Goal: Task Accomplishment & Management: Manage account settings

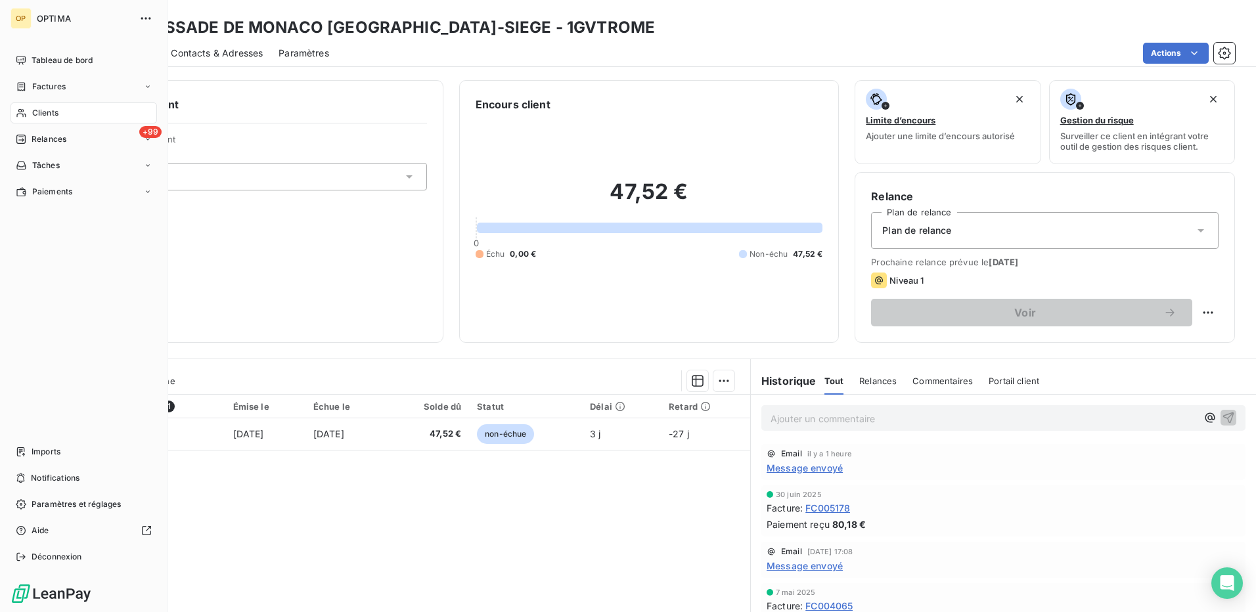
click at [43, 107] on span "Clients" at bounding box center [45, 113] width 26 height 12
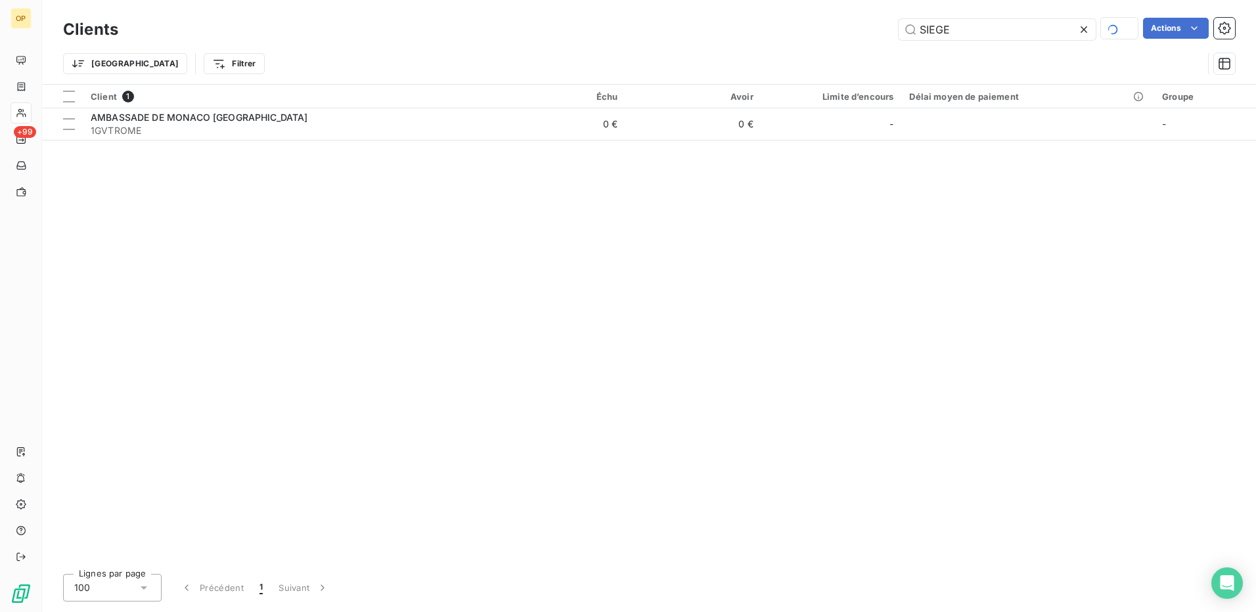
drag, startPoint x: 995, startPoint y: 32, endPoint x: 827, endPoint y: 37, distance: 169.0
click at [827, 37] on div "SIEGE Actions" at bounding box center [684, 29] width 1101 height 23
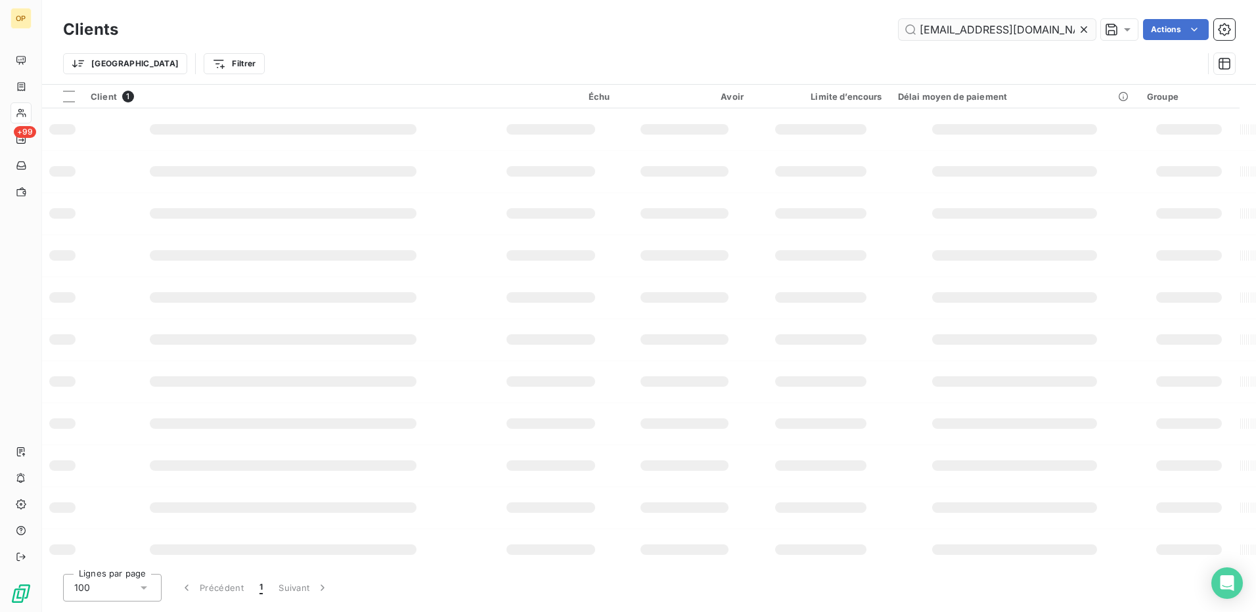
click at [1029, 32] on input "[EMAIL_ADDRESS][DOMAIN_NAME]" at bounding box center [997, 29] width 197 height 21
type input "imsee"
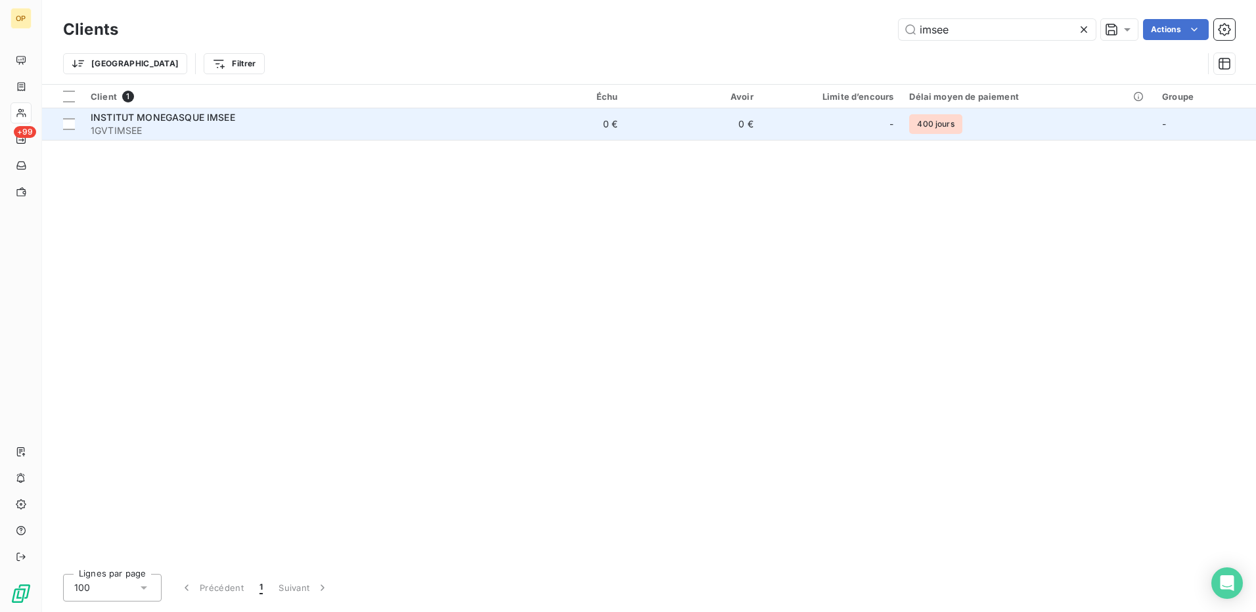
click at [511, 124] on td "0 €" at bounding box center [558, 124] width 136 height 32
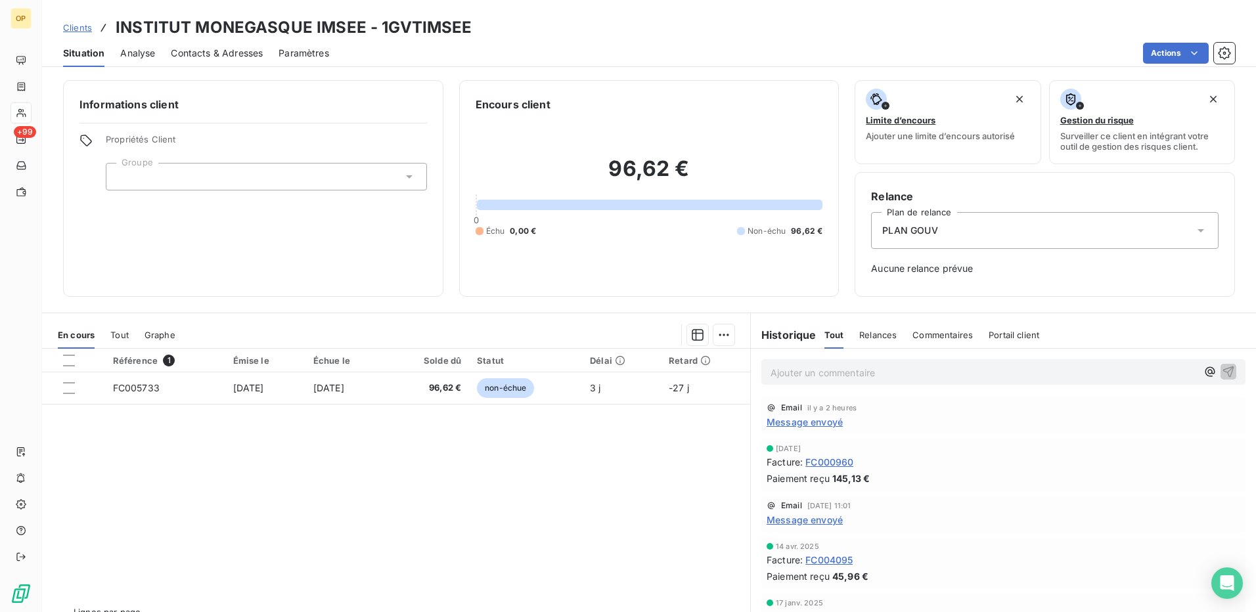
click at [787, 418] on span "Message envoyé" at bounding box center [805, 422] width 76 height 14
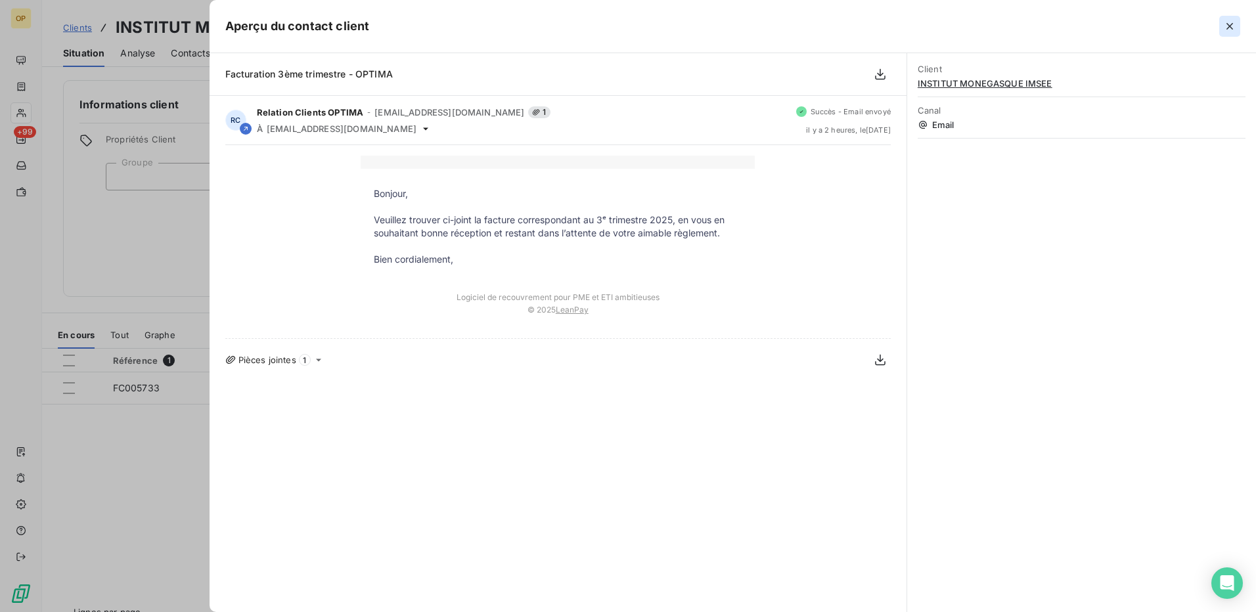
click at [1228, 22] on icon "button" at bounding box center [1229, 26] width 13 height 13
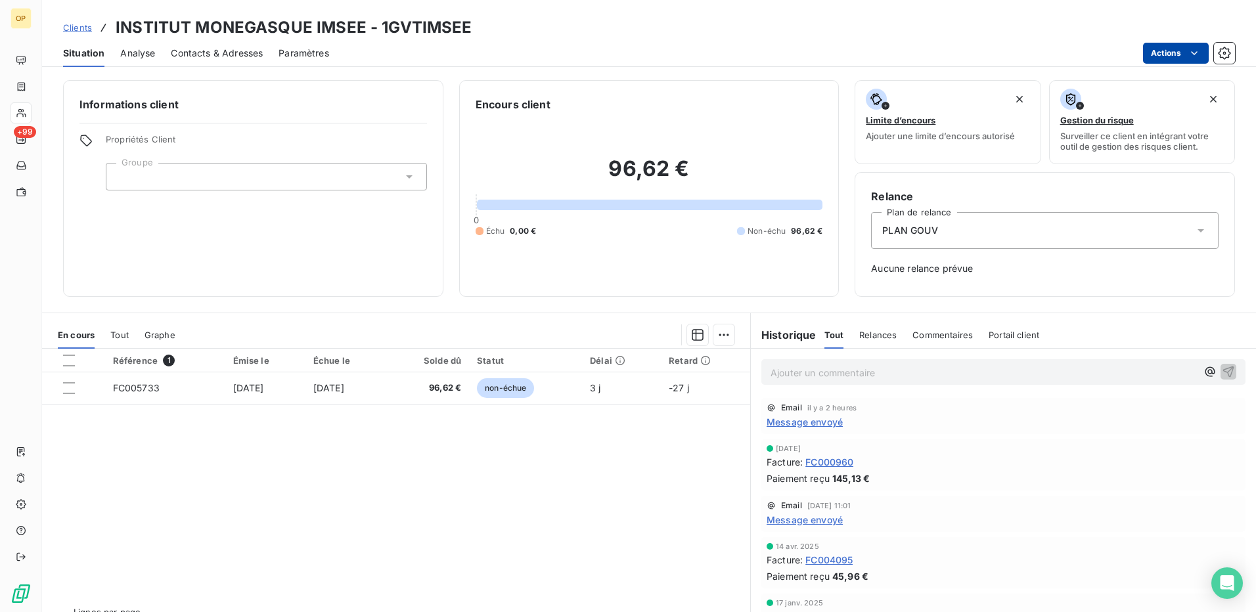
click at [1187, 56] on html "OP +99 Clients INSTITUT MONEGASQUE IMSEE - 1GVTIMSEE Situation Analyse Contacts…" at bounding box center [628, 306] width 1256 height 612
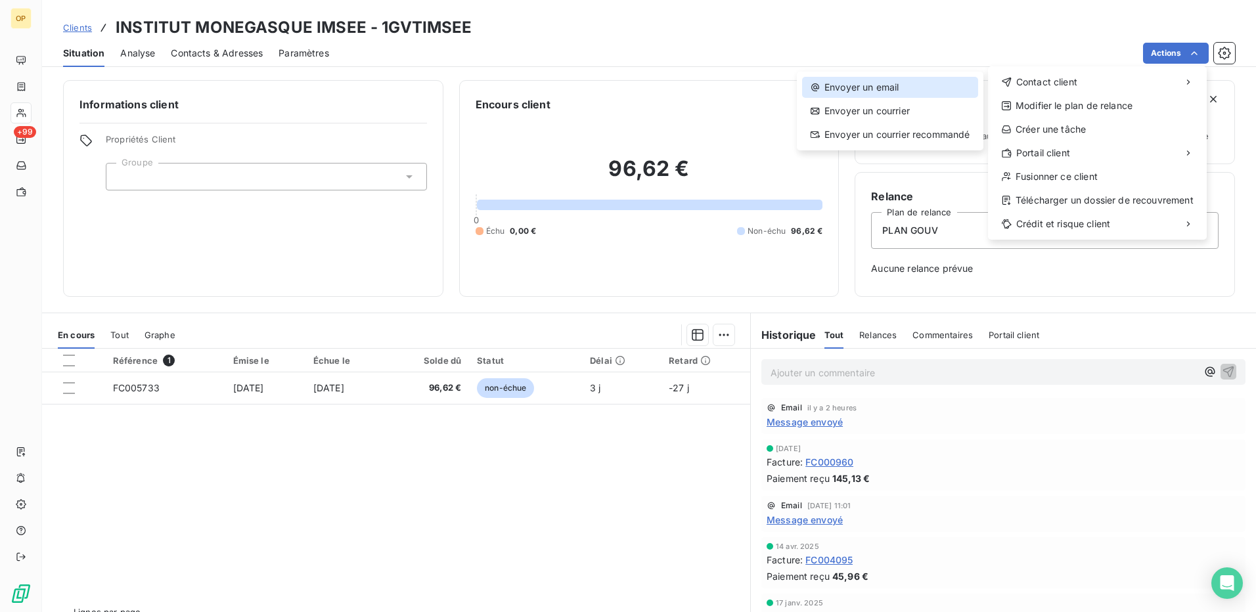
click at [867, 85] on div "Envoyer un email" at bounding box center [890, 87] width 176 height 21
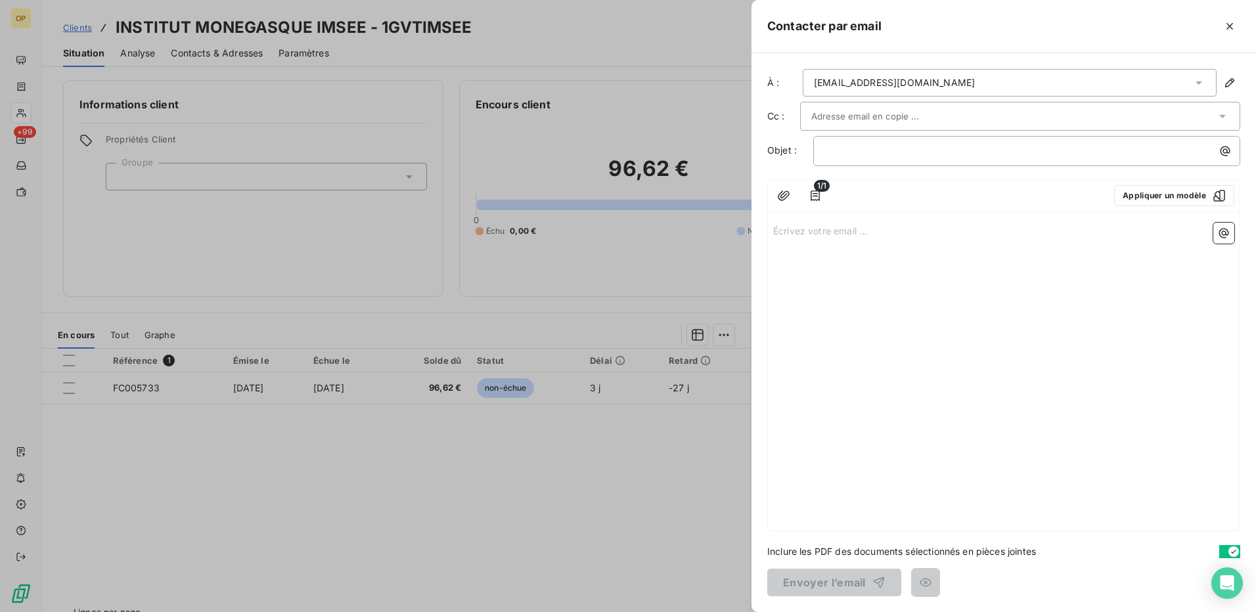
click at [915, 70] on div "[EMAIL_ADDRESS][DOMAIN_NAME]" at bounding box center [1010, 83] width 414 height 28
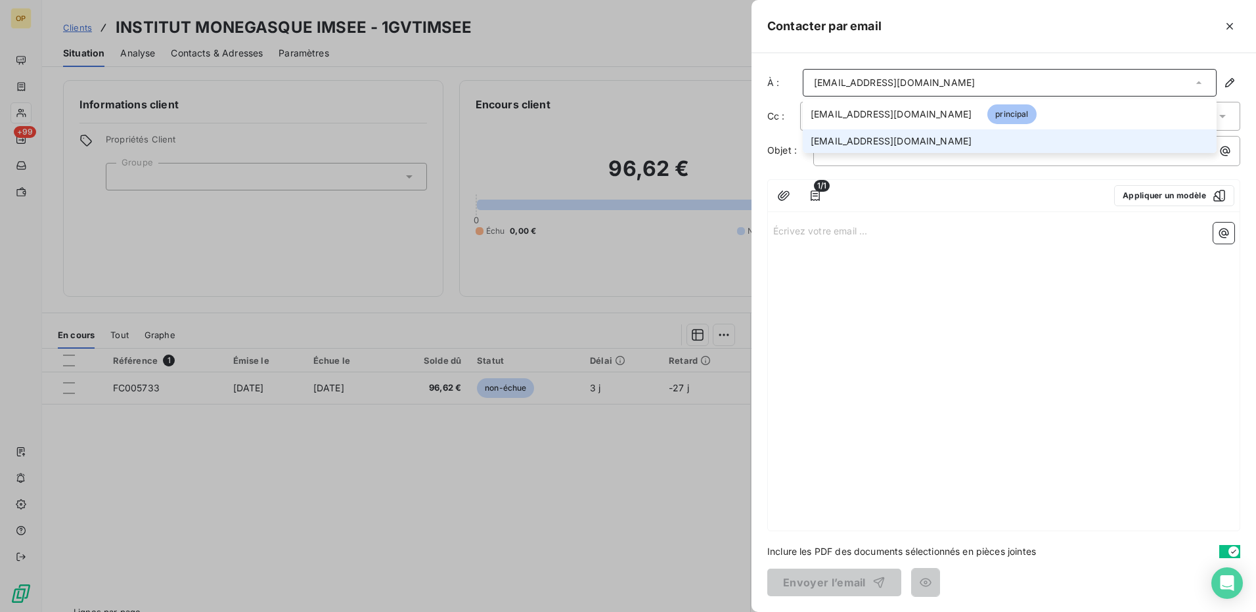
click at [862, 141] on span "[EMAIL_ADDRESS][DOMAIN_NAME]" at bounding box center [891, 141] width 161 height 13
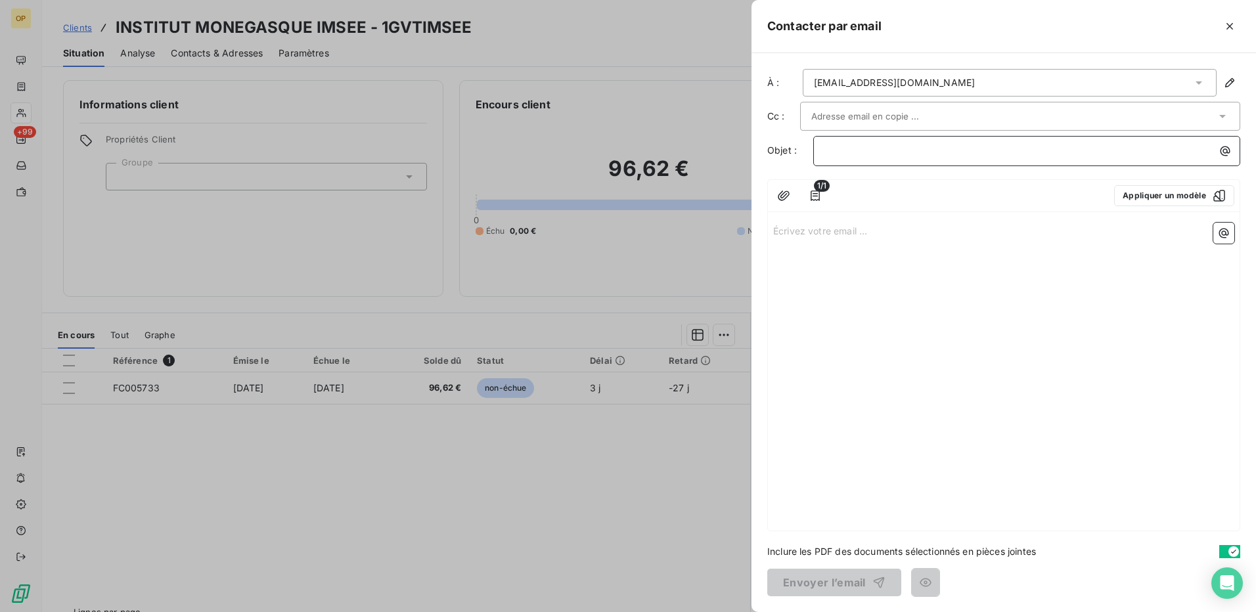
click at [879, 150] on p "﻿" at bounding box center [1030, 150] width 411 height 15
click at [842, 219] on div "Écrivez votre email ... ﻿" at bounding box center [1004, 373] width 472 height 313
click at [834, 230] on p "Écrivez votre email ... ﻿" at bounding box center [1003, 230] width 461 height 15
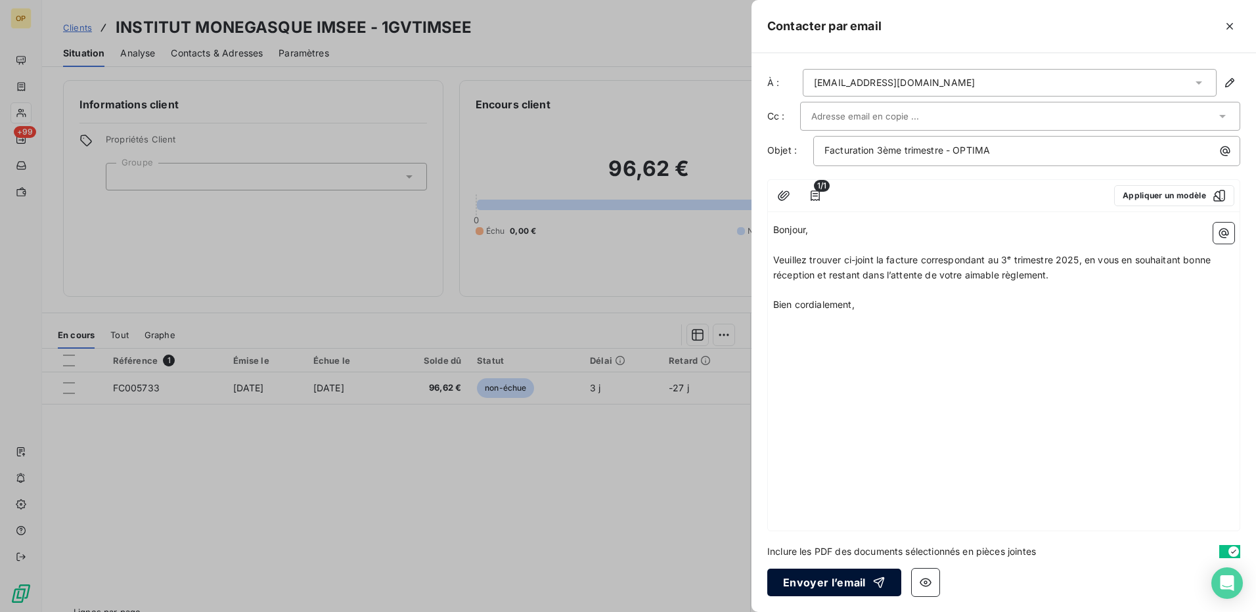
click at [820, 586] on button "Envoyer l’email" at bounding box center [834, 583] width 134 height 28
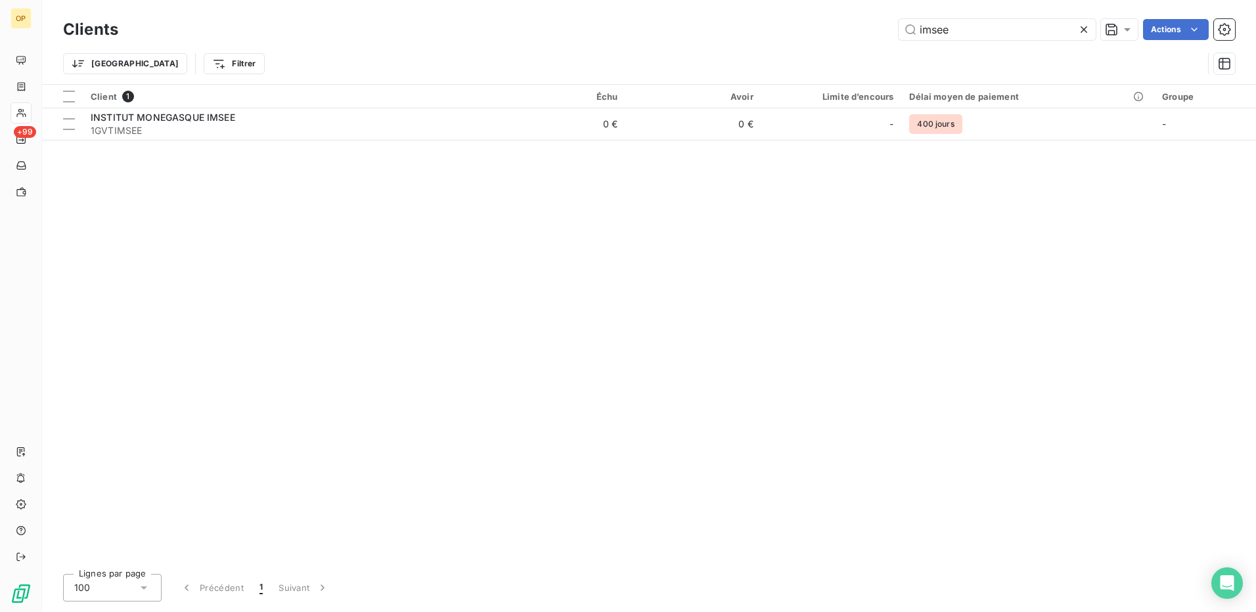
drag, startPoint x: 880, startPoint y: 36, endPoint x: 804, endPoint y: 38, distance: 76.9
click at [804, 38] on div "imsee Actions" at bounding box center [684, 29] width 1101 height 21
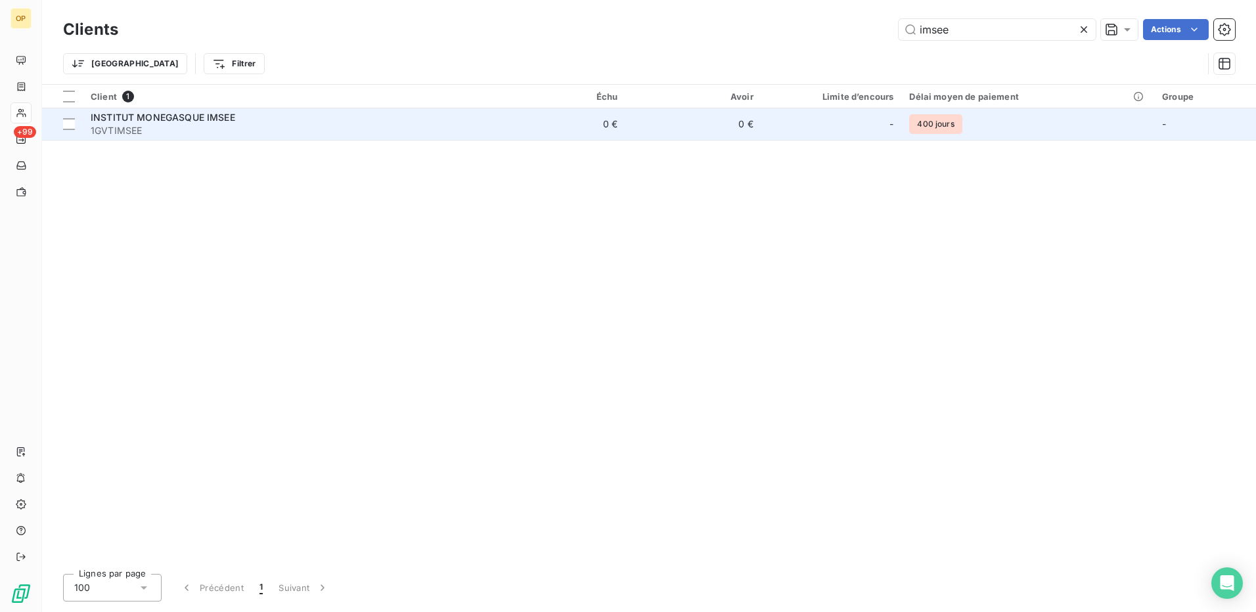
click at [405, 120] on div "INSTITUT MONEGASQUE IMSEE" at bounding box center [287, 117] width 392 height 13
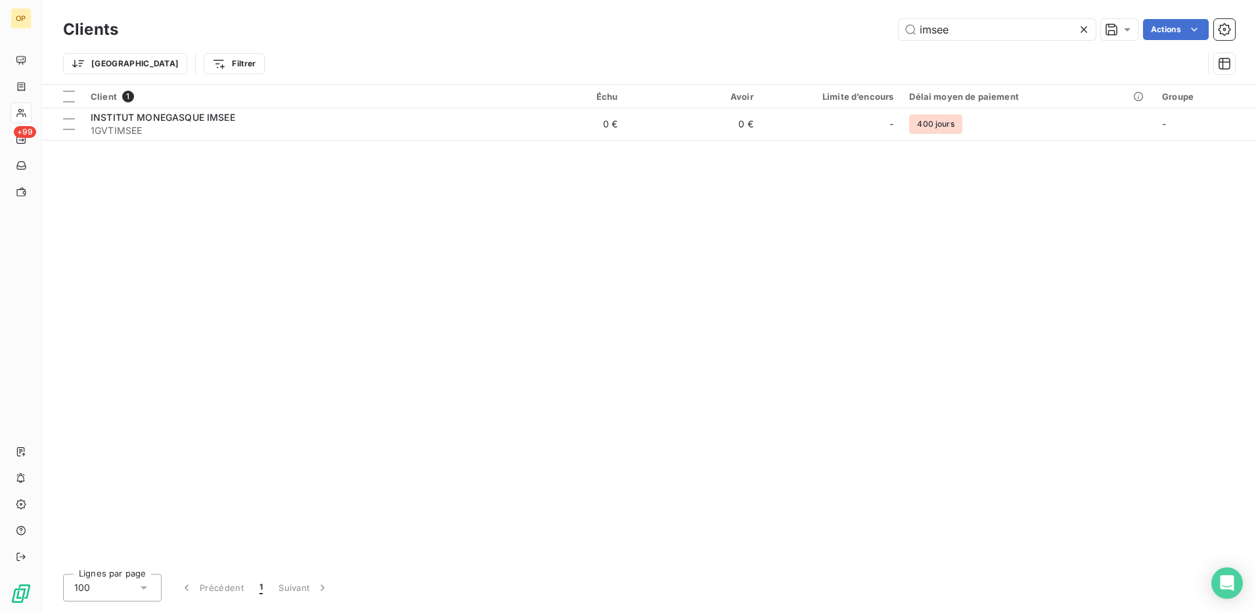
drag, startPoint x: 986, startPoint y: 39, endPoint x: 774, endPoint y: 22, distance: 212.9
click at [774, 22] on div "imsee Actions" at bounding box center [684, 29] width 1101 height 21
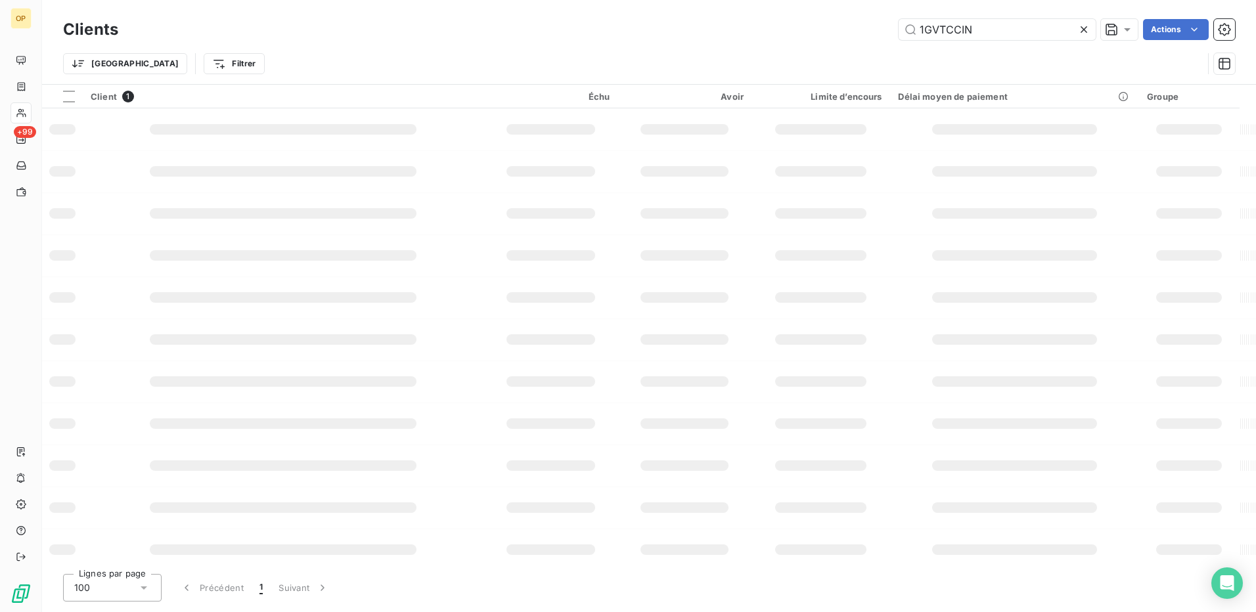
type input "1GVTCCIN"
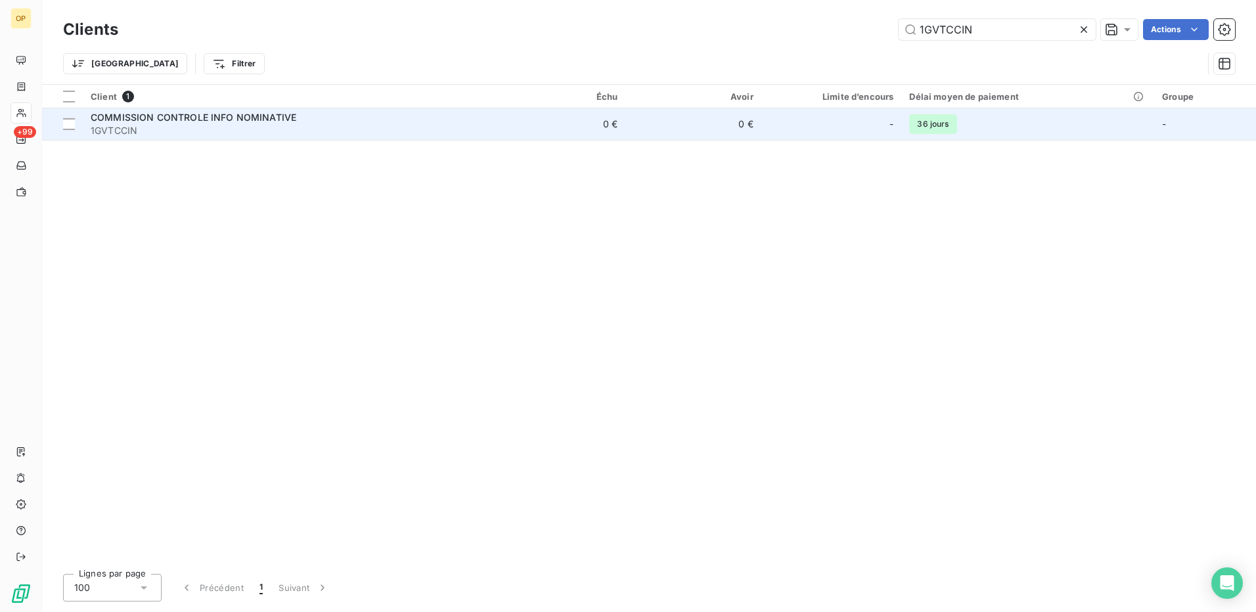
click at [720, 118] on td "0 €" at bounding box center [694, 124] width 136 height 32
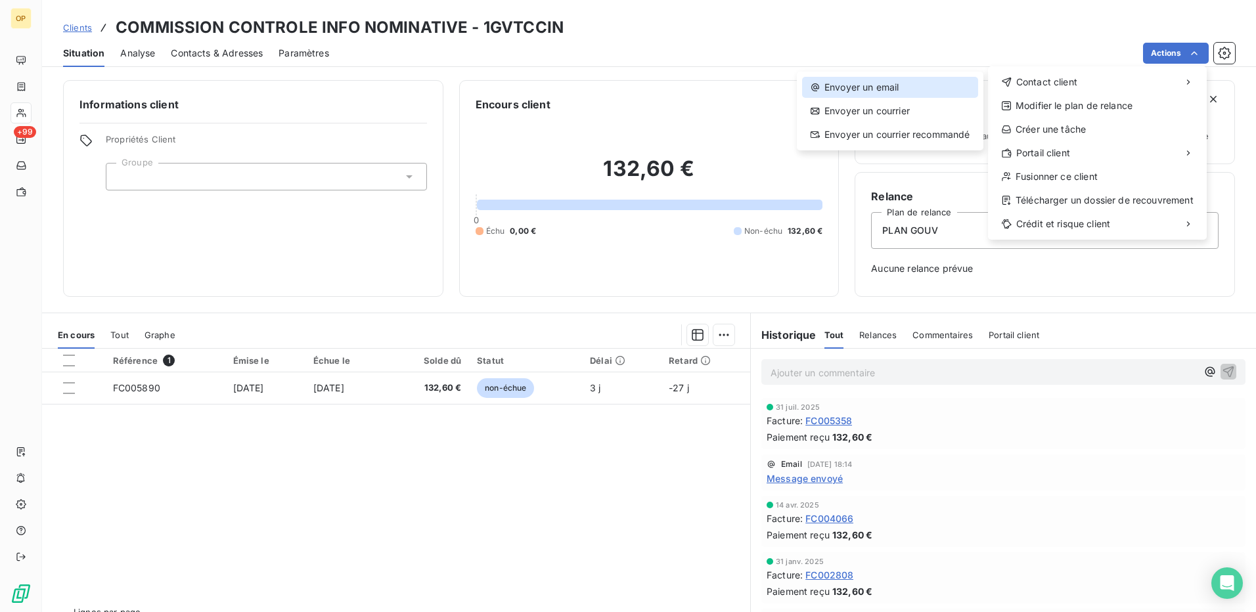
click at [887, 88] on div "Envoyer un email" at bounding box center [890, 87] width 176 height 21
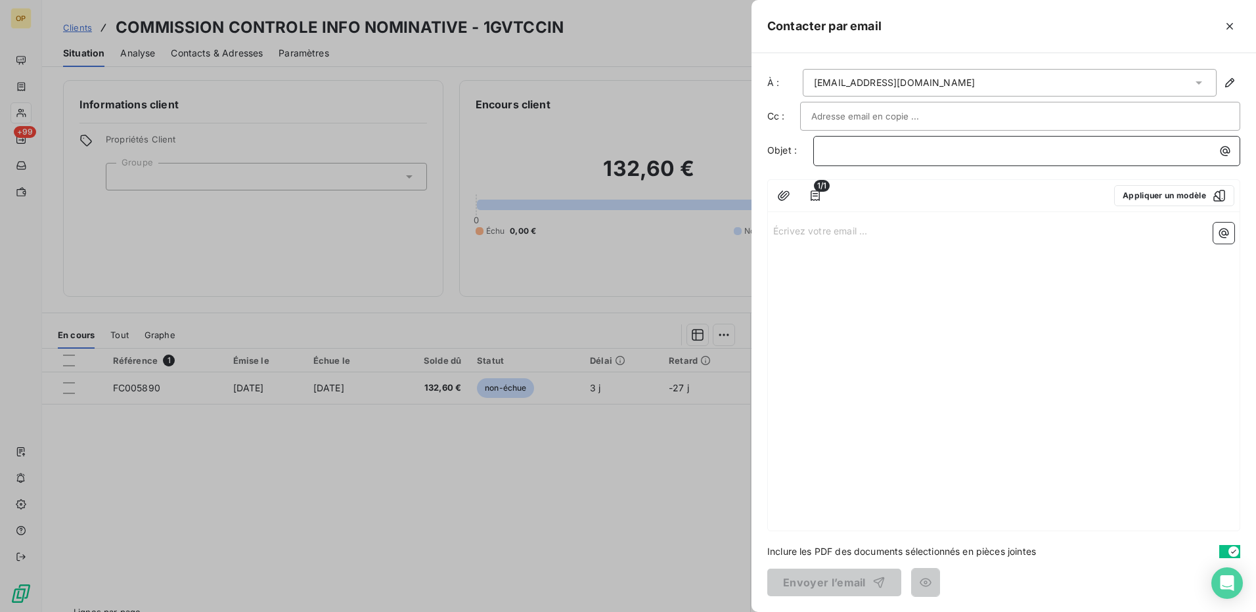
click at [886, 156] on p "﻿" at bounding box center [1030, 150] width 411 height 15
click at [835, 227] on p "Écrivez votre email ... ﻿" at bounding box center [1003, 230] width 461 height 15
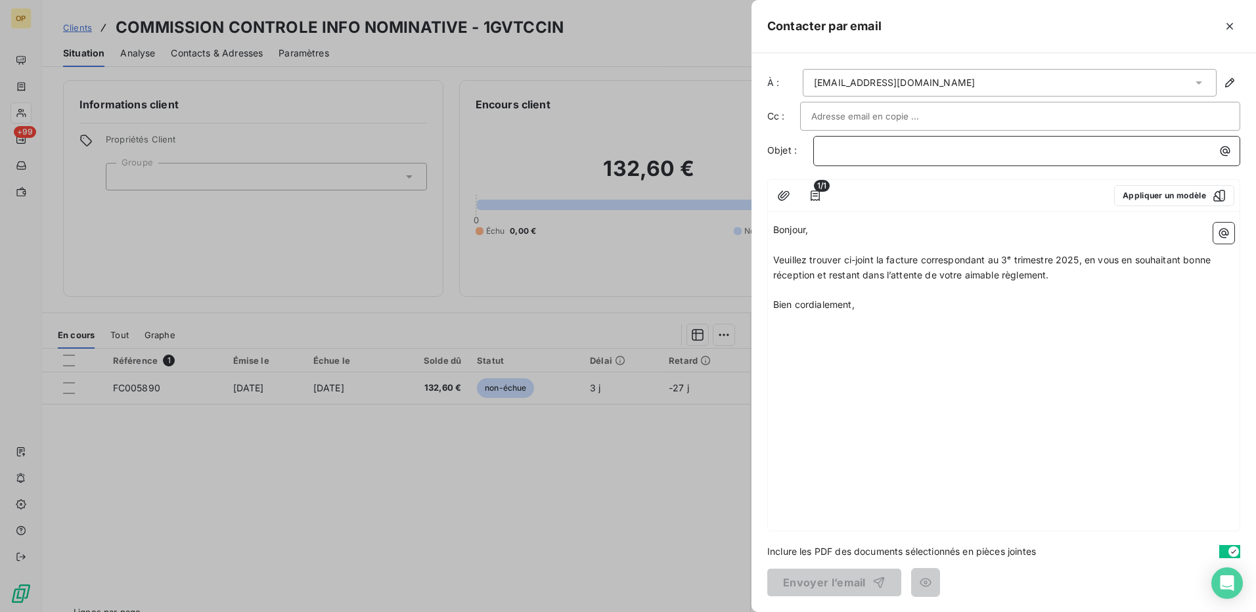
click at [923, 154] on p "﻿" at bounding box center [1030, 150] width 411 height 15
click at [840, 579] on button "Envoyer l’email" at bounding box center [834, 583] width 134 height 28
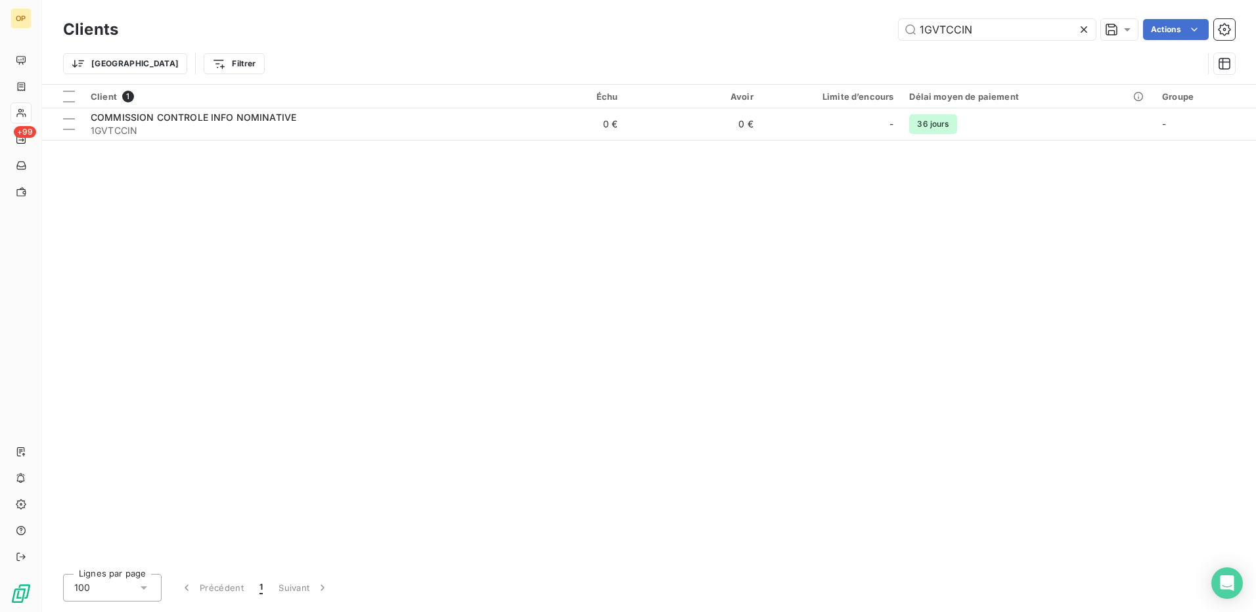
drag, startPoint x: 1007, startPoint y: 31, endPoint x: 738, endPoint y: 34, distance: 268.8
click at [738, 34] on div "1GVTCCIN Actions" at bounding box center [684, 29] width 1101 height 21
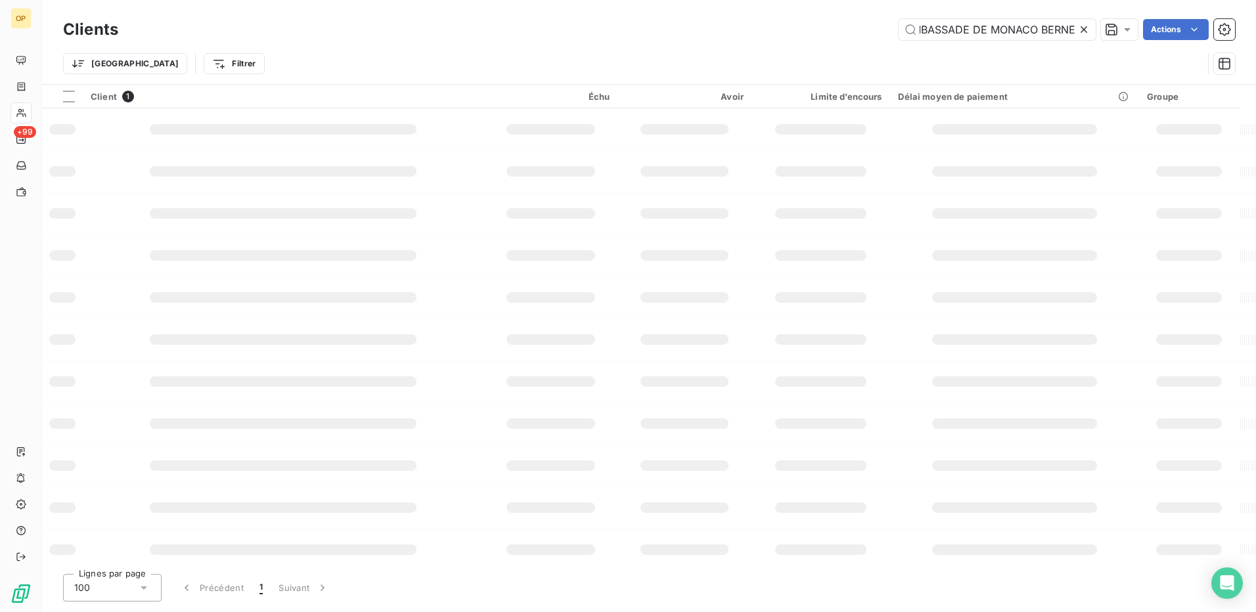
type input "AMBASSADE DE MONACO BERNE"
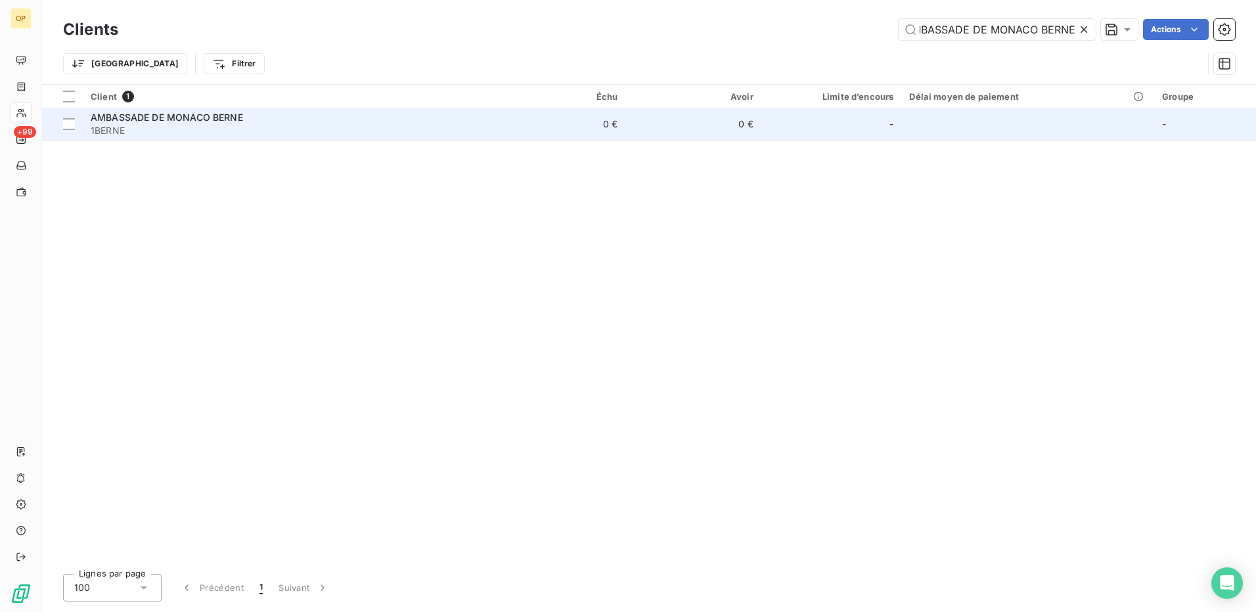
click at [459, 116] on div "AMBASSADE DE MONACO BERNE" at bounding box center [287, 117] width 392 height 13
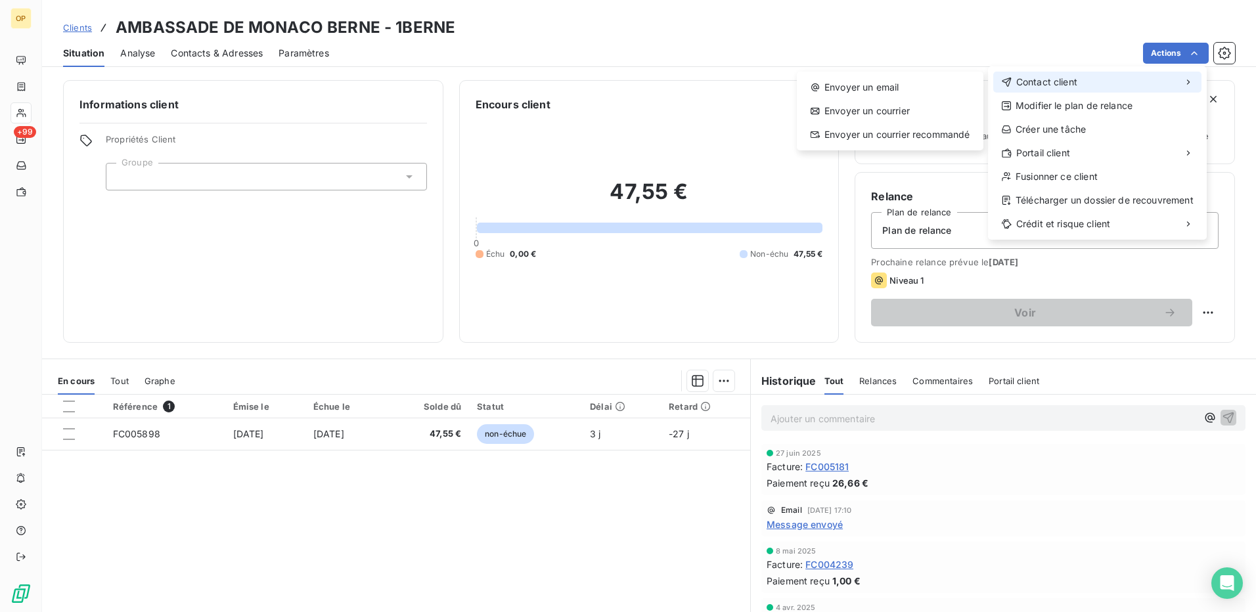
click at [1023, 81] on span "Contact client" at bounding box center [1047, 82] width 61 height 13
click at [865, 80] on div "Envoyer un email" at bounding box center [890, 87] width 176 height 21
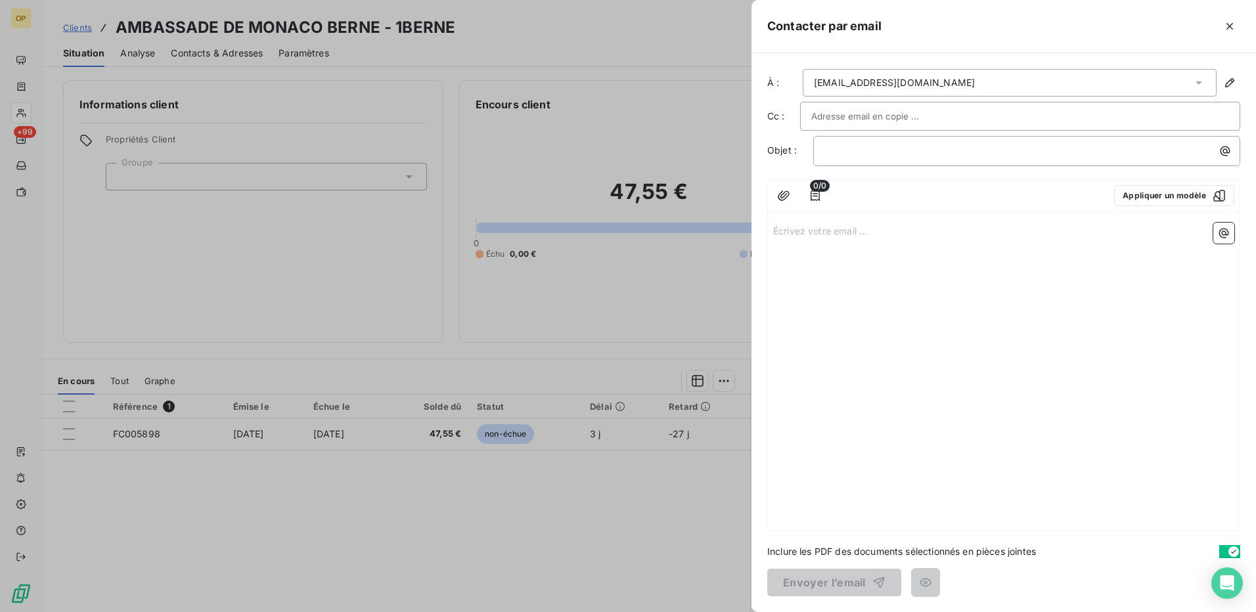
click at [837, 219] on div "Écrivez votre email ... ﻿" at bounding box center [1004, 373] width 472 height 313
click at [819, 227] on p "Écrivez votre email ... ﻿" at bounding box center [1003, 230] width 461 height 15
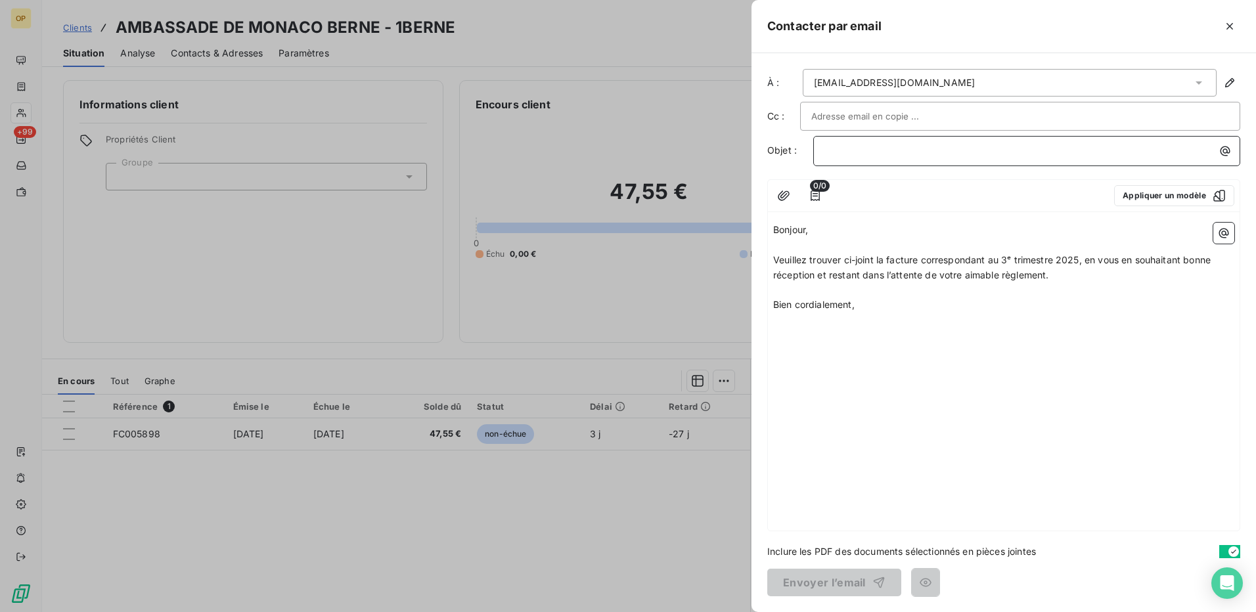
click at [857, 154] on p "﻿" at bounding box center [1030, 150] width 411 height 15
click at [813, 193] on icon "button" at bounding box center [815, 195] width 13 height 13
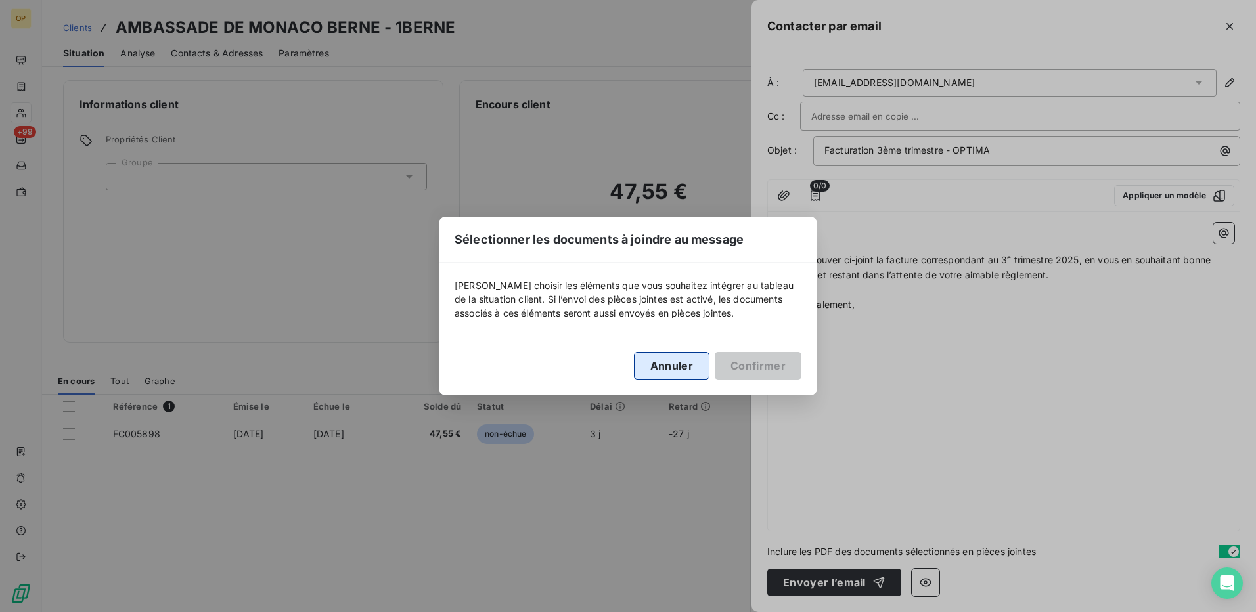
click at [686, 369] on button "Annuler" at bounding box center [672, 366] width 76 height 28
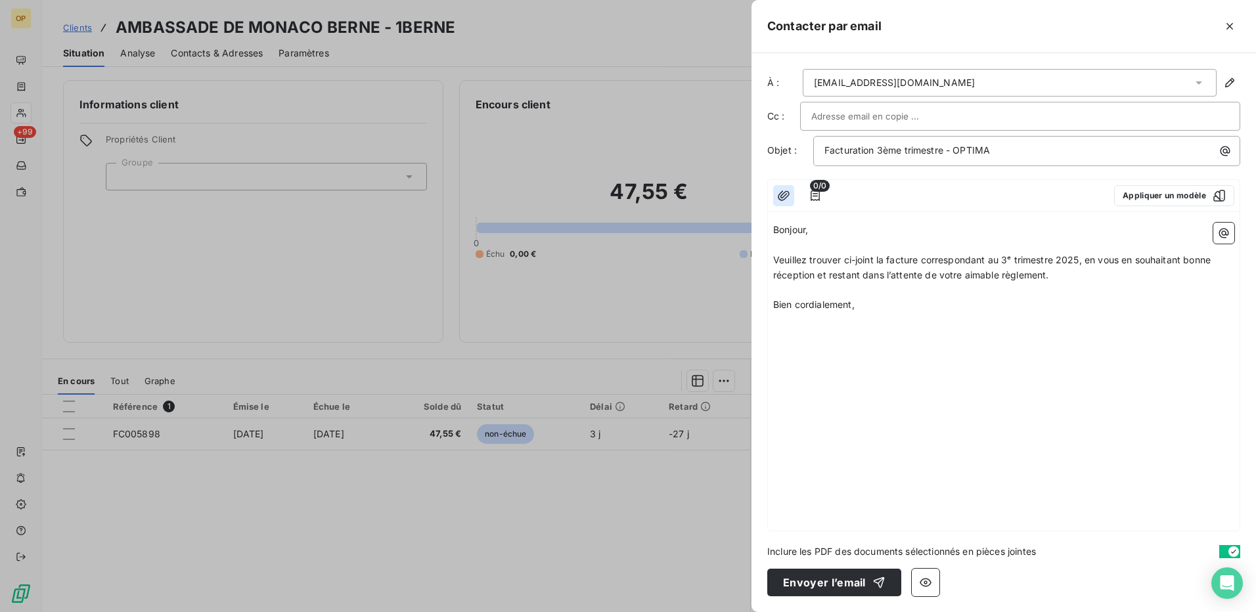
click at [784, 196] on icon "button" at bounding box center [783, 195] width 13 height 13
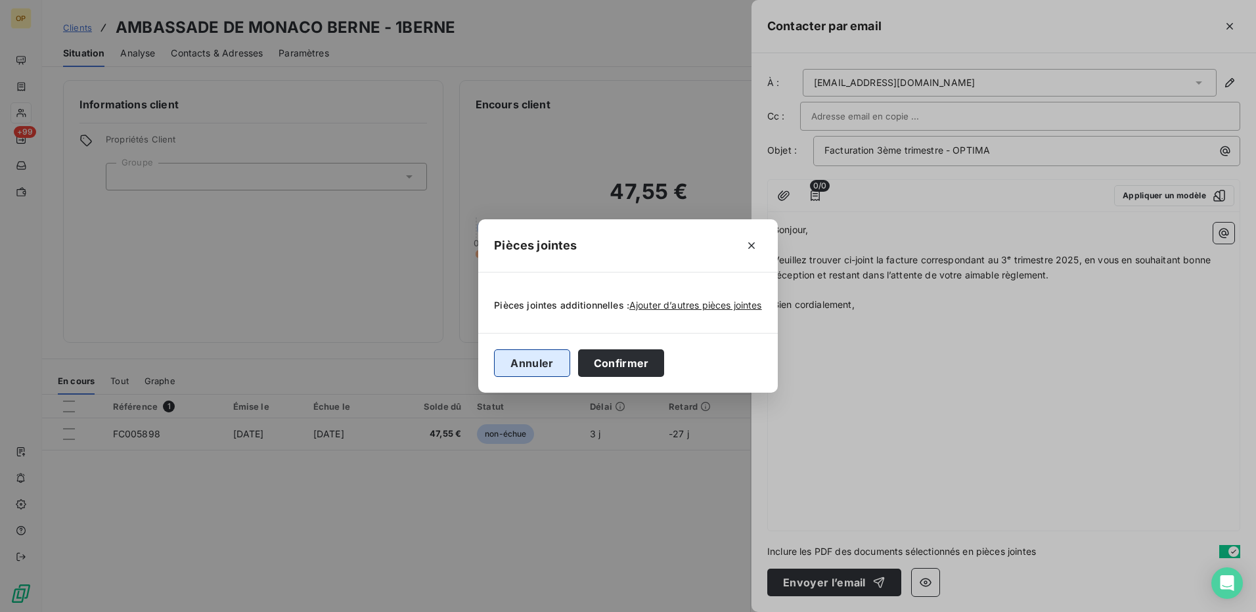
click at [554, 362] on button "Annuler" at bounding box center [532, 364] width 76 height 28
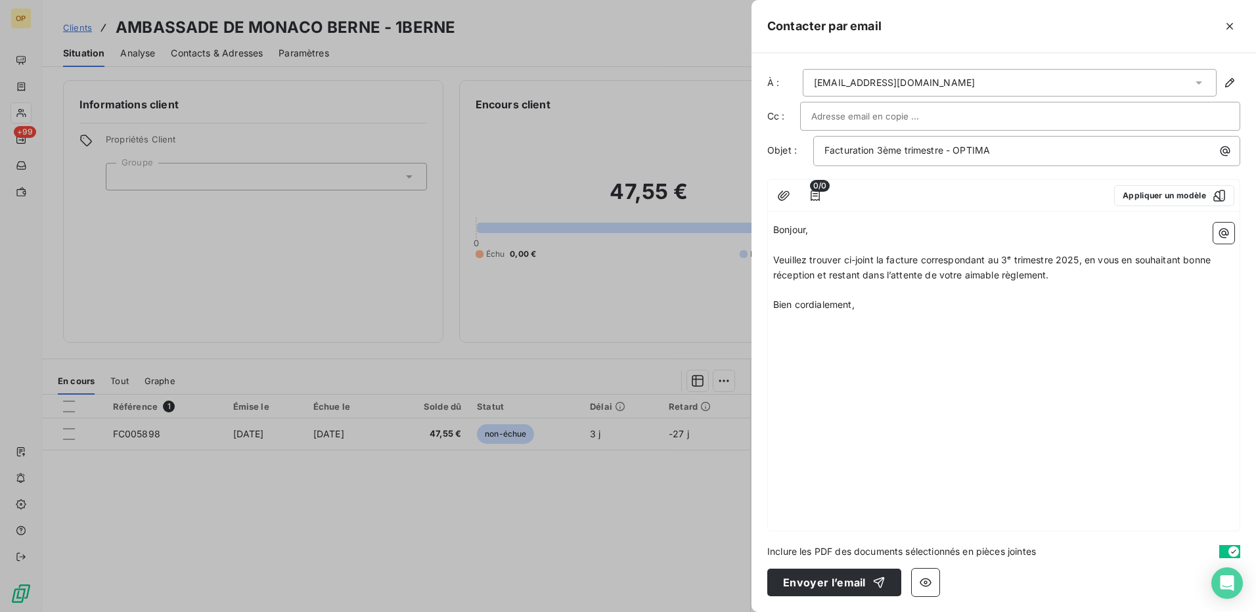
click at [619, 492] on div at bounding box center [628, 306] width 1256 height 612
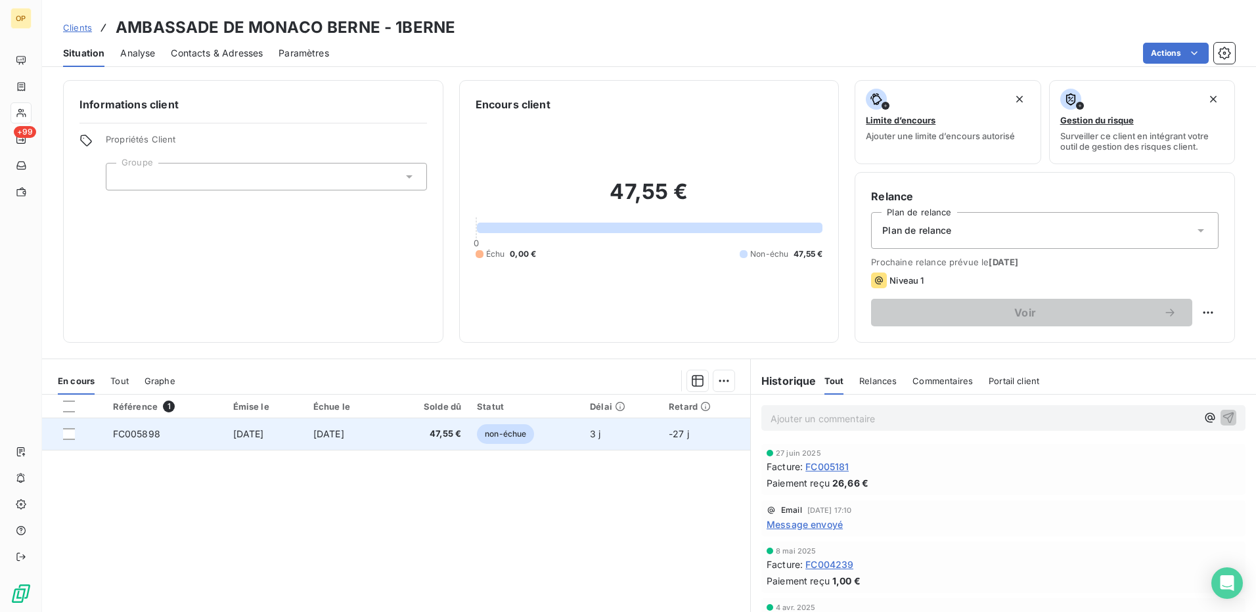
click at [582, 434] on td "non-échue" at bounding box center [525, 435] width 113 height 32
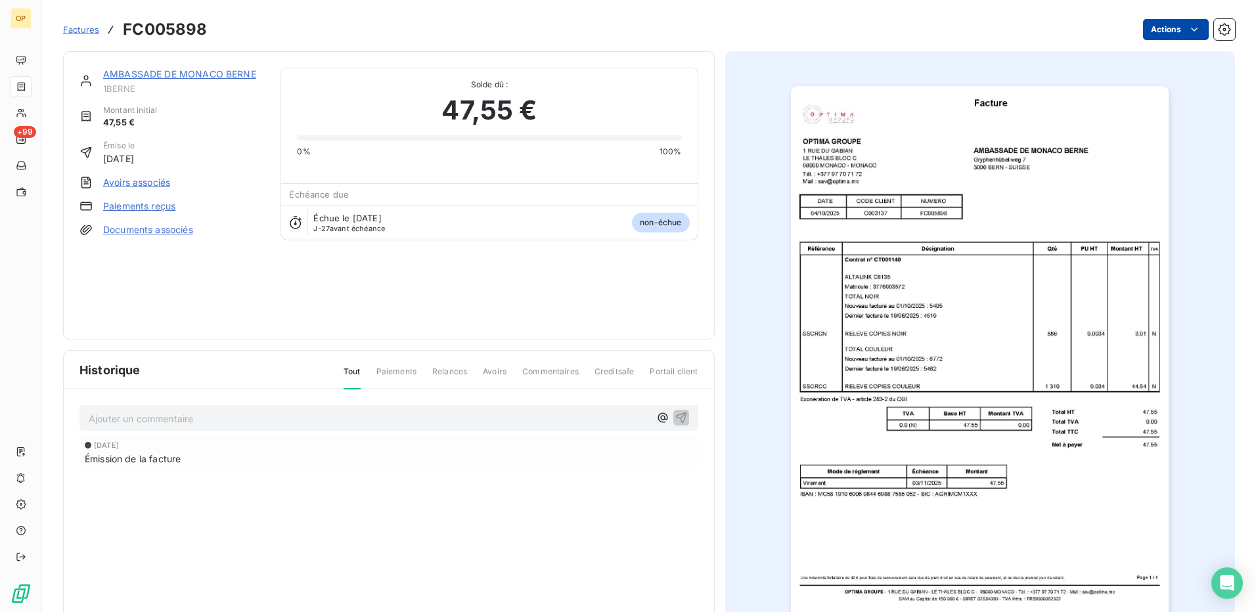
click at [1170, 22] on html "OP +99 Factures FC005898 Actions AMBASSADE DE MONACO BERNE 1BERNE Montant initi…" at bounding box center [628, 306] width 1256 height 612
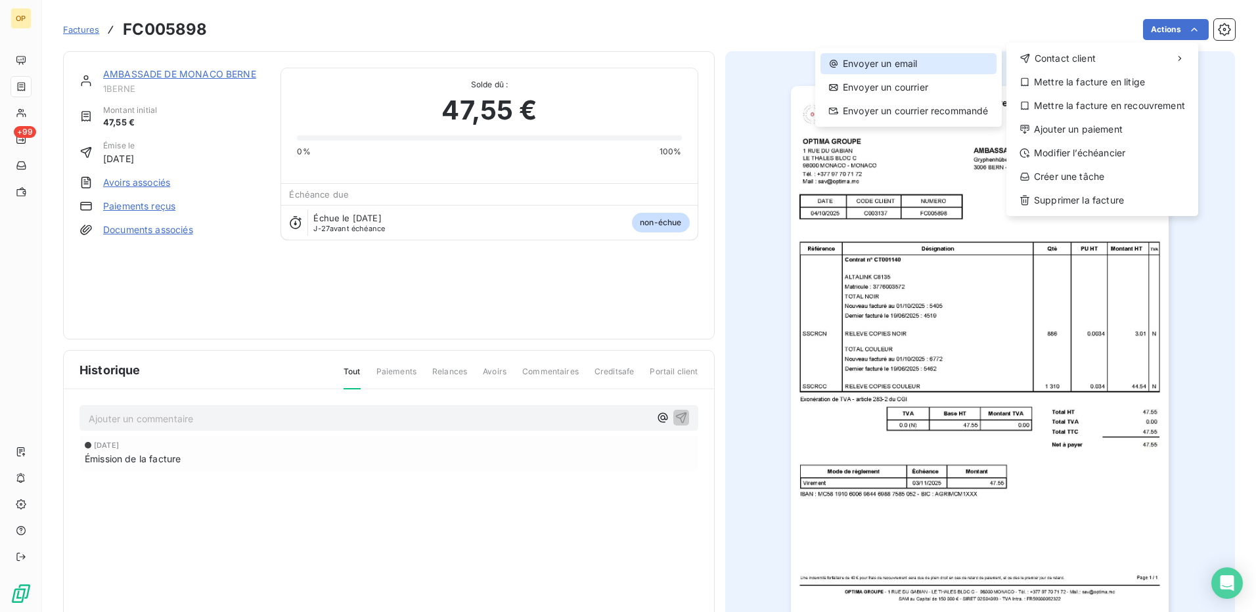
click at [948, 68] on div "Envoyer un email" at bounding box center [909, 63] width 176 height 21
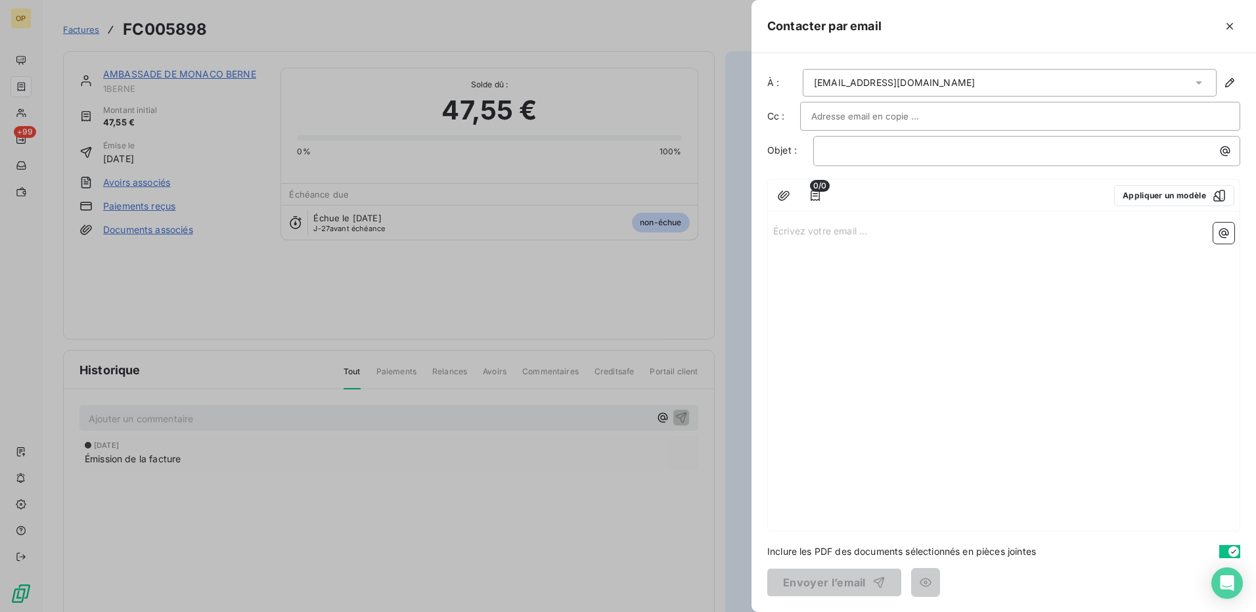
click at [850, 228] on p "Écrivez votre email ... ﻿" at bounding box center [1003, 230] width 461 height 15
click at [851, 156] on p "﻿" at bounding box center [1030, 150] width 411 height 15
click at [825, 224] on p "Écrivez votre email ... ﻿" at bounding box center [1003, 230] width 461 height 15
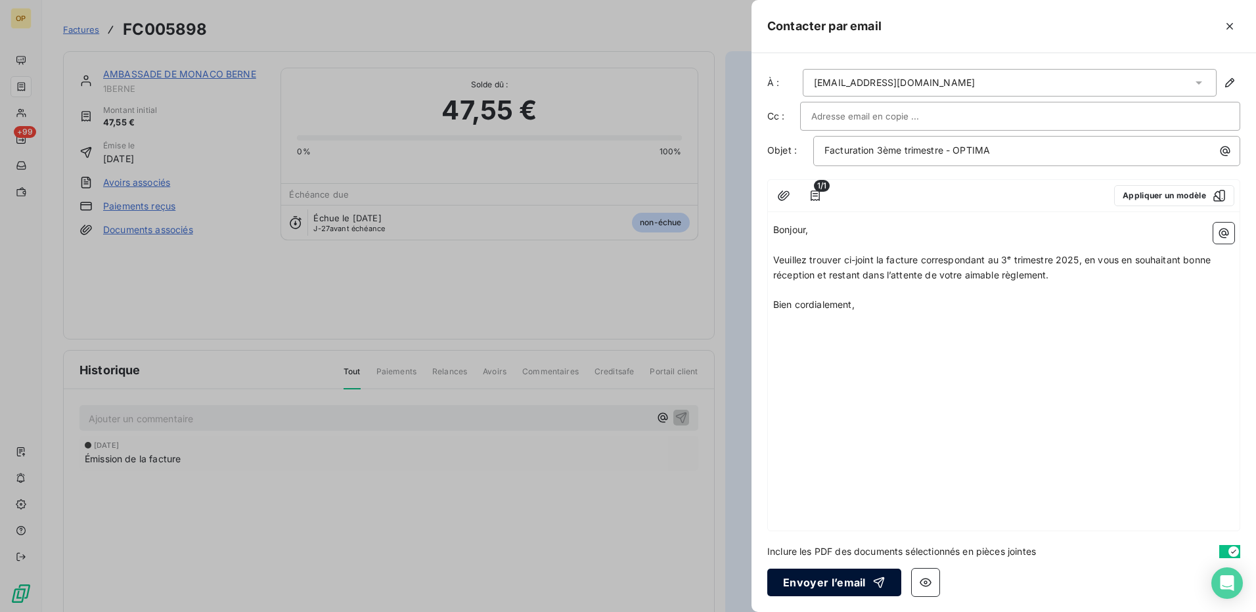
click at [844, 580] on button "Envoyer l’email" at bounding box center [834, 583] width 134 height 28
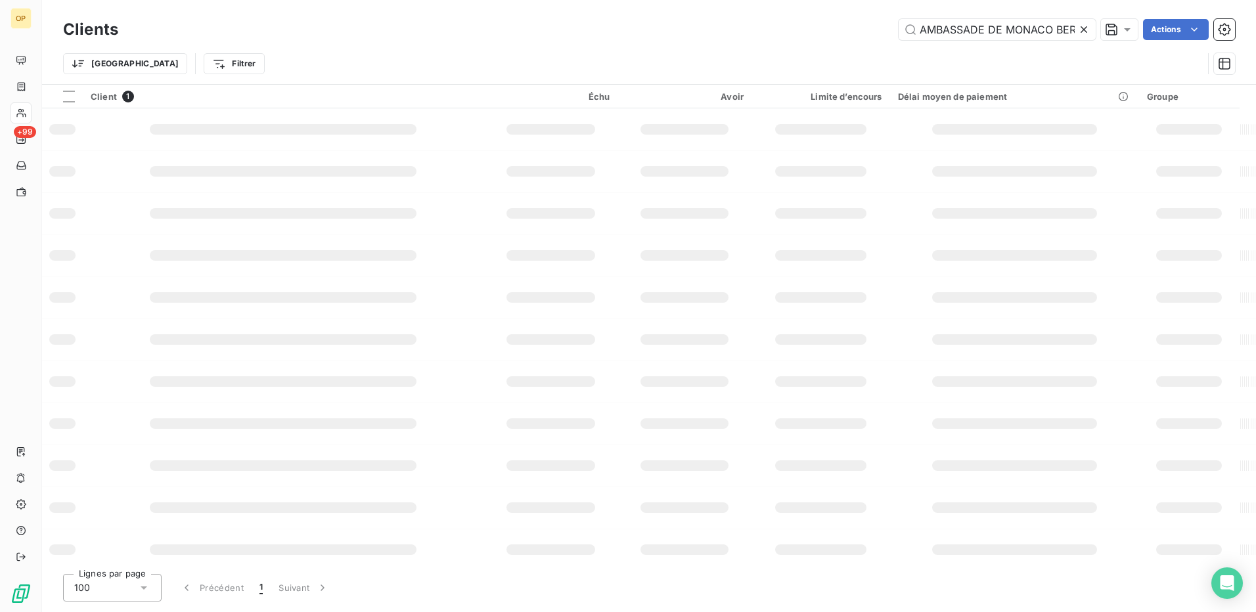
scroll to position [0, 16]
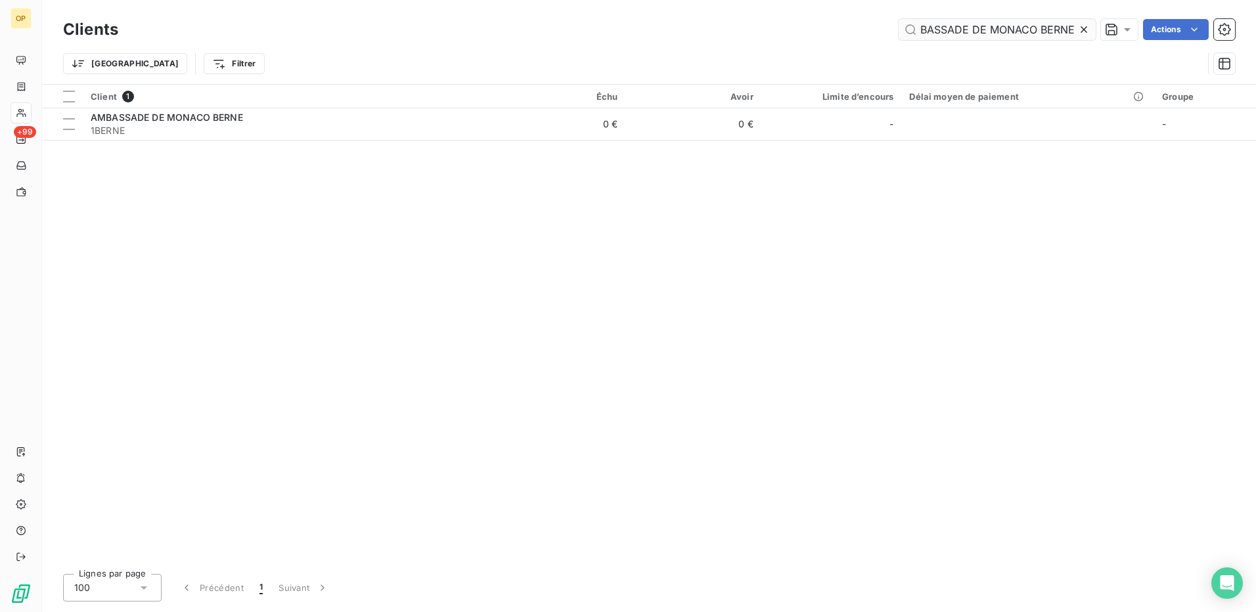
click at [993, 32] on input "AMBASSADE DE MONACO BERNE" at bounding box center [997, 29] width 197 height 21
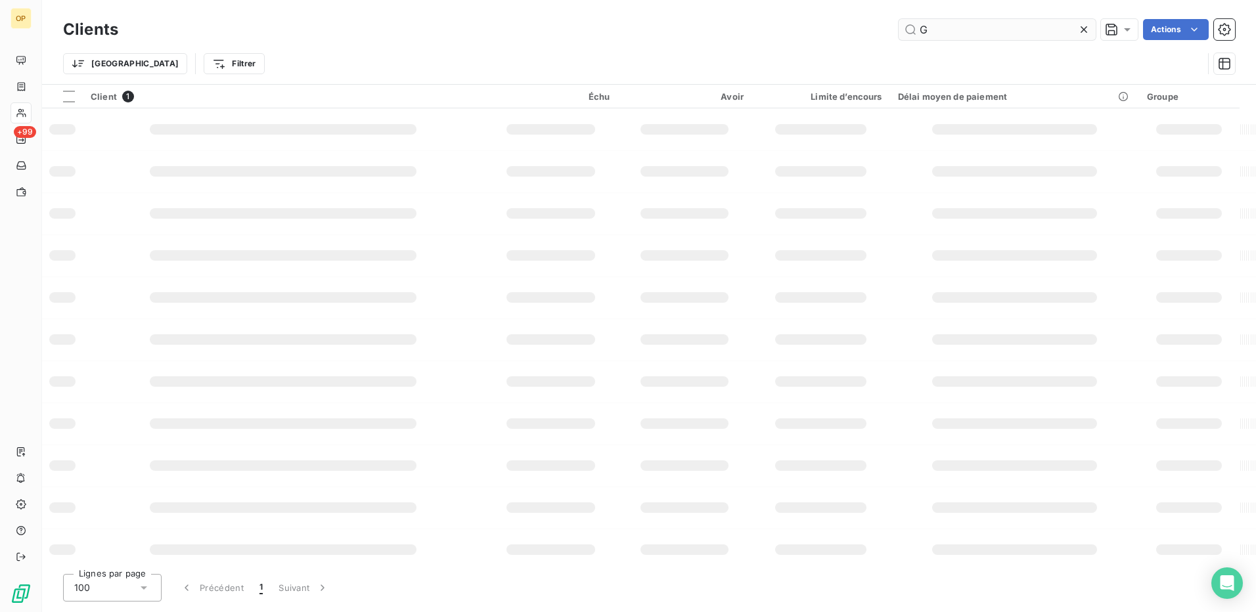
scroll to position [0, 0]
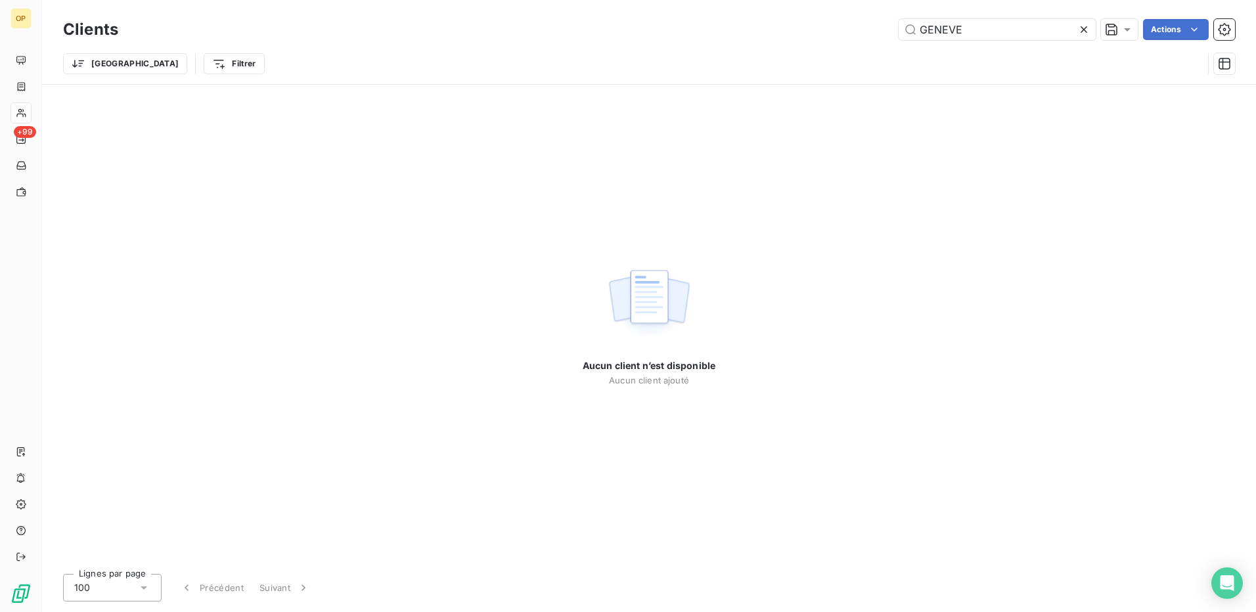
drag, startPoint x: 1005, startPoint y: 31, endPoint x: 792, endPoint y: 40, distance: 212.4
click at [792, 40] on div "Clients GENEVE Actions" at bounding box center [649, 30] width 1172 height 28
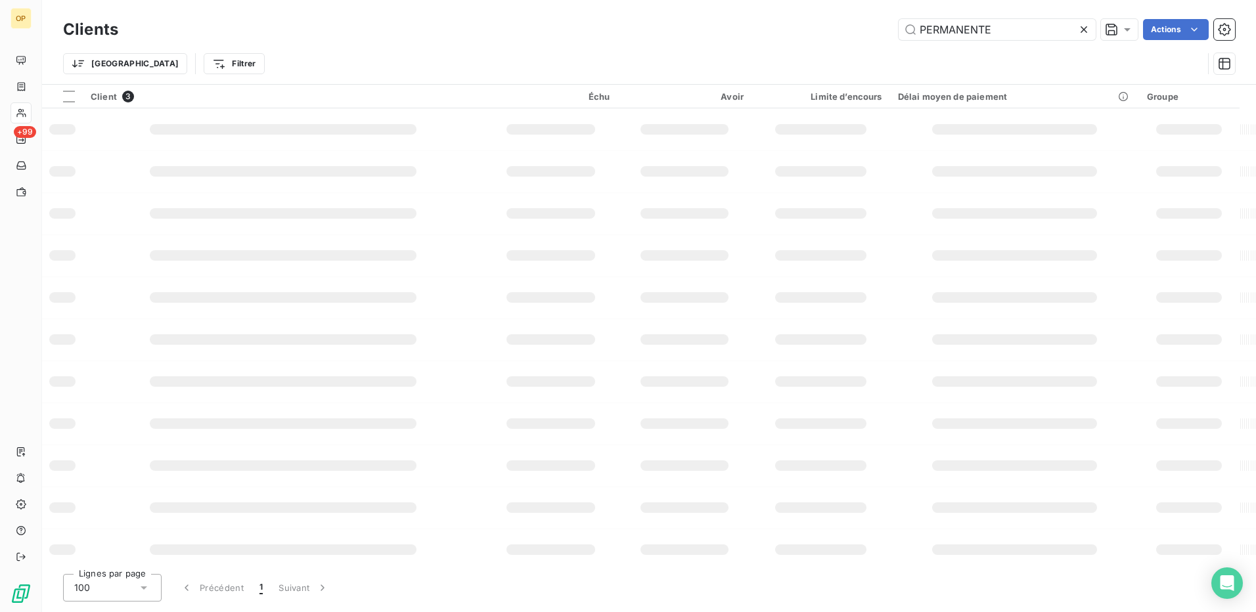
type input "PERMANENTE"
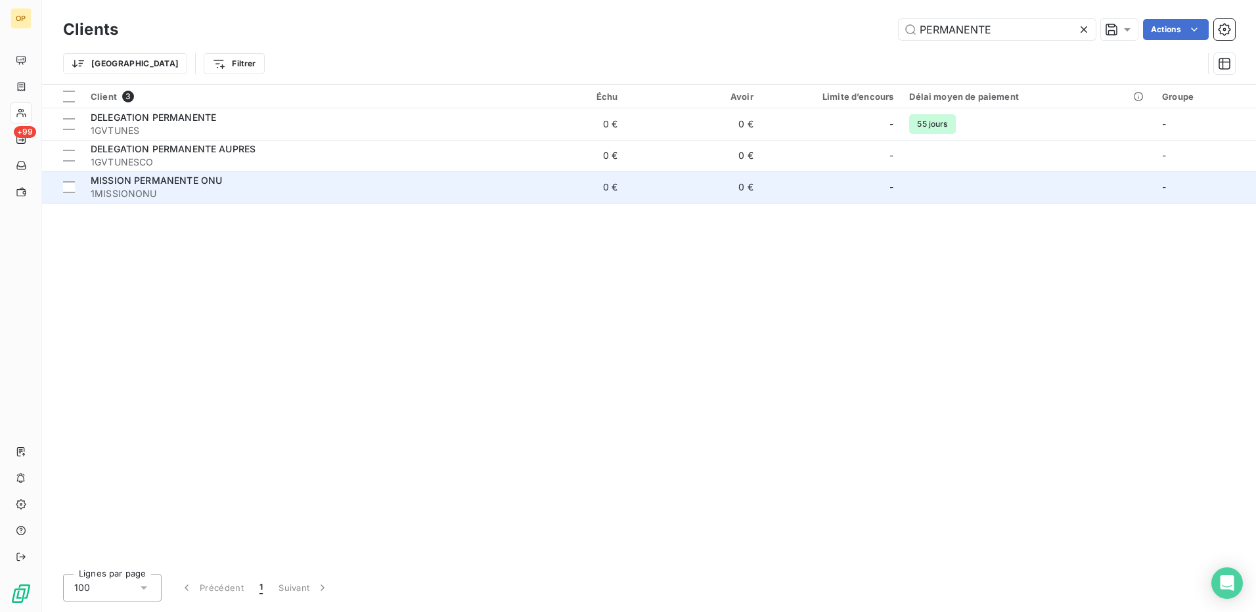
click at [273, 177] on div "MISSION PERMANENTE ONU" at bounding box center [287, 180] width 392 height 13
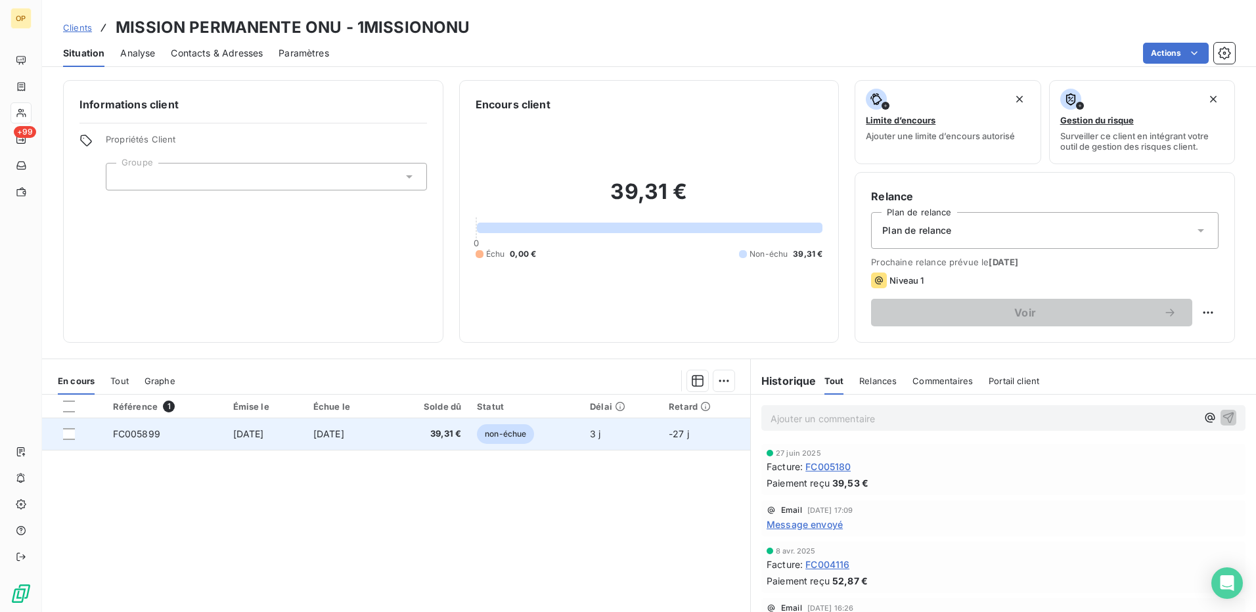
click at [546, 446] on td "non-échue" at bounding box center [525, 435] width 113 height 32
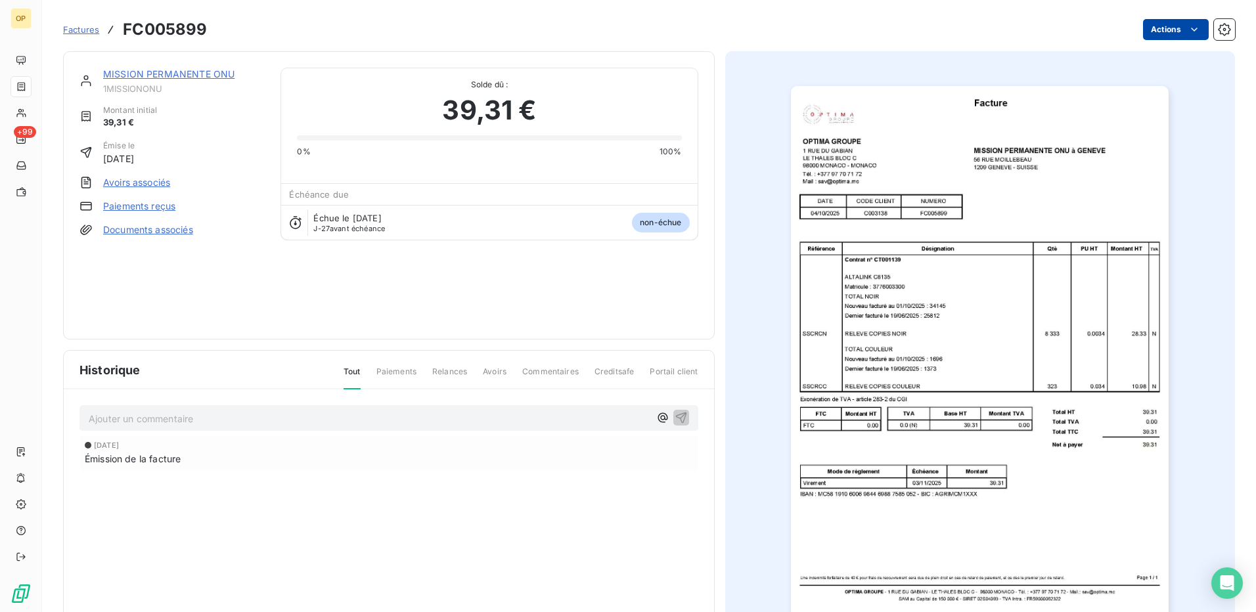
click at [1163, 32] on html "OP +99 Factures FC005899 Actions MISSION PERMANENTE ONU 1MISSIONONU Montant ini…" at bounding box center [628, 306] width 1256 height 612
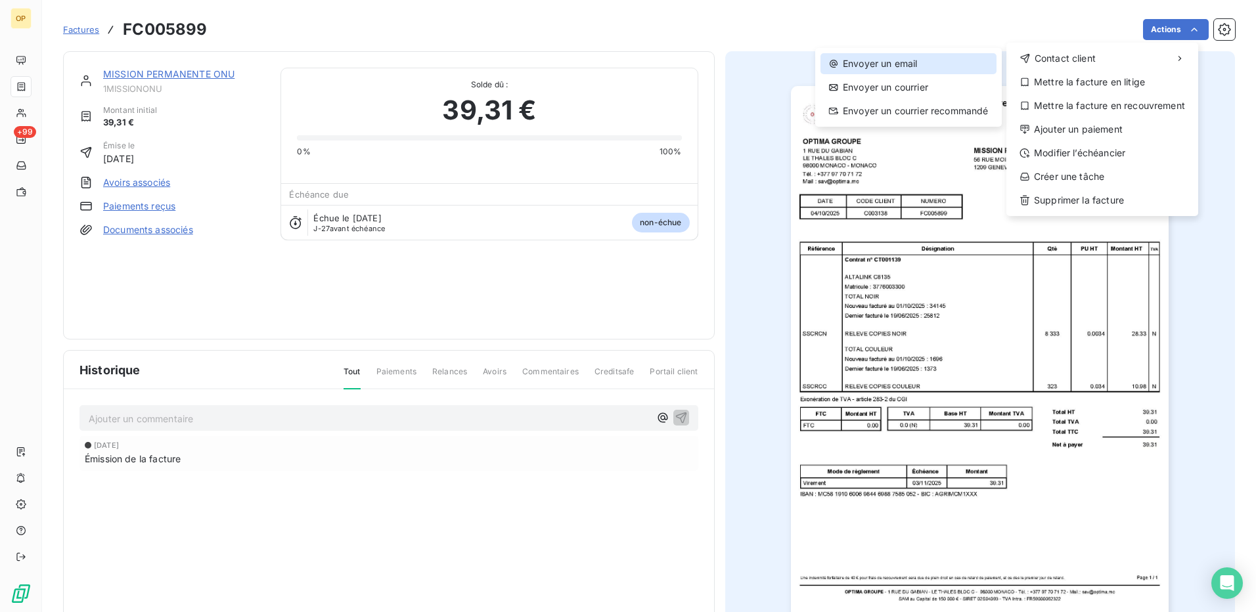
click at [875, 60] on div "Envoyer un email" at bounding box center [909, 63] width 176 height 21
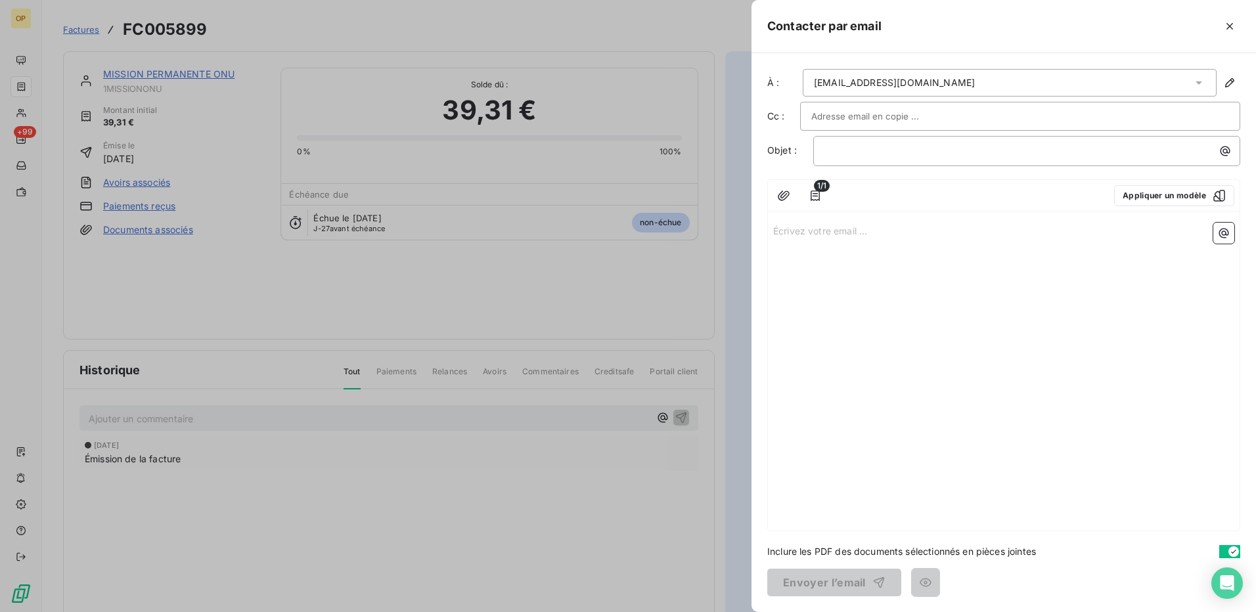
click at [831, 226] on p "Écrivez votre email ... ﻿" at bounding box center [1003, 230] width 461 height 15
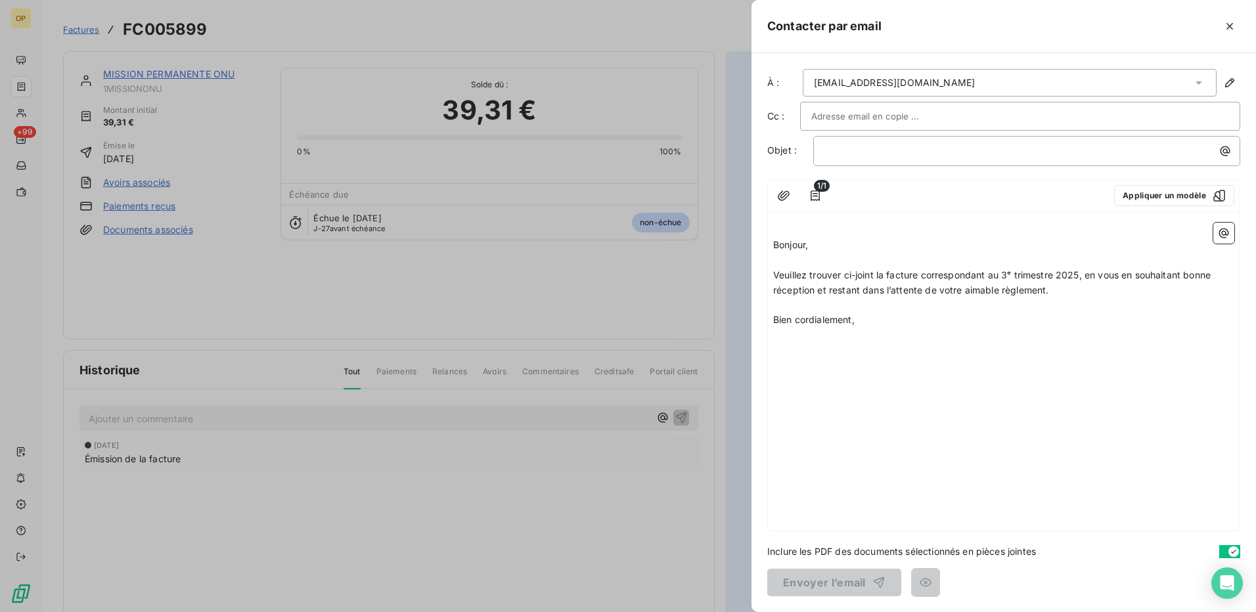
click at [773, 244] on div "﻿ Bonjour, ﻿ Veuillez trouver ci-joint la facture correspondant au 3ᵉ trimestre…" at bounding box center [1004, 373] width 472 height 313
click at [774, 244] on span "Bonjour," at bounding box center [790, 244] width 35 height 11
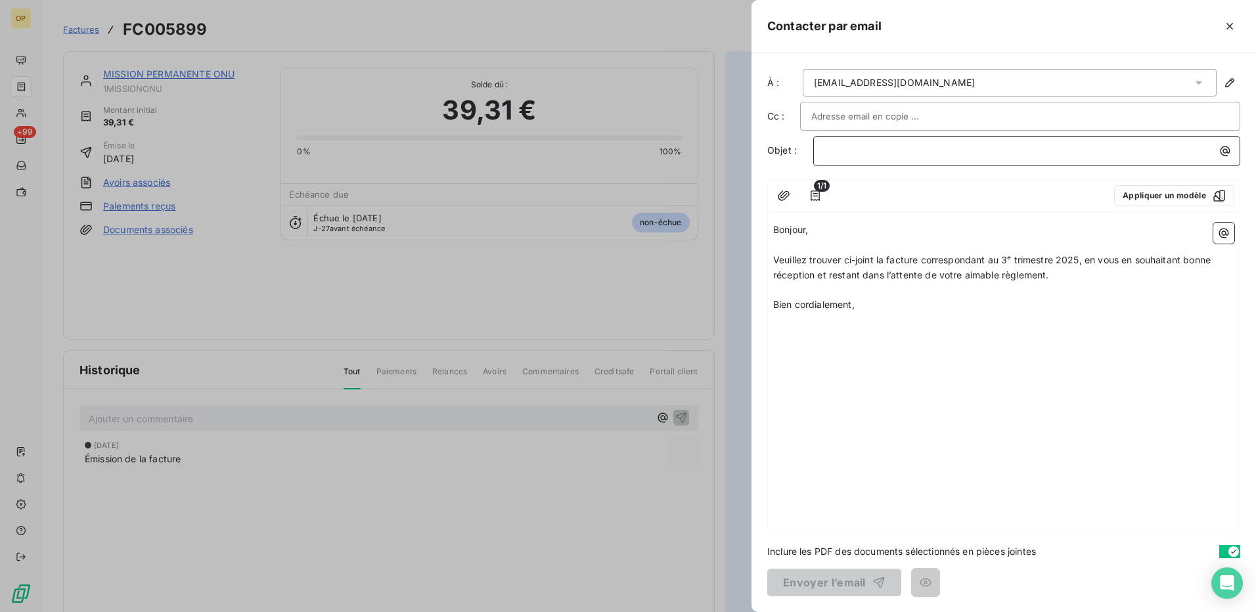
click at [857, 158] on p "﻿" at bounding box center [1030, 150] width 411 height 15
click at [815, 584] on button "Envoyer l’email" at bounding box center [834, 583] width 134 height 28
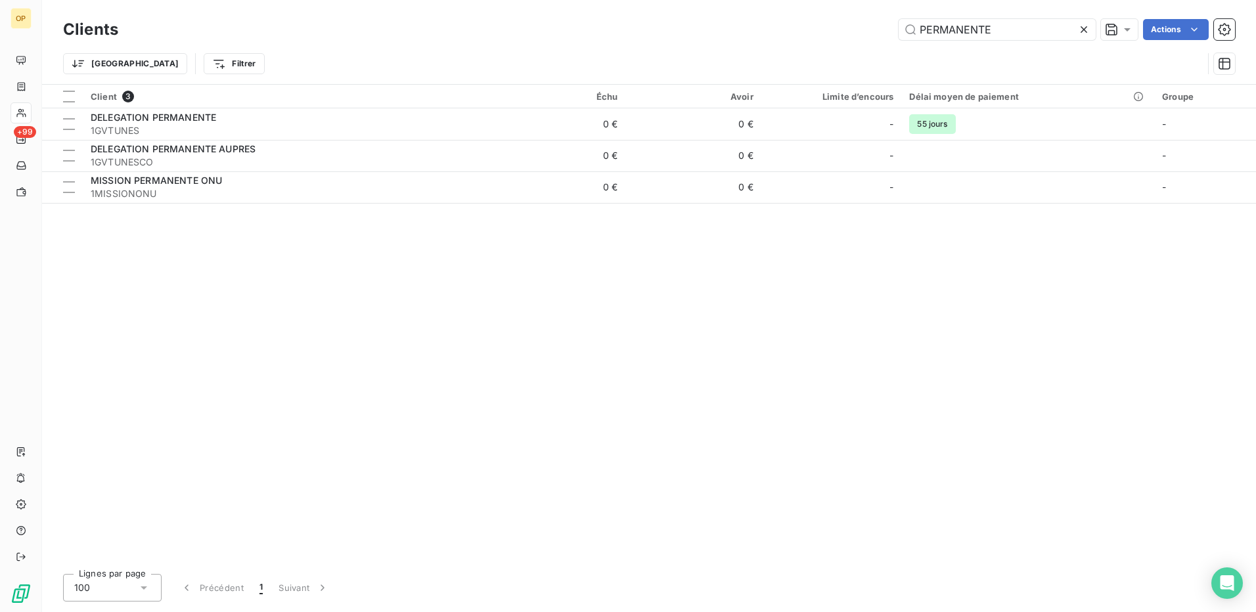
drag, startPoint x: 1020, startPoint y: 25, endPoint x: 772, endPoint y: 39, distance: 248.1
click at [772, 39] on div "PERMANENTE Actions" at bounding box center [684, 29] width 1101 height 21
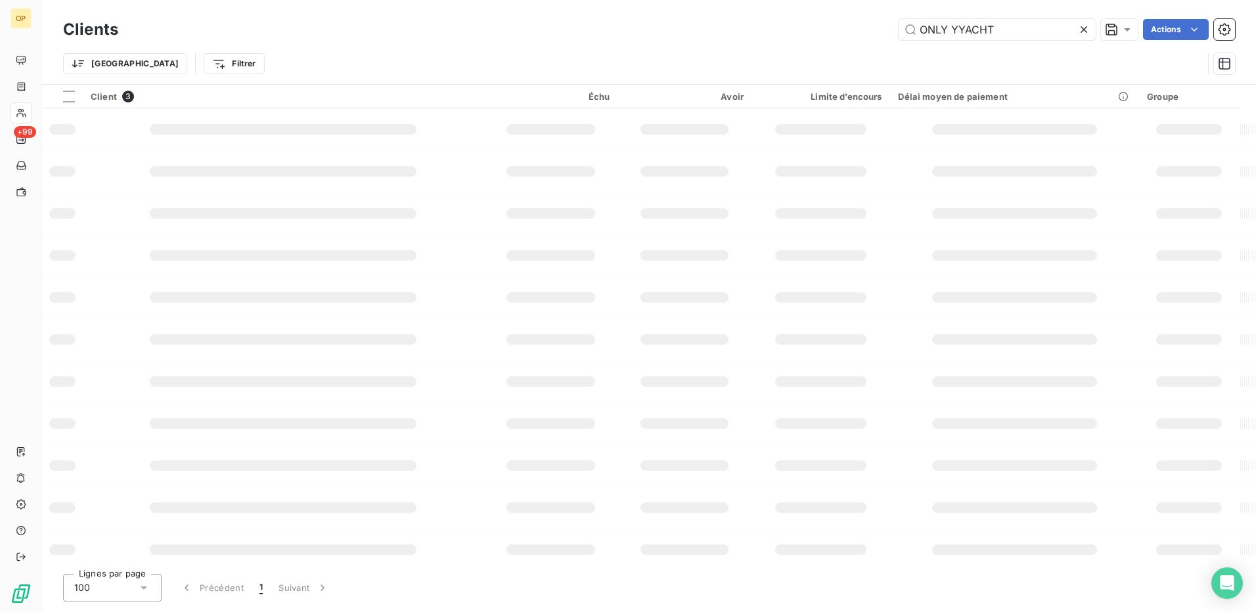
type input "ONLY YYACHT"
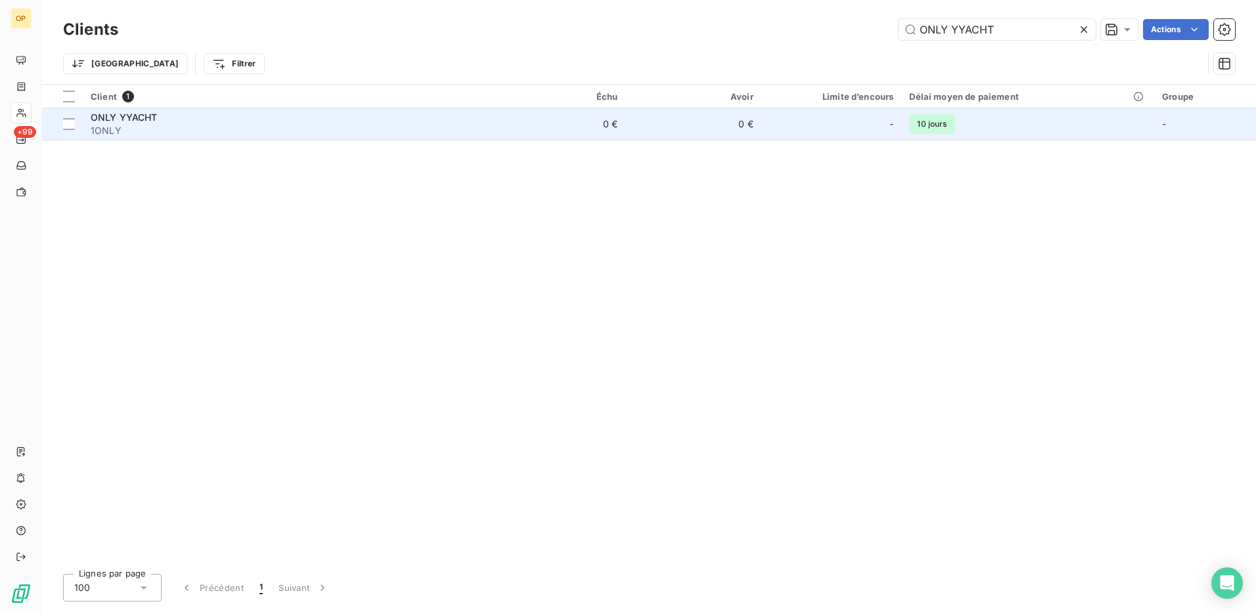
click at [560, 139] on td "0 €" at bounding box center [558, 124] width 136 height 32
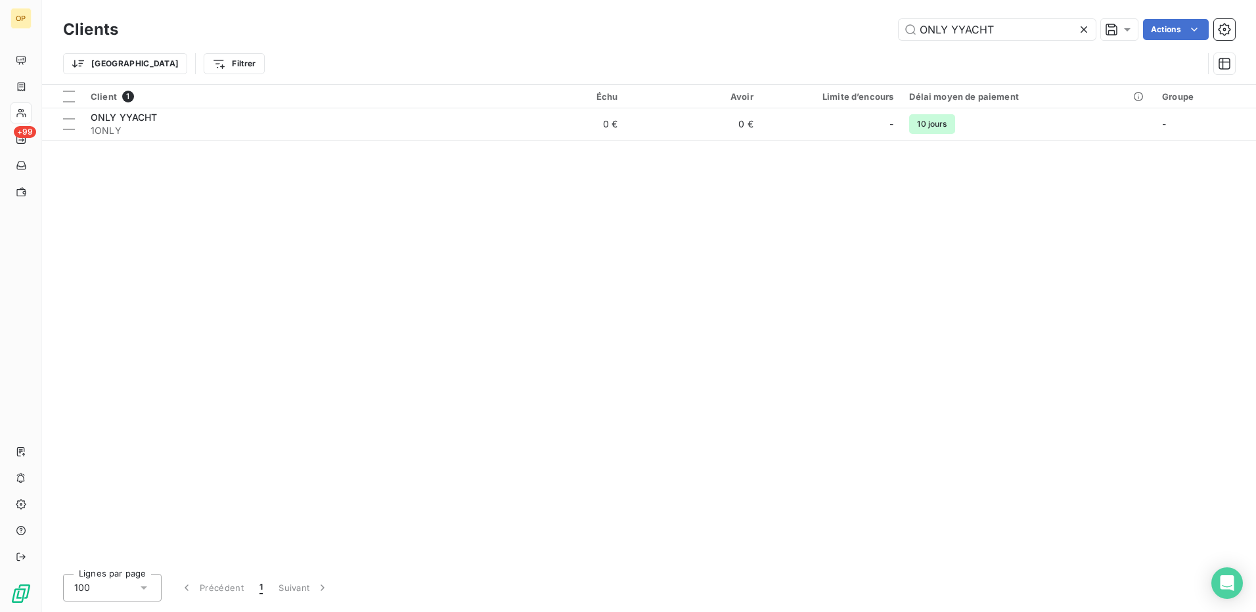
drag, startPoint x: 1005, startPoint y: 32, endPoint x: 717, endPoint y: 37, distance: 288.5
click at [717, 37] on div "ONLY YYACHT Actions" at bounding box center [684, 29] width 1101 height 21
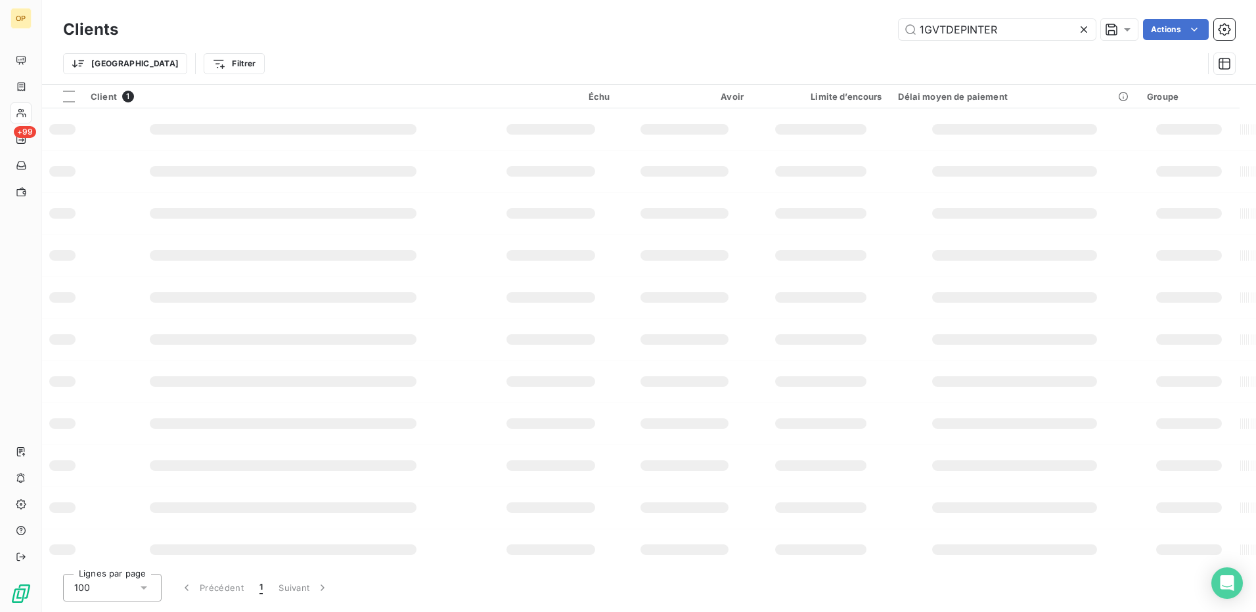
type input "1GVTDEPINTER"
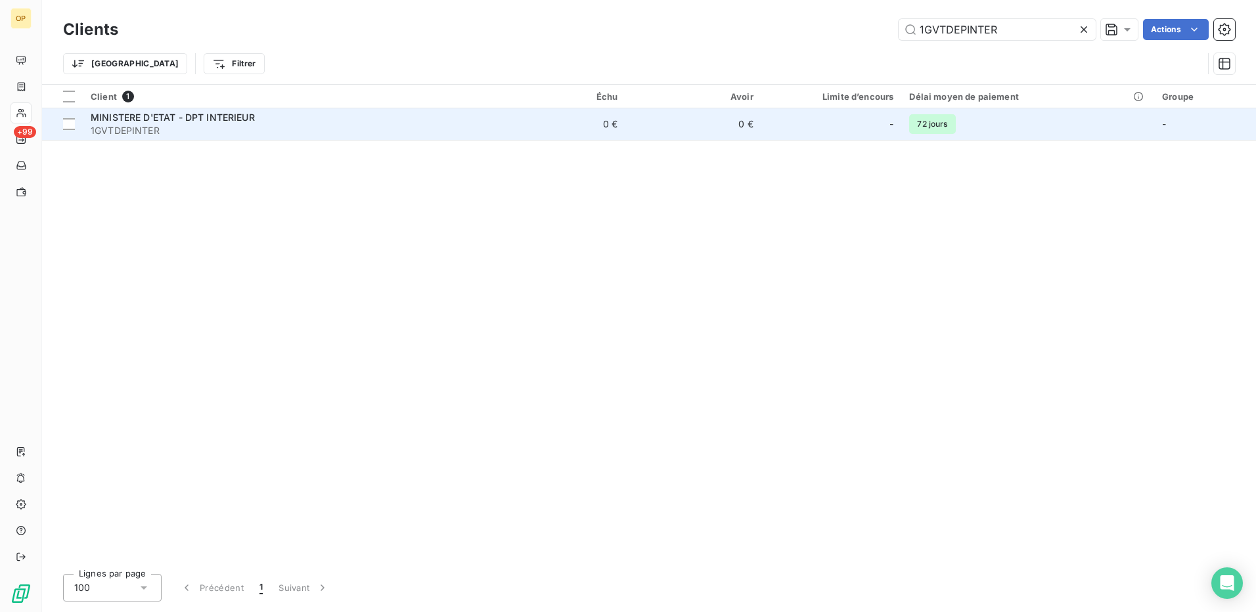
click at [633, 120] on td "0 €" at bounding box center [694, 124] width 136 height 32
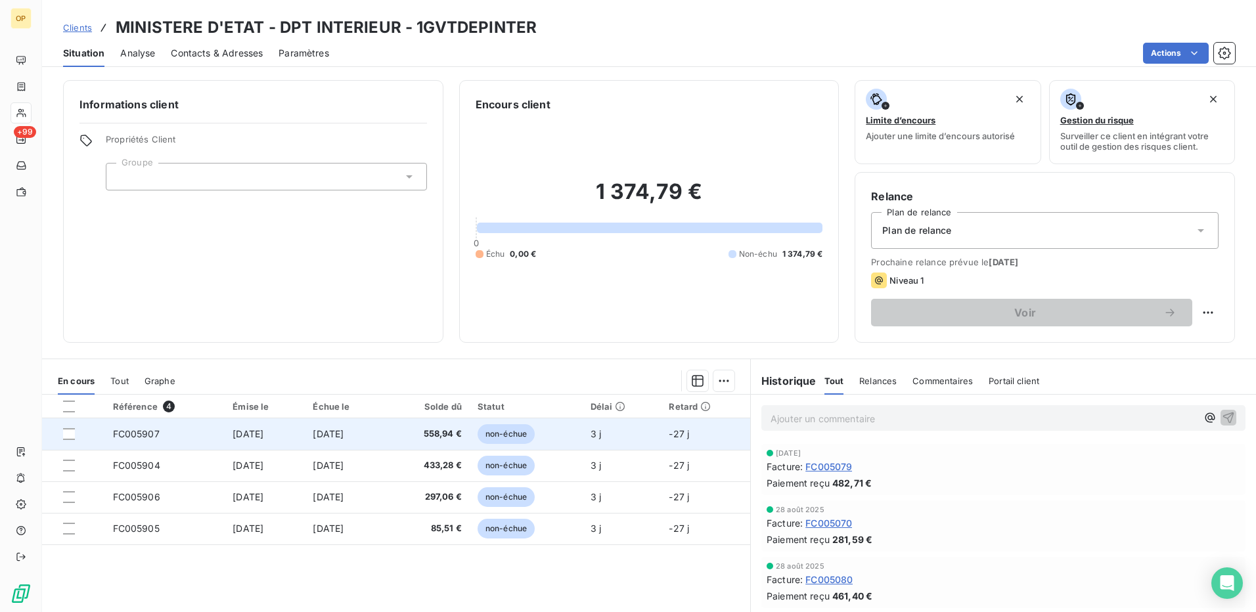
click at [462, 431] on span "558,94 €" at bounding box center [428, 434] width 68 height 13
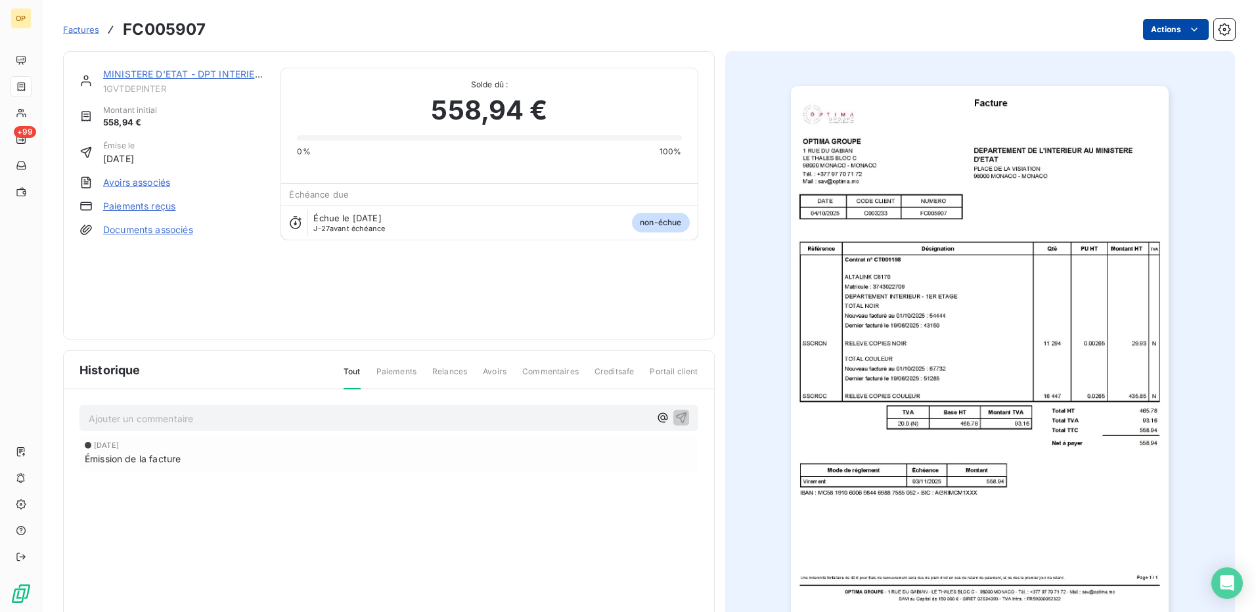
click at [1170, 36] on html "OP +99 Factures FC005907 Actions MINISTERE D'ETAT - DPT INTERIEUR 1GVTDEPINTER …" at bounding box center [628, 306] width 1256 height 612
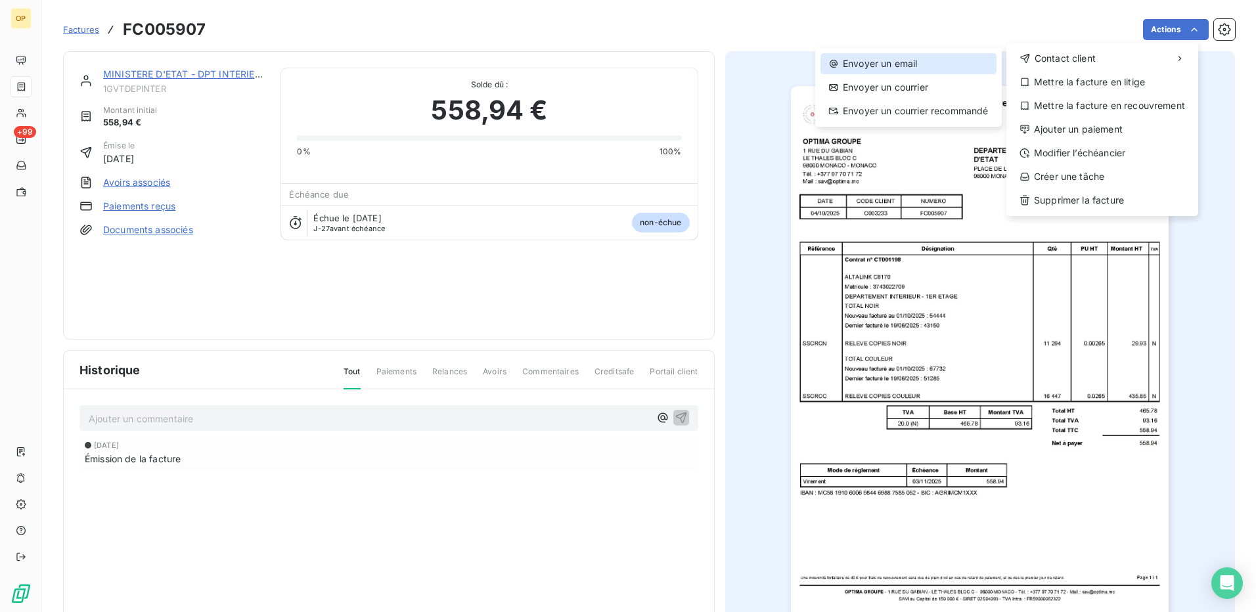
click at [900, 71] on div "Envoyer un email" at bounding box center [909, 63] width 176 height 21
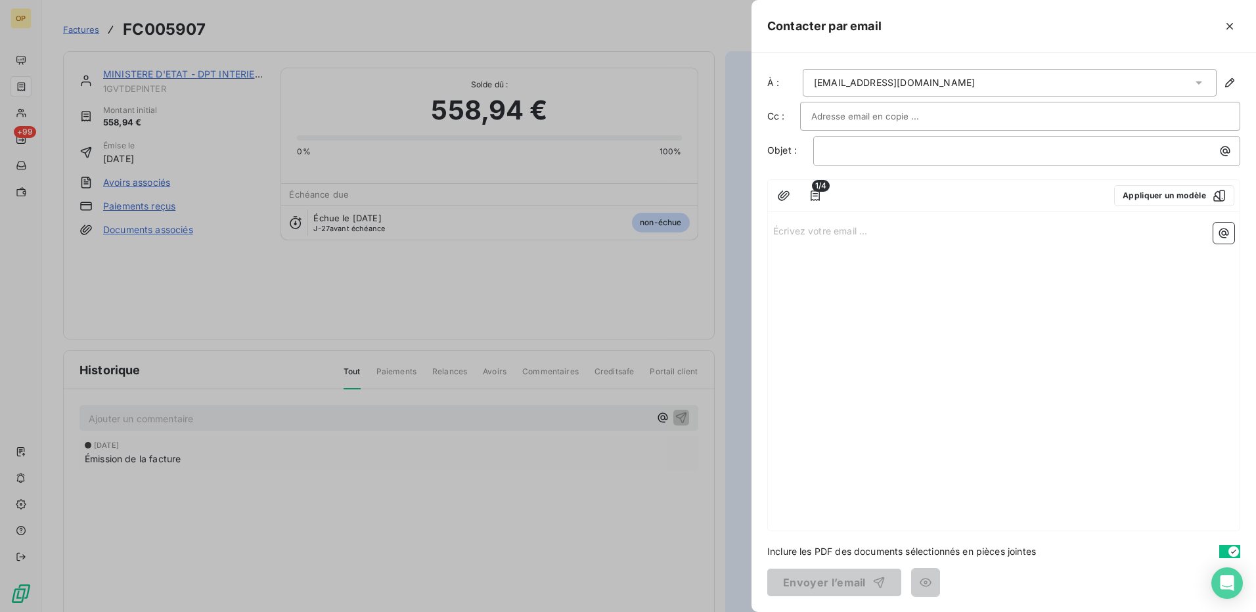
click at [840, 233] on p "Écrivez votre email ... ﻿" at bounding box center [1003, 230] width 461 height 15
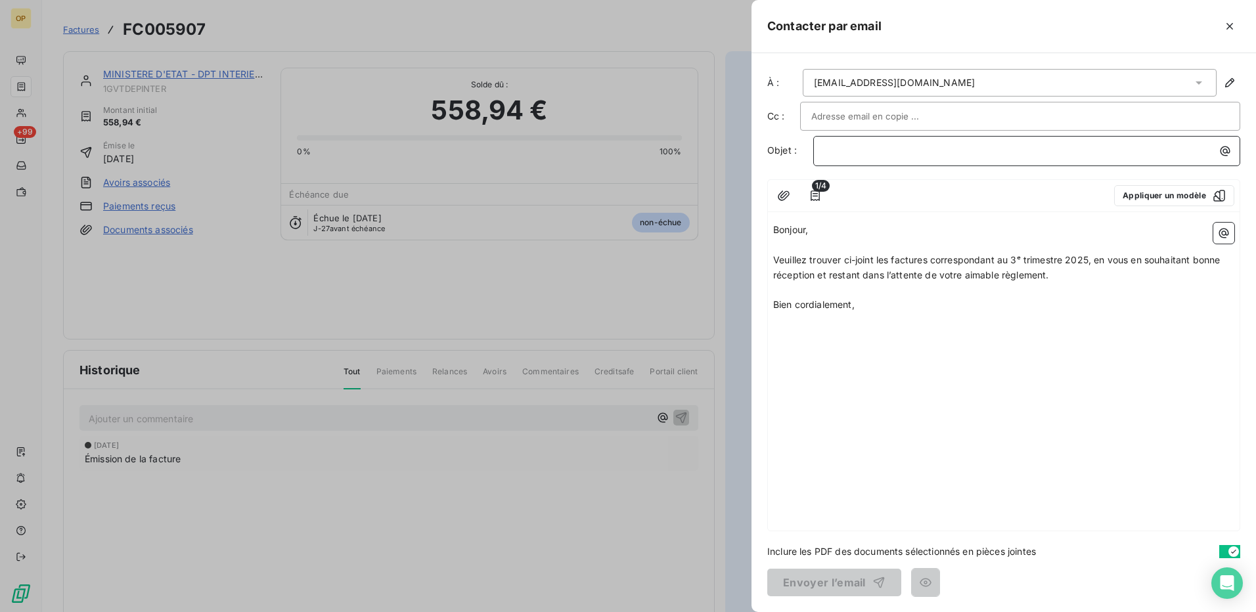
click at [852, 151] on p "﻿" at bounding box center [1030, 150] width 411 height 15
click at [873, 583] on icon "button" at bounding box center [879, 582] width 13 height 13
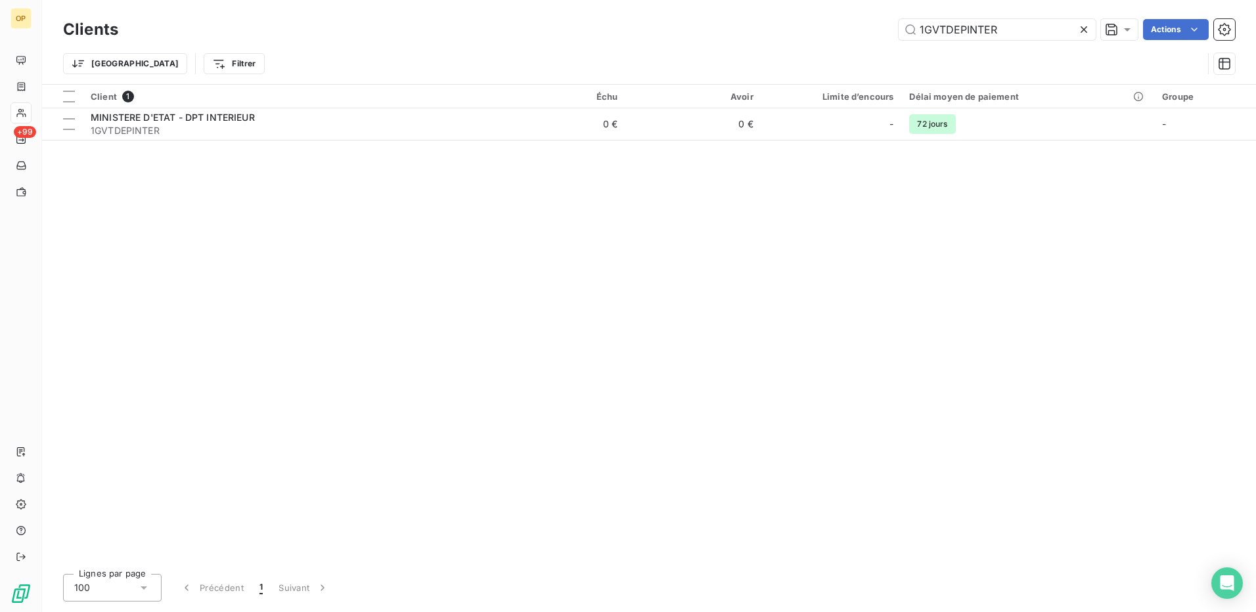
drag, startPoint x: 1012, startPoint y: 32, endPoint x: 818, endPoint y: 43, distance: 194.2
click at [818, 43] on div "Clients 1GVTDEPINTER Actions Trier Filtrer" at bounding box center [649, 50] width 1172 height 68
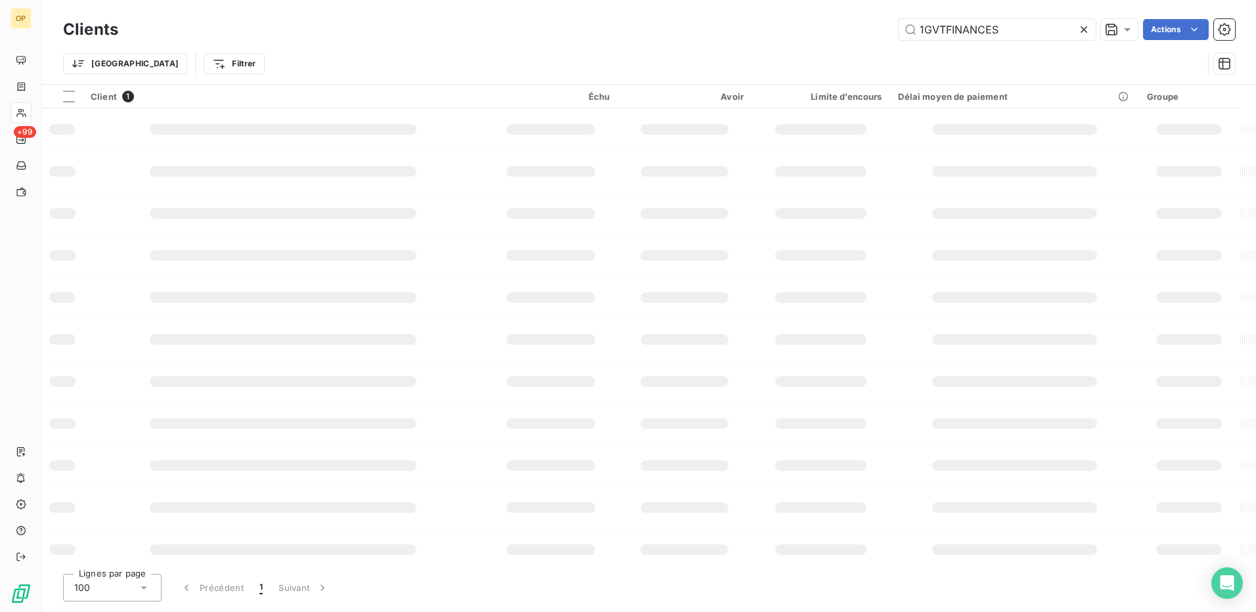
type input "1GVTFINANCES"
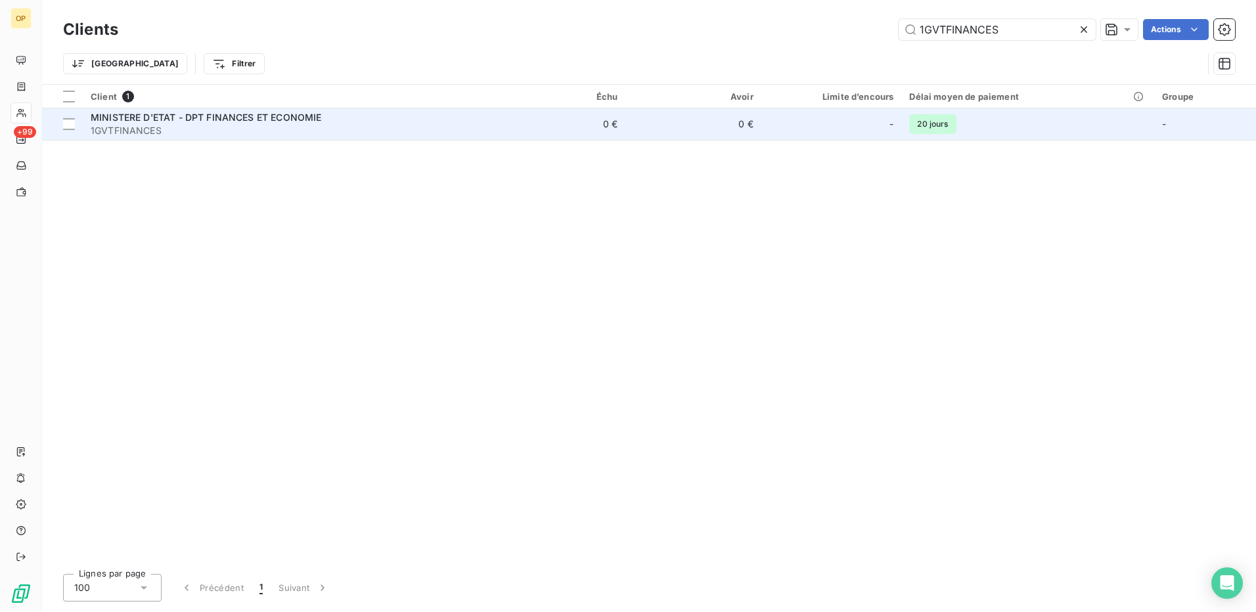
click at [691, 131] on td "0 €" at bounding box center [694, 124] width 136 height 32
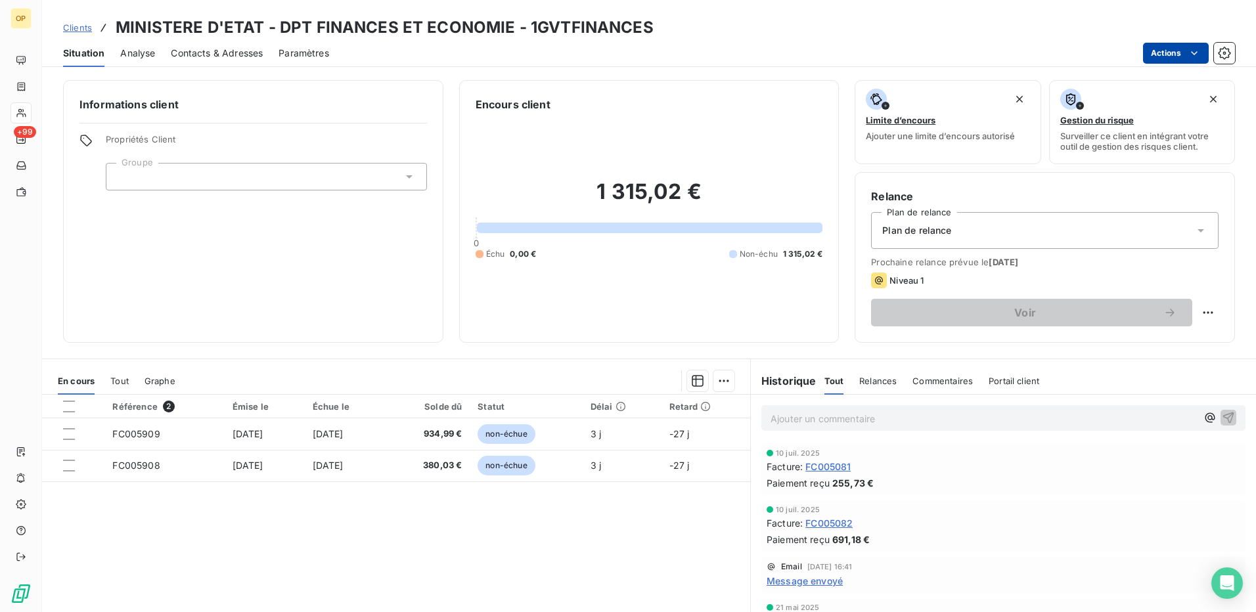
click at [1167, 49] on html "OP +99 Clients MINISTERE D'ETAT - DPT FINANCES ET ECONOMIE - 1GVTFINANCES Situa…" at bounding box center [628, 306] width 1256 height 612
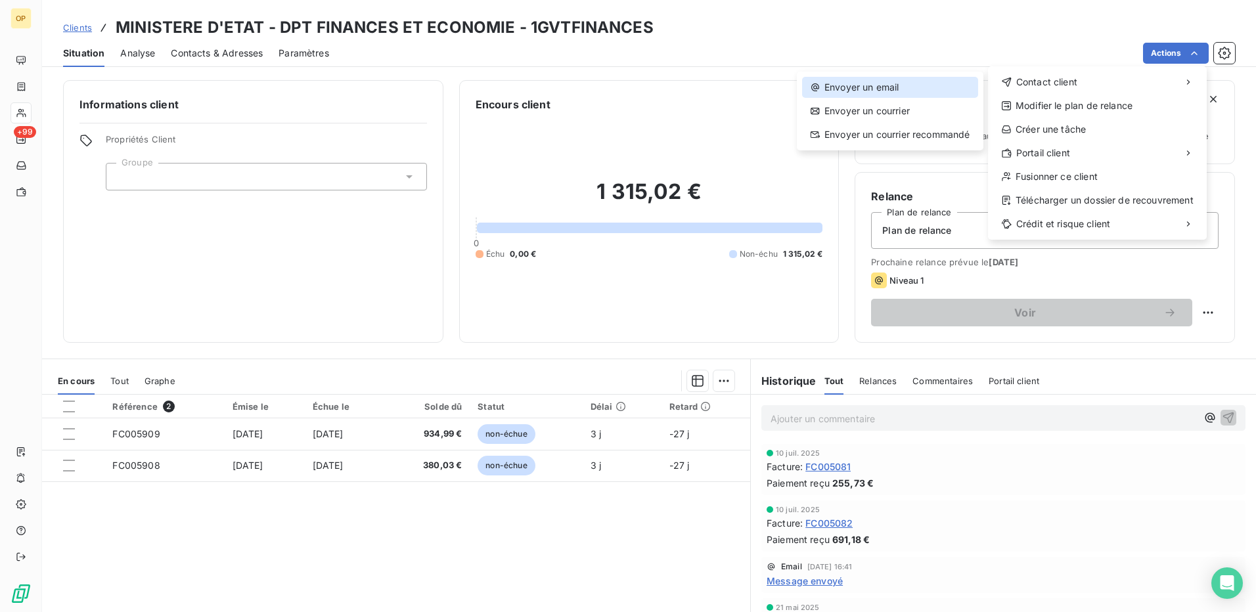
click at [882, 92] on div "Envoyer un email" at bounding box center [890, 87] width 176 height 21
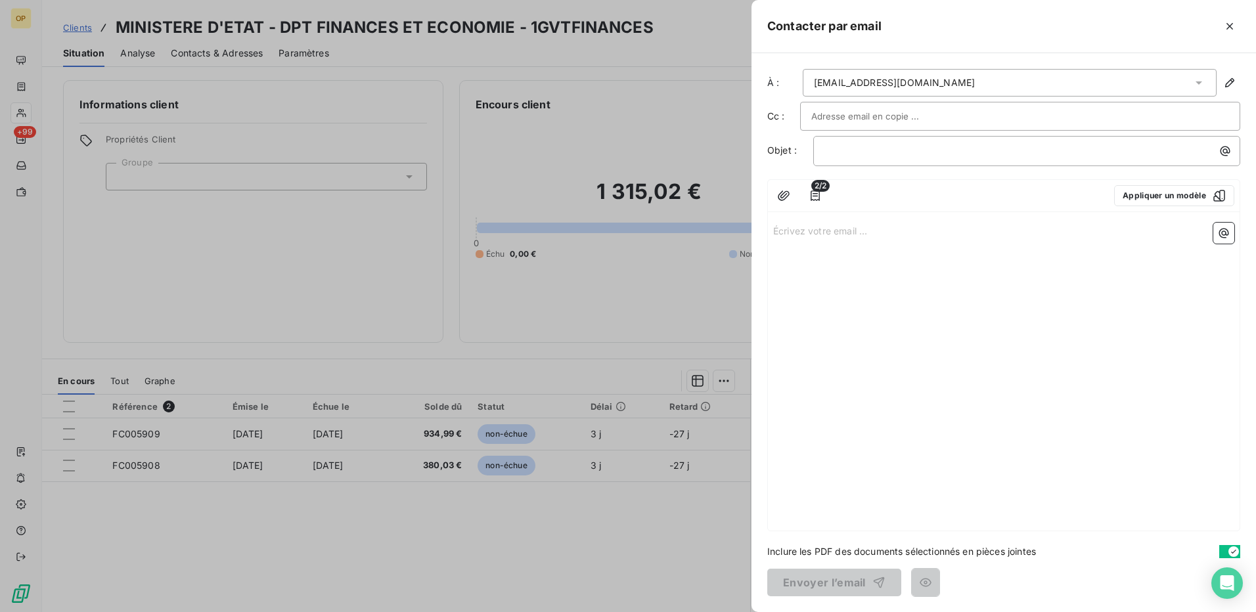
click at [803, 236] on p "Écrivez votre email ... ﻿" at bounding box center [1003, 230] width 461 height 15
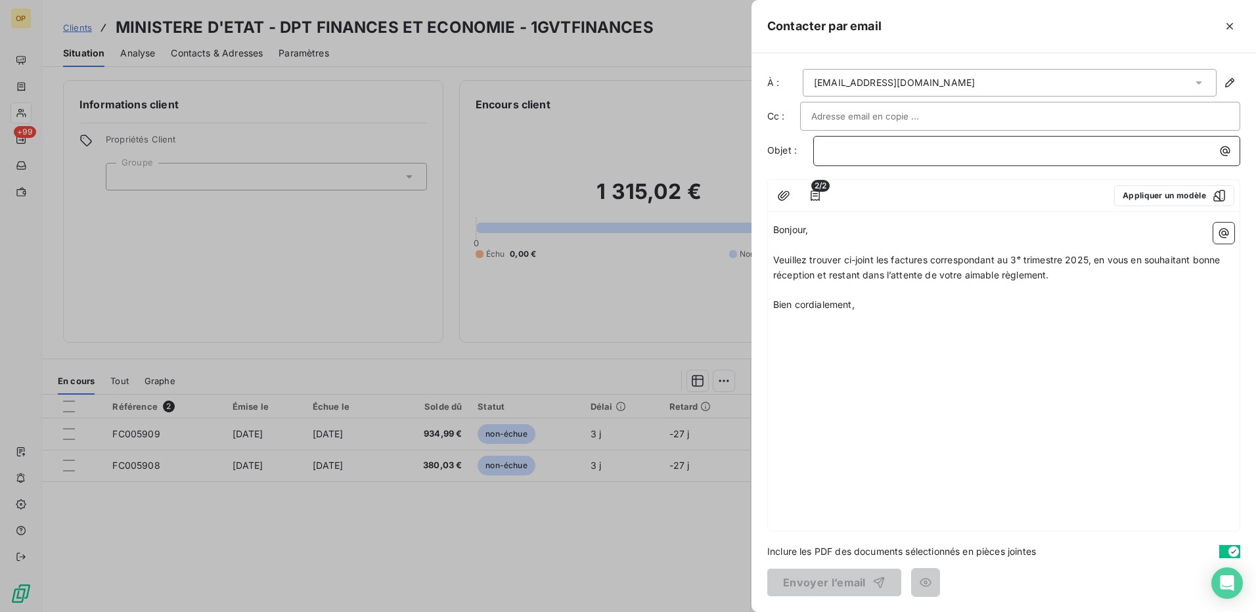
drag, startPoint x: 865, startPoint y: 156, endPoint x: 871, endPoint y: 154, distance: 6.7
click at [865, 156] on p "﻿" at bounding box center [1030, 150] width 411 height 15
click at [940, 413] on div "Bonjour, ﻿ Veuillez trouver ci-joint les factures correspondant au 3ᵉ trimestre…" at bounding box center [1004, 373] width 472 height 313
click at [819, 580] on button "Envoyer l’email" at bounding box center [834, 583] width 134 height 28
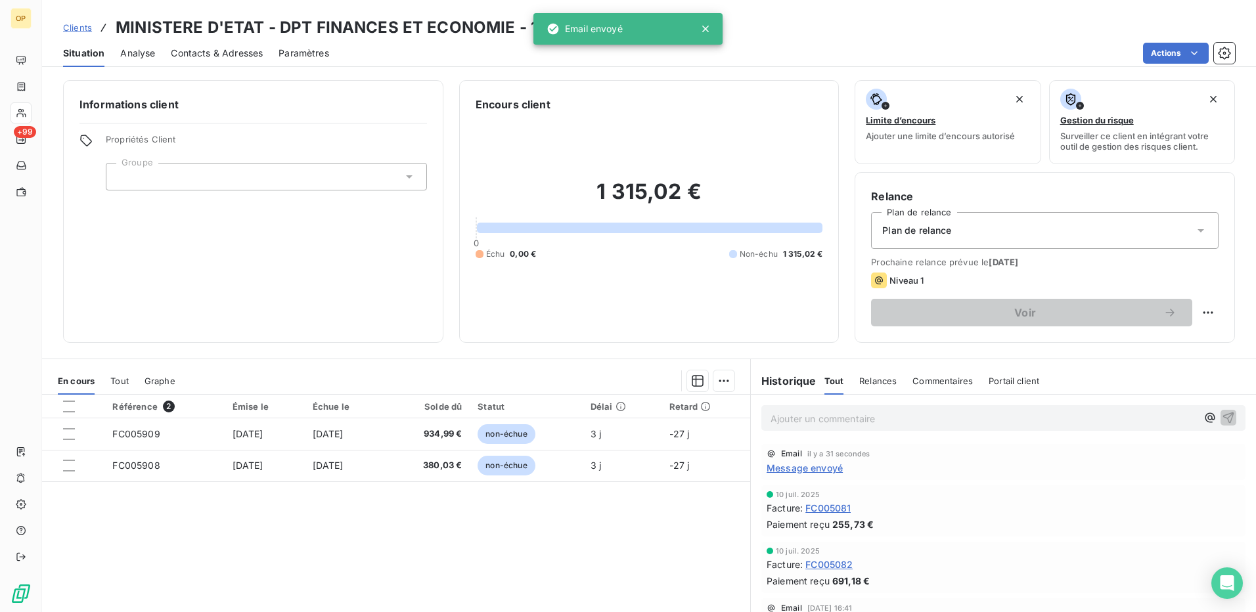
click at [481, 54] on div "Actions" at bounding box center [790, 53] width 890 height 21
click at [705, 24] on icon at bounding box center [705, 28] width 13 height 13
drag, startPoint x: 523, startPoint y: 25, endPoint x: 673, endPoint y: 32, distance: 150.0
click at [673, 32] on div "Clients MINISTERE D'ETAT - DPT FINANCES ET ECONOMIE - 1GVTFINANCES" at bounding box center [649, 28] width 1214 height 24
copy h3 "1GVTFINANCES"
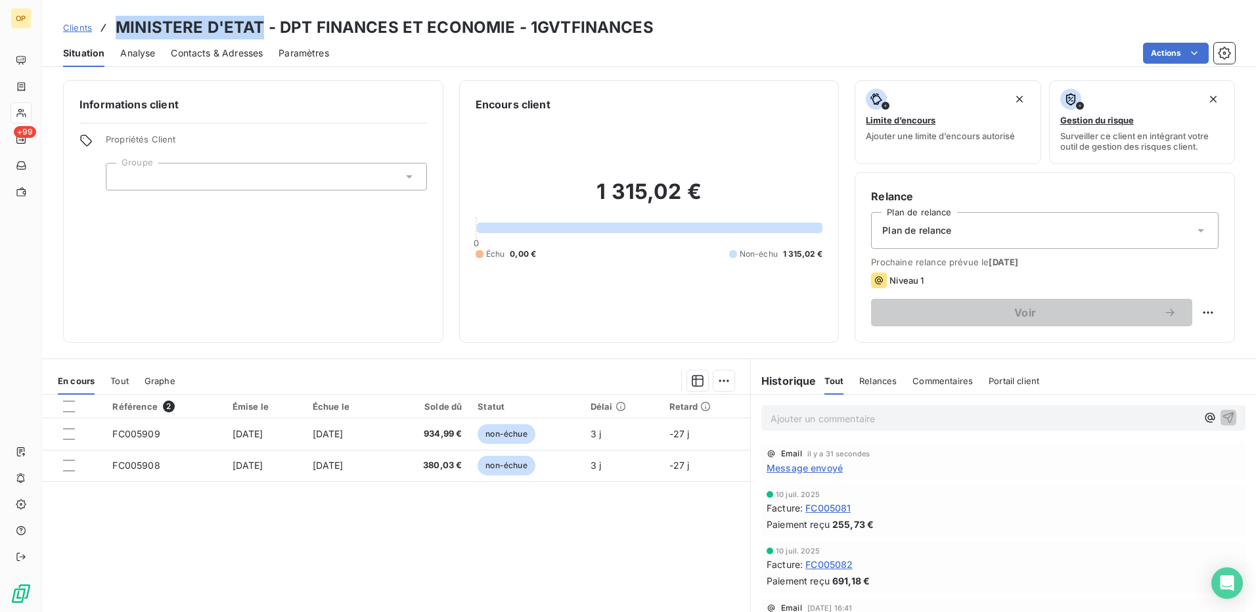
drag, startPoint x: 116, startPoint y: 28, endPoint x: 262, endPoint y: 32, distance: 145.3
click at [262, 32] on h3 "MINISTERE D'ETAT - DPT FINANCES ET ECONOMIE - 1GVTFINANCES" at bounding box center [385, 28] width 538 height 24
copy h3 "MINISTERE D'ETAT"
click at [803, 467] on span "Message envoyé" at bounding box center [805, 468] width 76 height 14
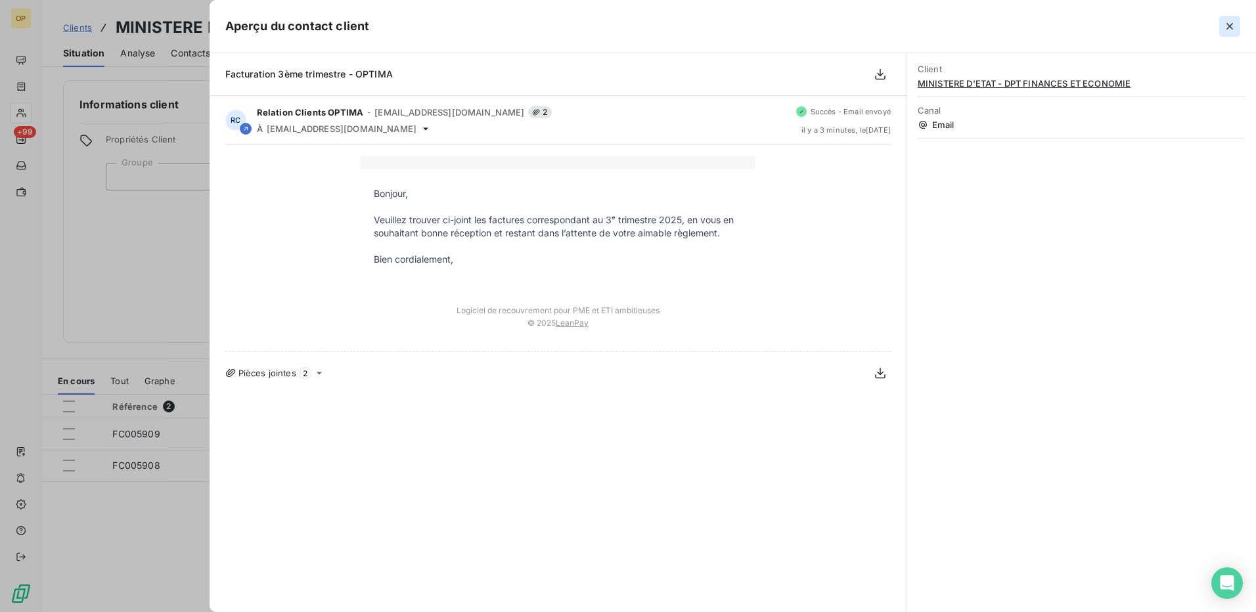
click at [1233, 25] on icon "button" at bounding box center [1229, 26] width 13 height 13
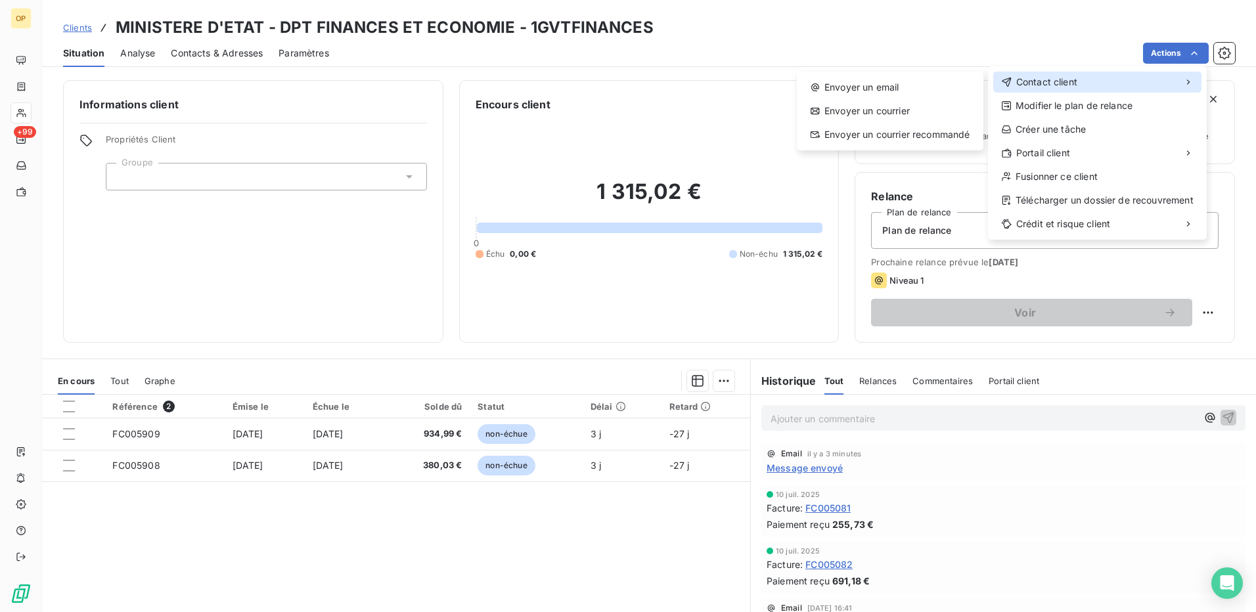
click at [1001, 75] on div "Contact client" at bounding box center [1098, 82] width 208 height 21
click at [946, 82] on div "Envoyer un email" at bounding box center [890, 87] width 176 height 21
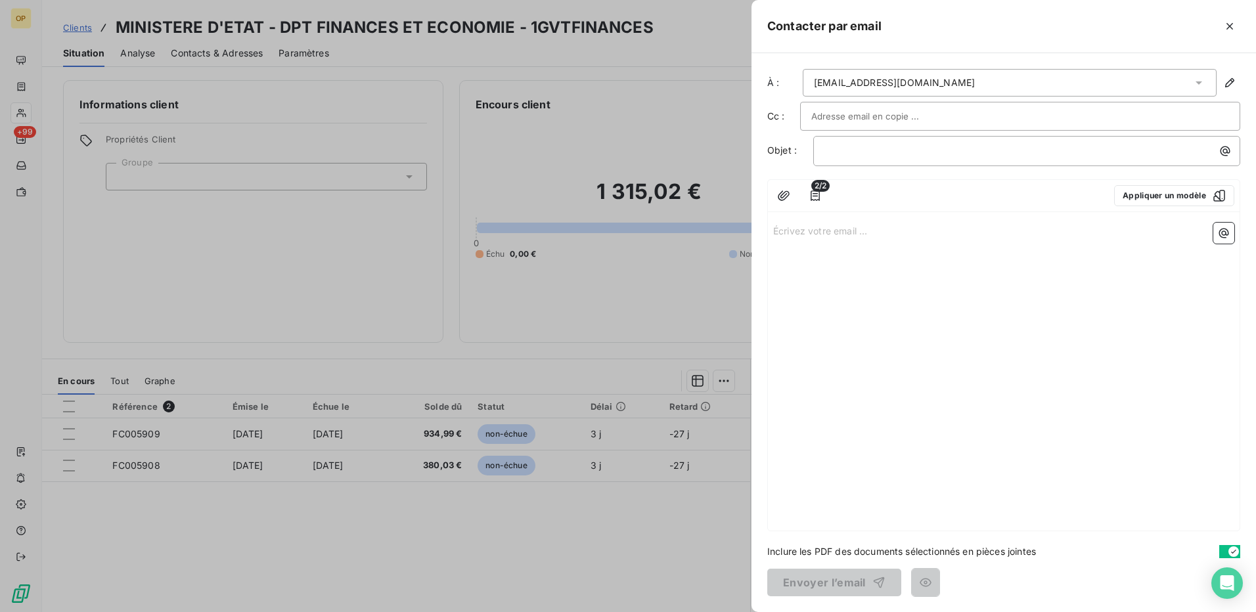
click at [915, 81] on div "[EMAIL_ADDRESS][DOMAIN_NAME]" at bounding box center [1010, 83] width 414 height 28
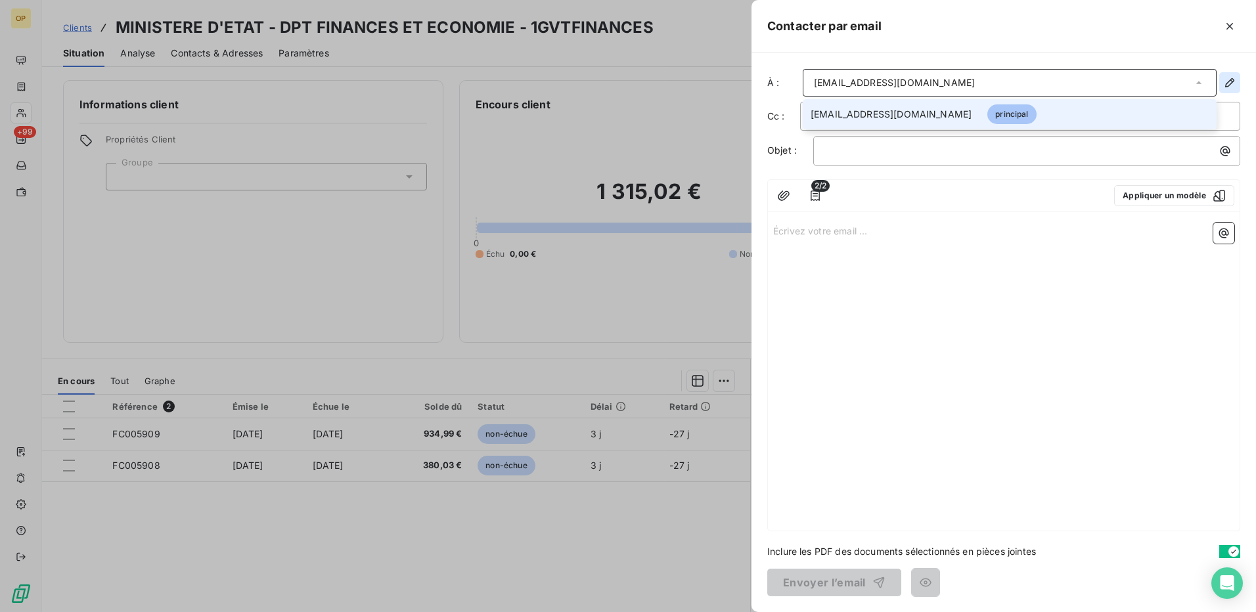
click at [1227, 80] on icon "button" at bounding box center [1229, 82] width 13 height 13
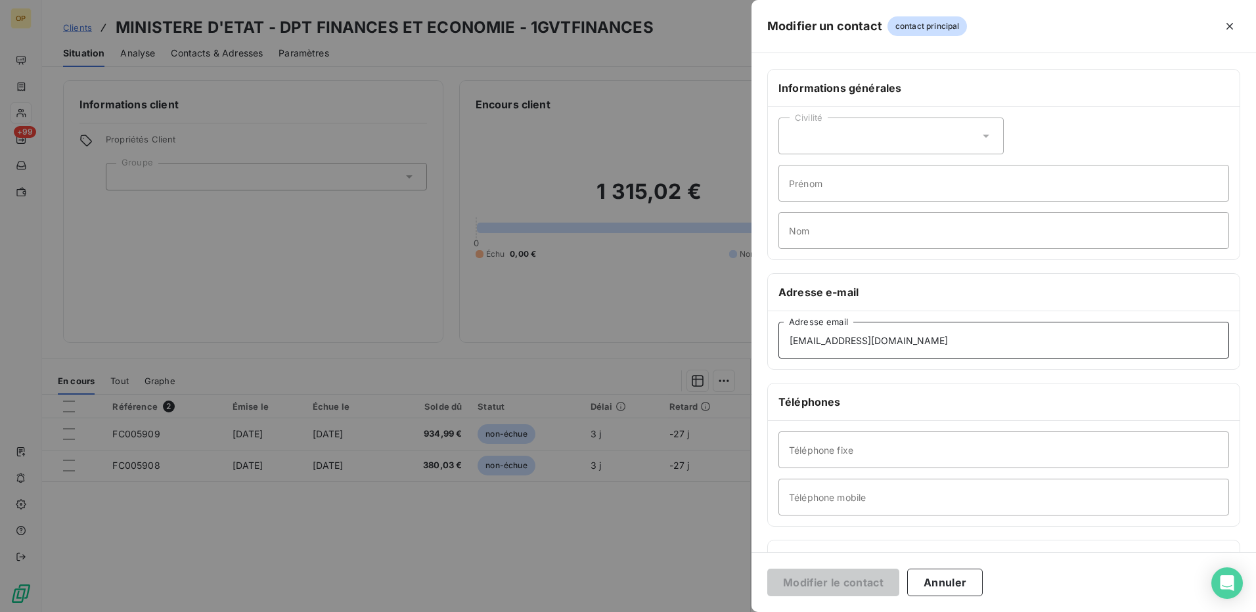
drag, startPoint x: 893, startPoint y: 342, endPoint x: 748, endPoint y: 352, distance: 144.9
click at [748, 612] on div "Modifier un contact contact principal Informations générales Civilité Prénom No…" at bounding box center [628, 612] width 1256 height 0
paste input "dfrappier"
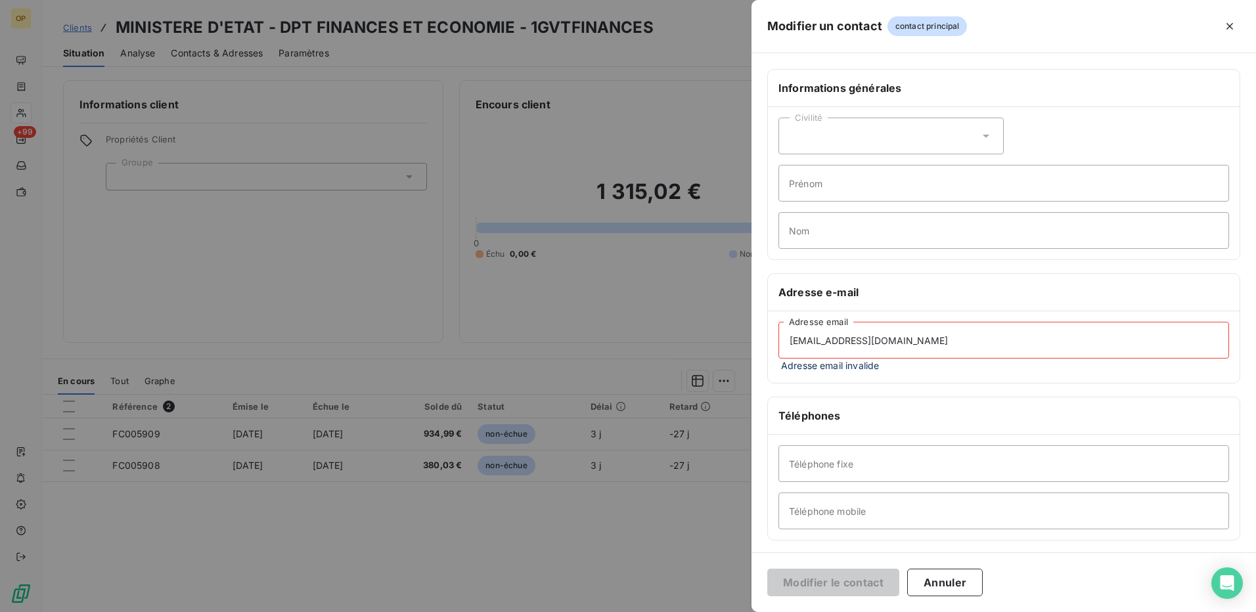
click at [794, 345] on input "[EMAIL_ADDRESS][DOMAIN_NAME]" at bounding box center [1004, 340] width 451 height 37
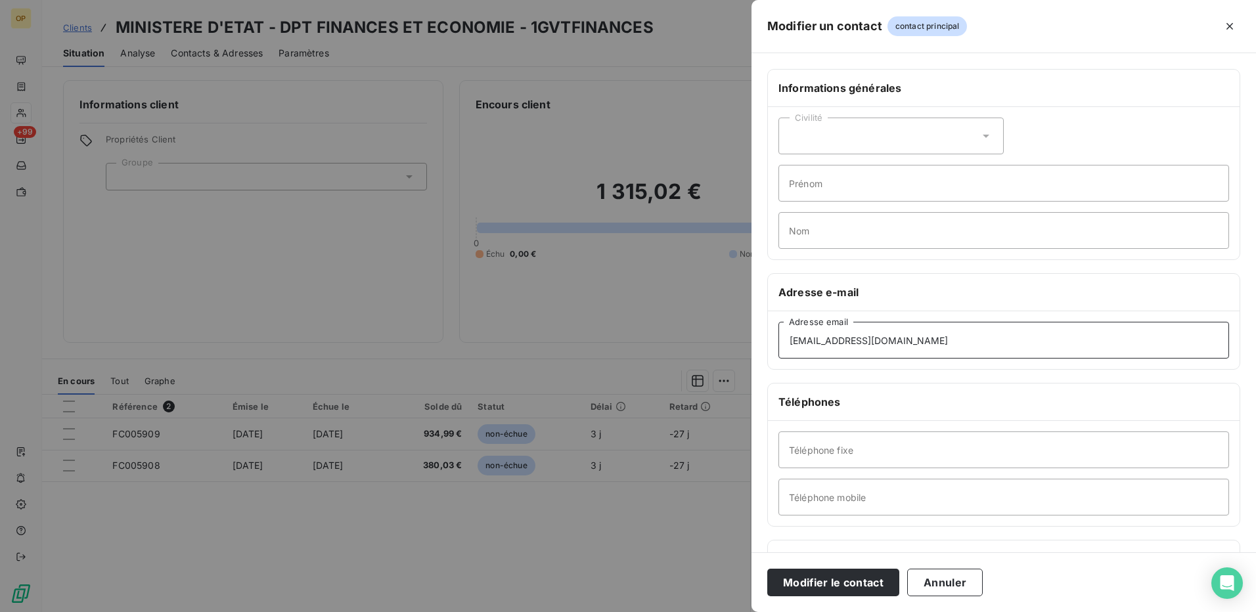
type input "[EMAIL_ADDRESS][DOMAIN_NAME]"
click at [928, 224] on input "Nom" at bounding box center [1004, 230] width 451 height 37
paste input "Frappier"
type input "Frappier"
click at [972, 140] on div "Civilité" at bounding box center [891, 136] width 225 height 37
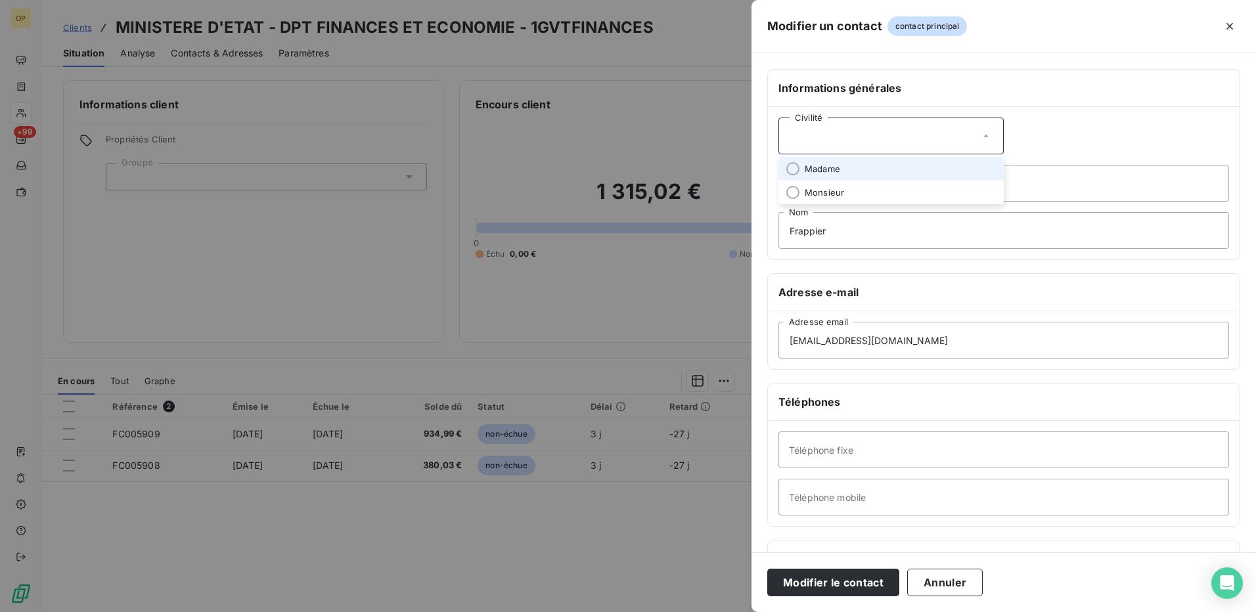
click at [930, 161] on li "Madame" at bounding box center [891, 169] width 225 height 24
click at [830, 183] on input "Prénom" at bounding box center [1004, 183] width 451 height 37
paste input "[PERSON_NAME]"
type input "[PERSON_NAME]"
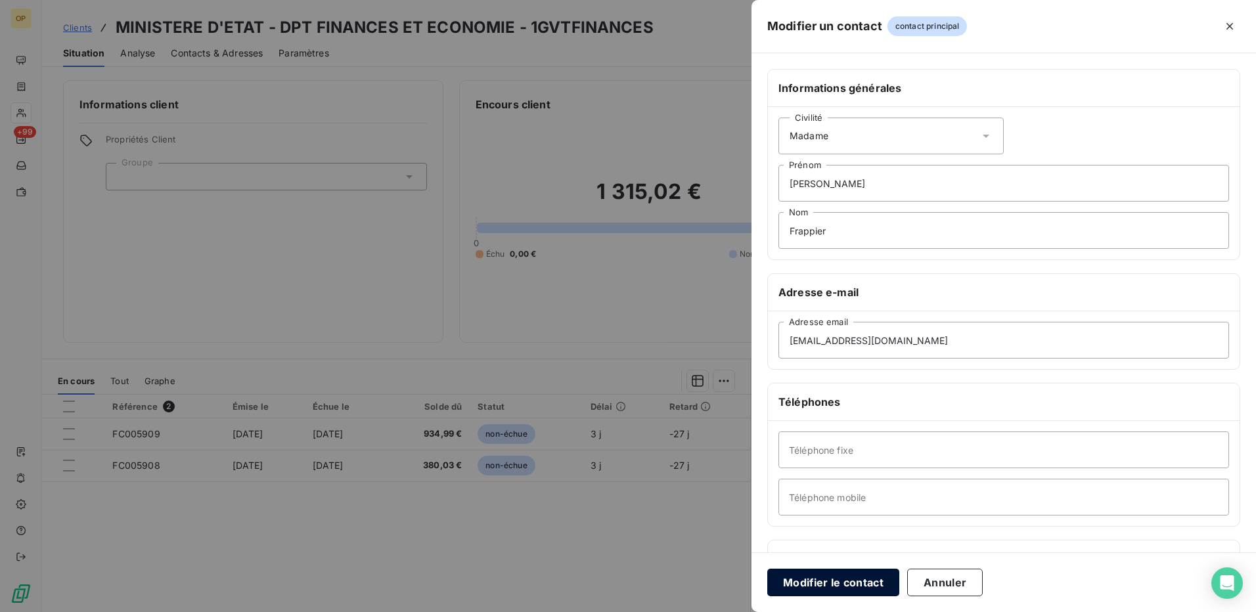
click at [858, 580] on button "Modifier le contact" at bounding box center [833, 583] width 132 height 28
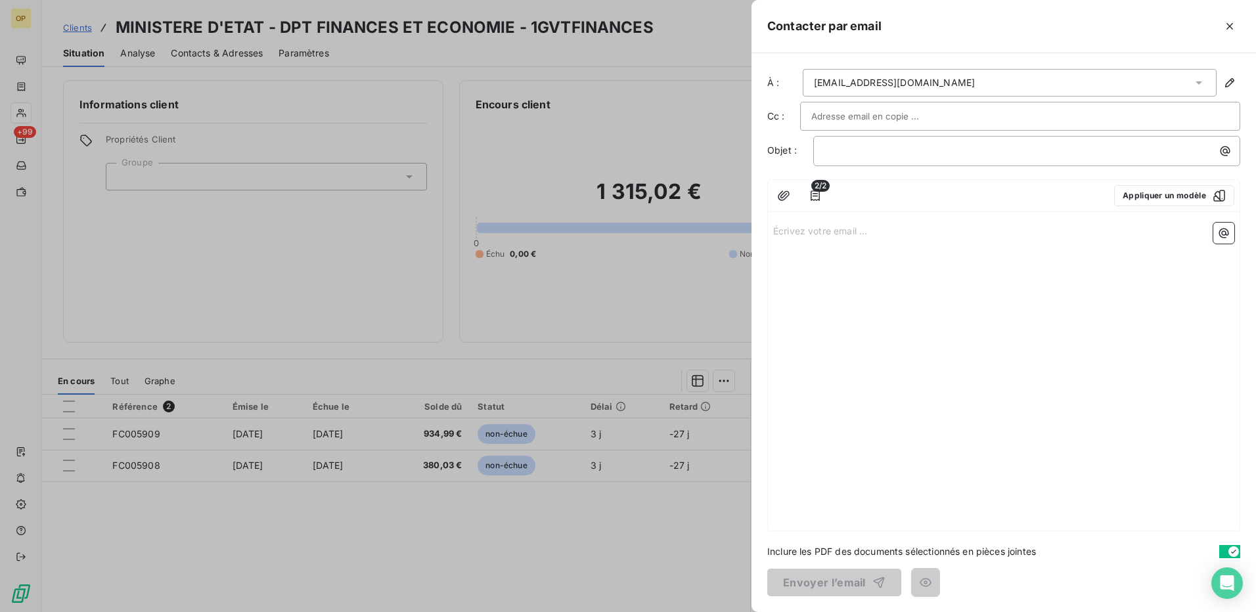
click at [870, 139] on div "﻿" at bounding box center [1026, 151] width 427 height 30
click at [866, 141] on div "﻿" at bounding box center [1027, 150] width 418 height 18
click at [805, 223] on p "Écrivez votre email ... ﻿" at bounding box center [1003, 230] width 461 height 15
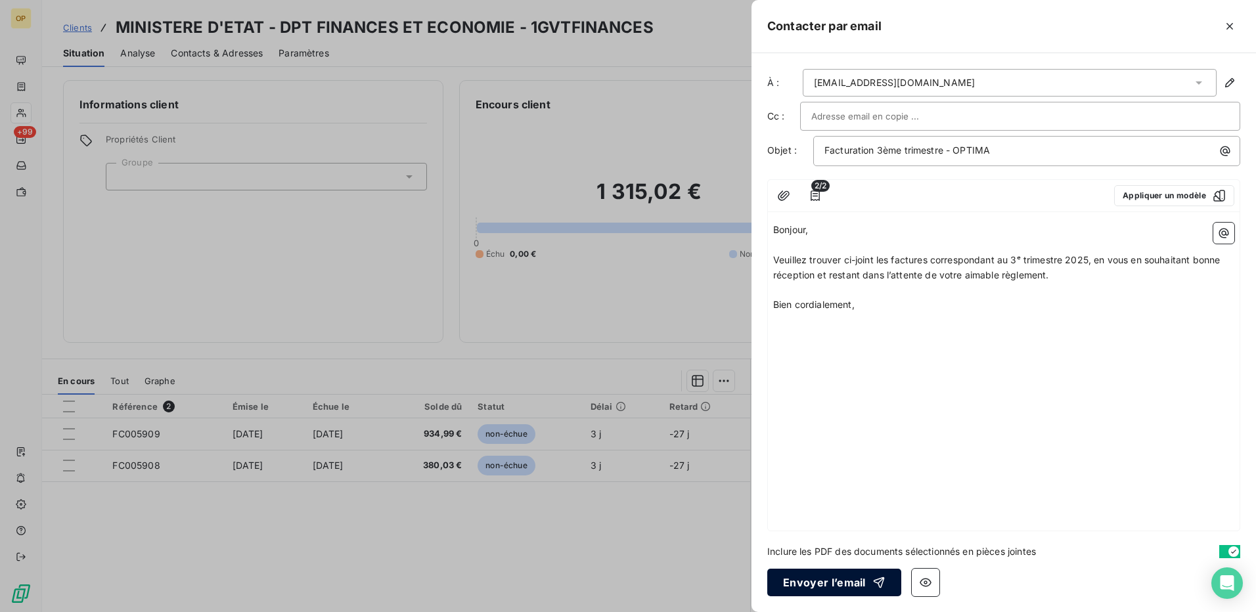
click at [810, 581] on button "Envoyer l’email" at bounding box center [834, 583] width 134 height 28
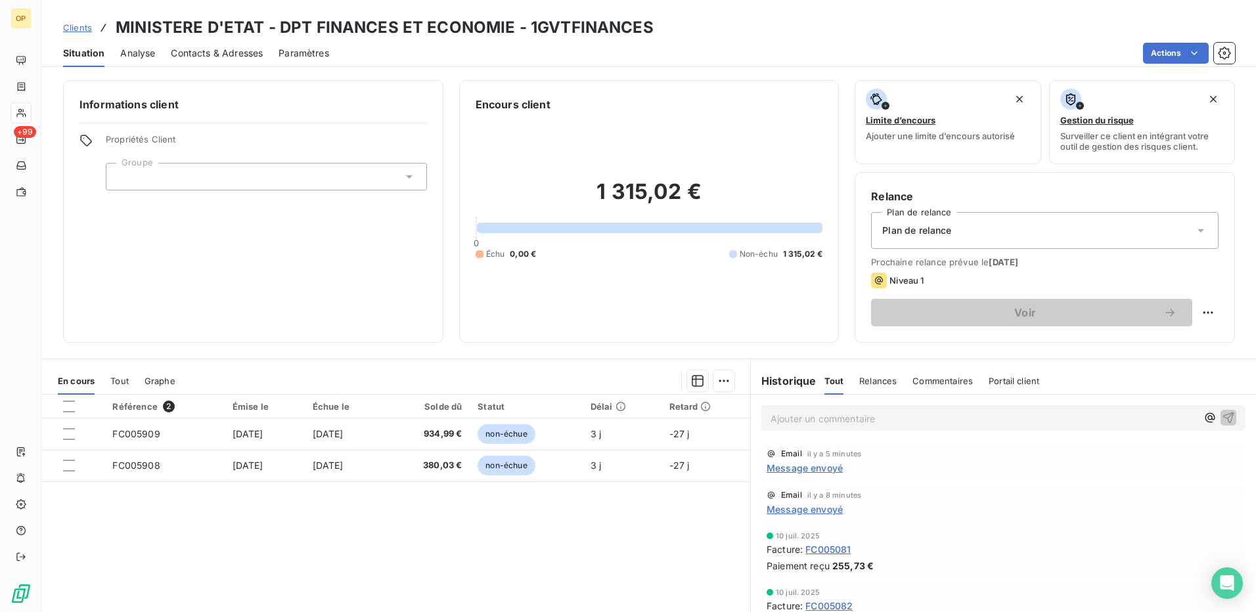
click at [183, 60] on div "Contacts & Adresses" at bounding box center [217, 53] width 92 height 28
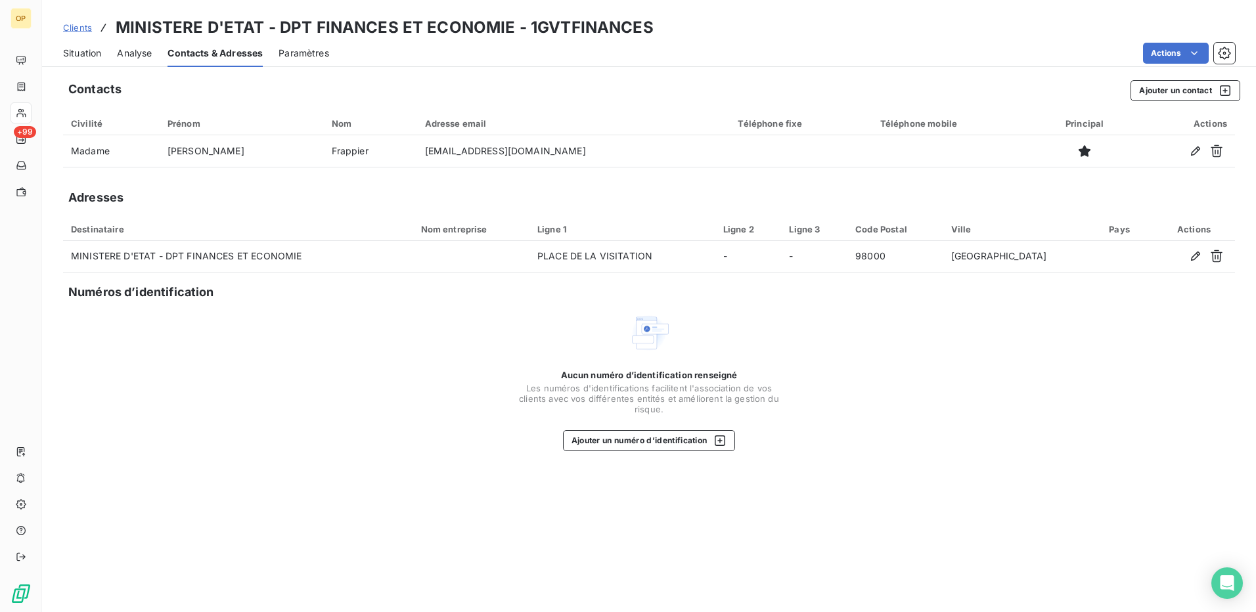
click at [95, 57] on span "Situation" at bounding box center [82, 53] width 38 height 13
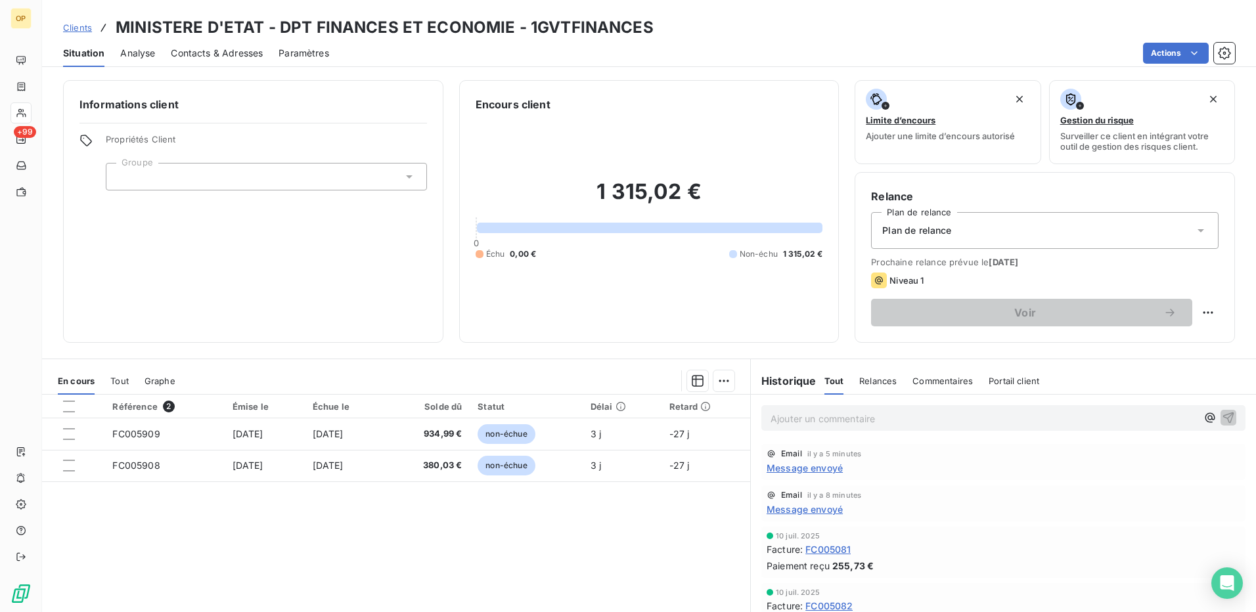
click at [804, 505] on span "Message envoyé" at bounding box center [805, 510] width 76 height 14
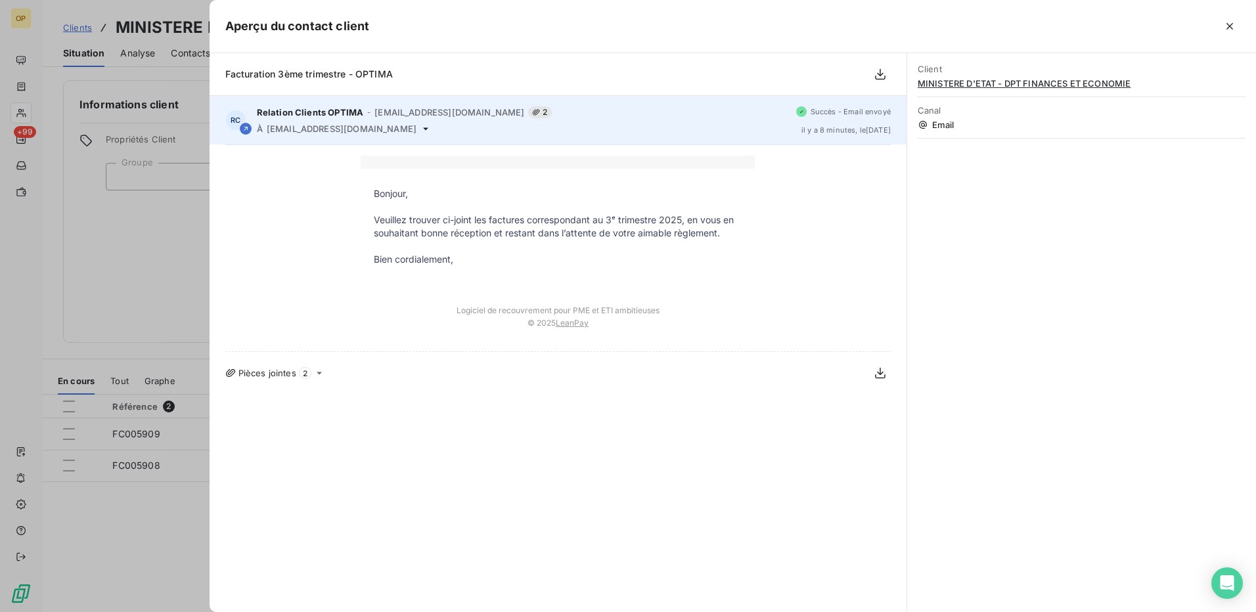
click at [342, 118] on div "Relation Clients OPTIMA - [EMAIL_ADDRESS][DOMAIN_NAME] 2" at bounding box center [521, 112] width 529 height 12
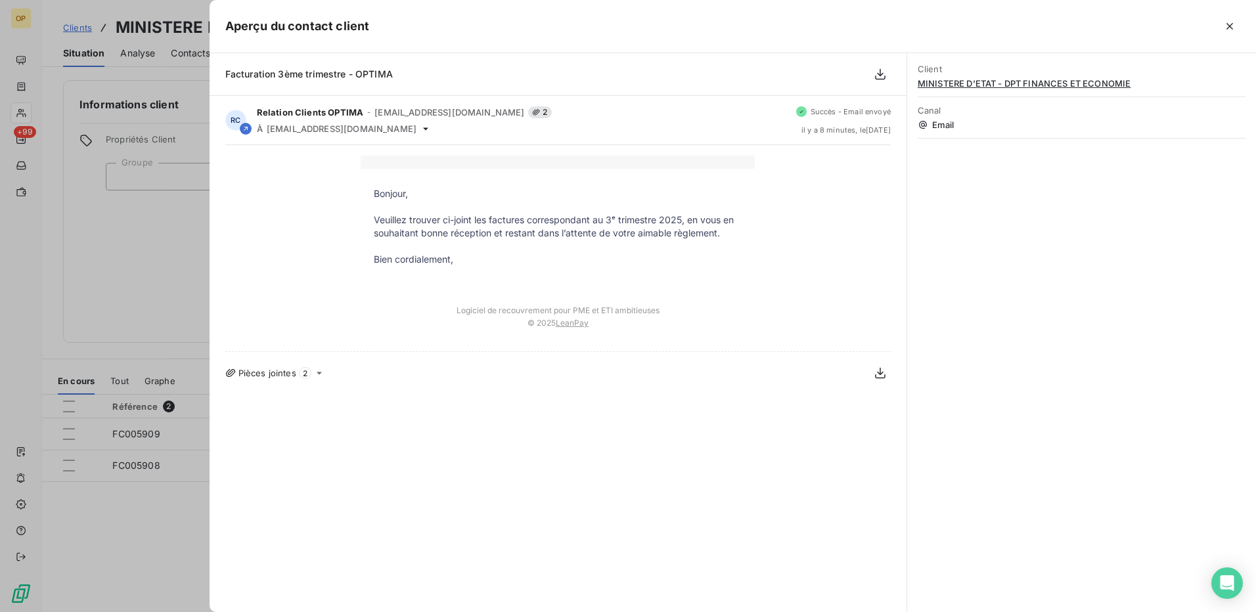
click at [132, 235] on div at bounding box center [628, 306] width 1256 height 612
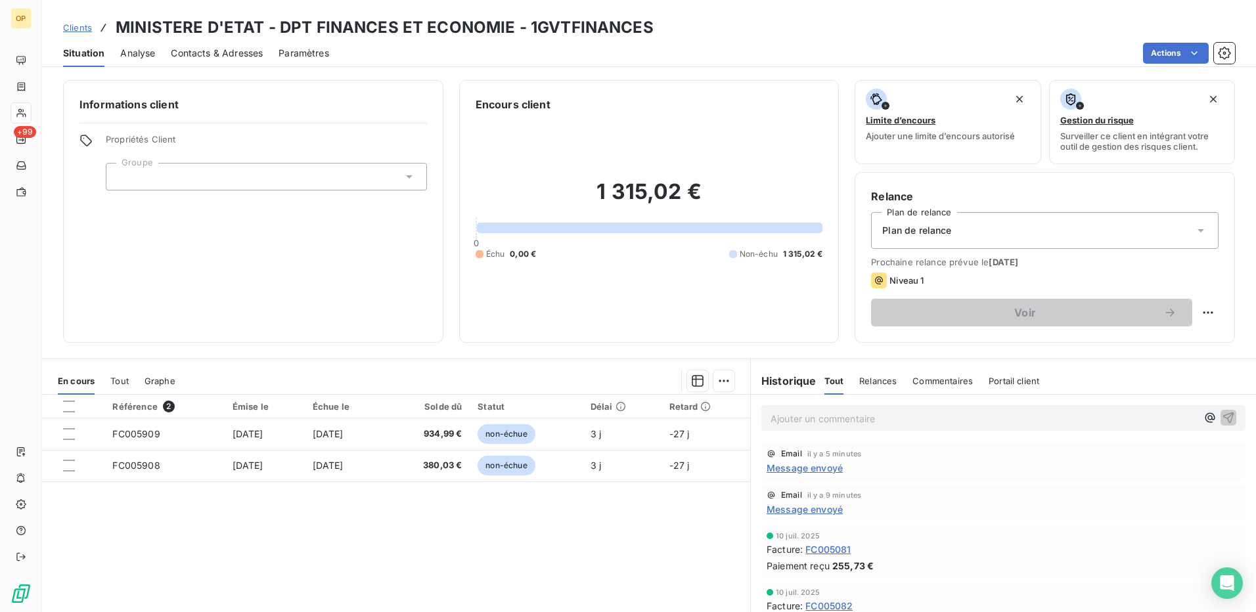
click at [813, 468] on span "Message envoyé" at bounding box center [805, 468] width 76 height 14
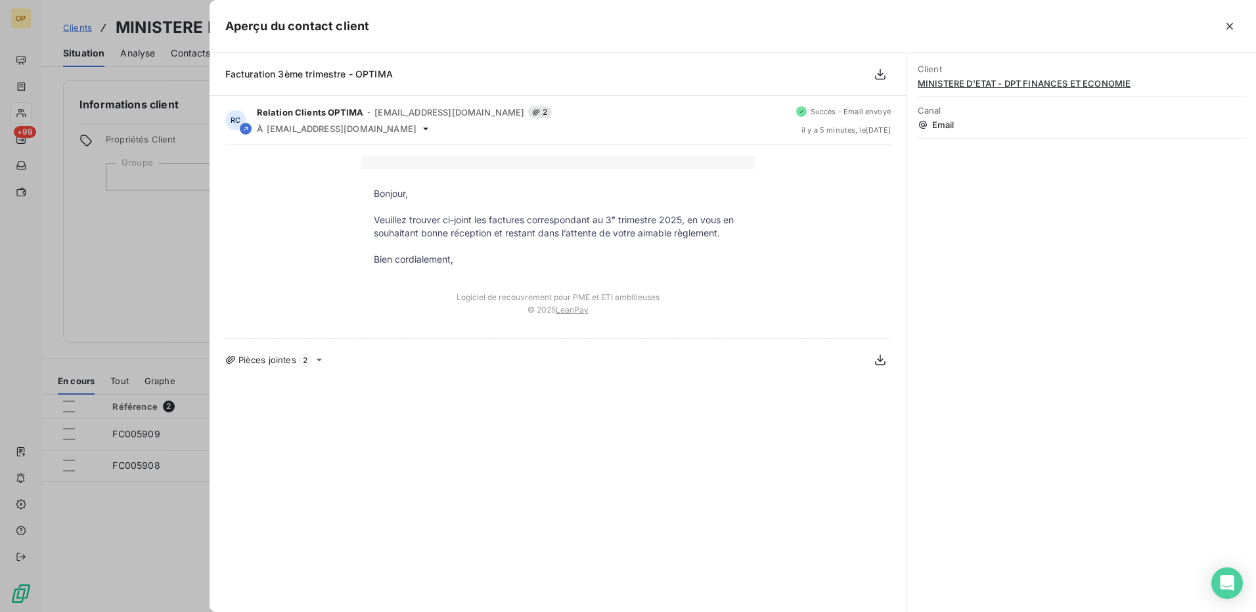
click at [120, 231] on div at bounding box center [628, 306] width 1256 height 612
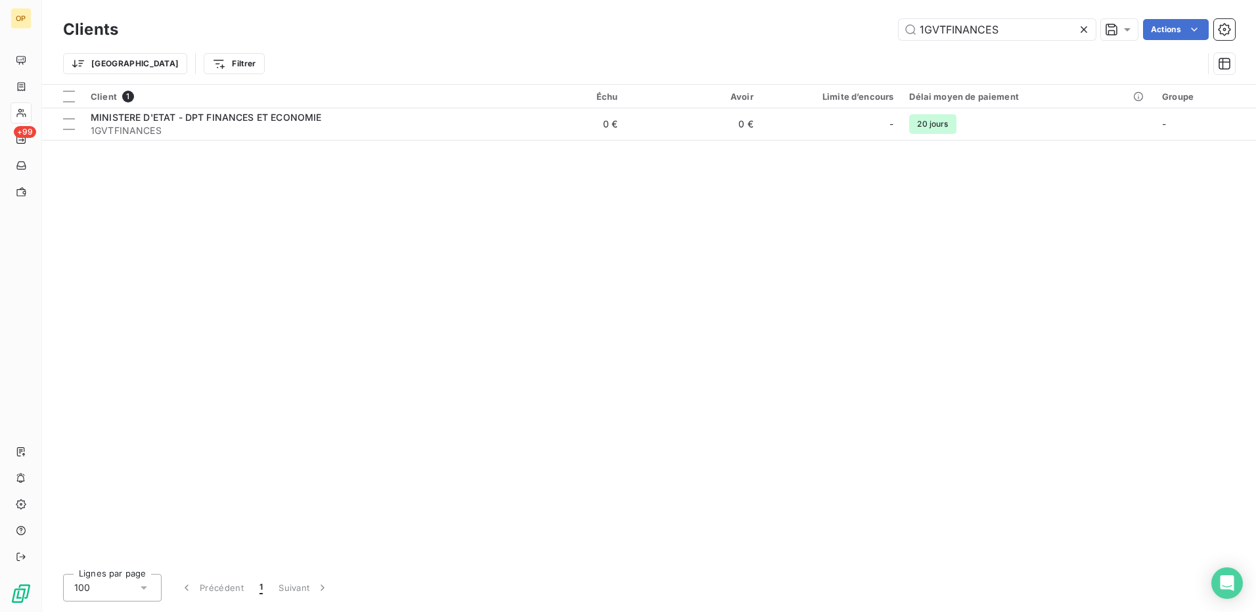
drag, startPoint x: 1022, startPoint y: 33, endPoint x: 825, endPoint y: 35, distance: 196.5
click at [825, 35] on div "1GVTFINANCES Actions" at bounding box center [684, 29] width 1101 height 21
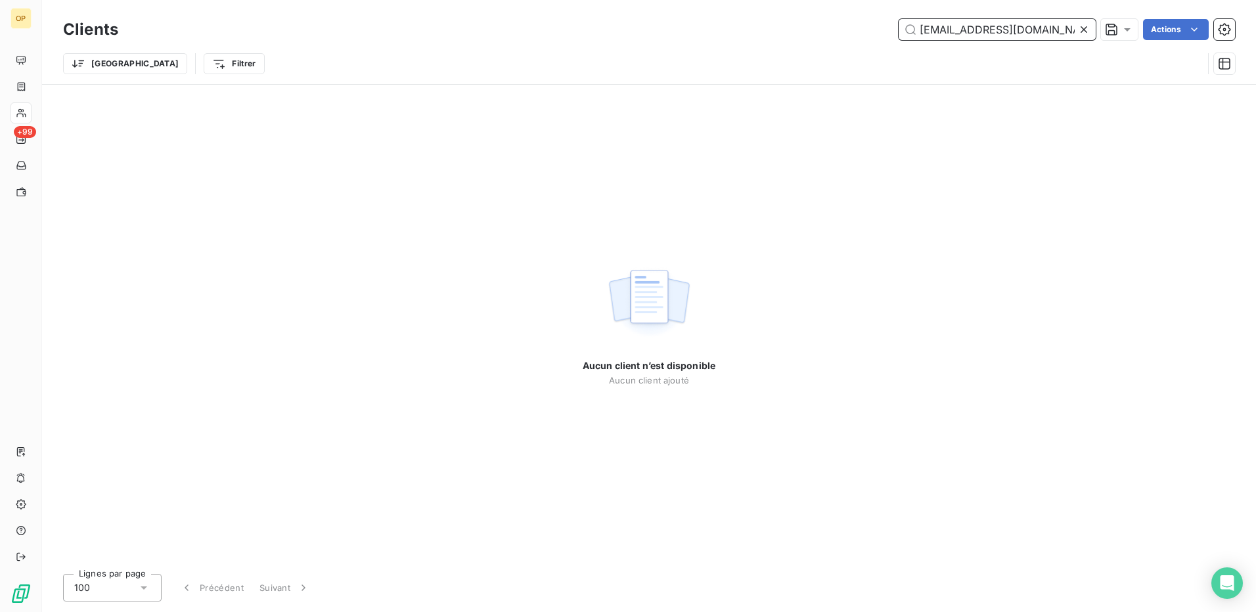
drag, startPoint x: 1028, startPoint y: 35, endPoint x: 806, endPoint y: 50, distance: 223.2
click at [806, 50] on div "Clients [EMAIL_ADDRESS][DOMAIN_NAME] Actions Trier Filtrer" at bounding box center [649, 50] width 1172 height 68
paste input "fferrari"
drag, startPoint x: 1038, startPoint y: 25, endPoint x: 798, endPoint y: 30, distance: 239.9
click at [798, 30] on div "[EMAIL_ADDRESS][DOMAIN_NAME] Actions" at bounding box center [684, 29] width 1101 height 21
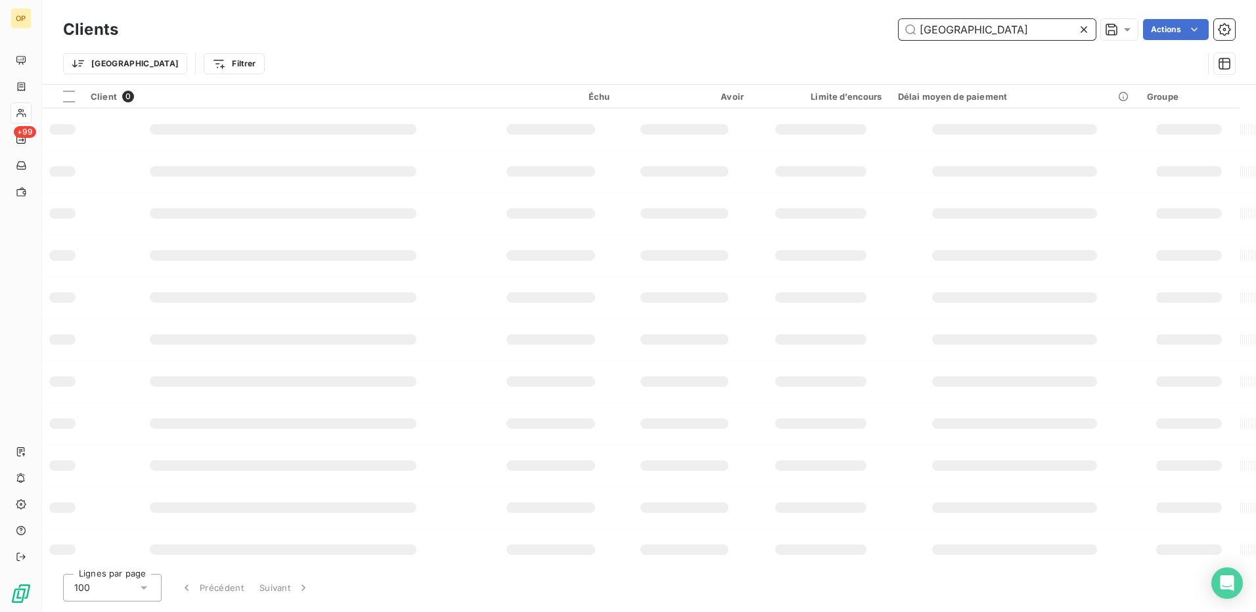
type input "[GEOGRAPHIC_DATA]"
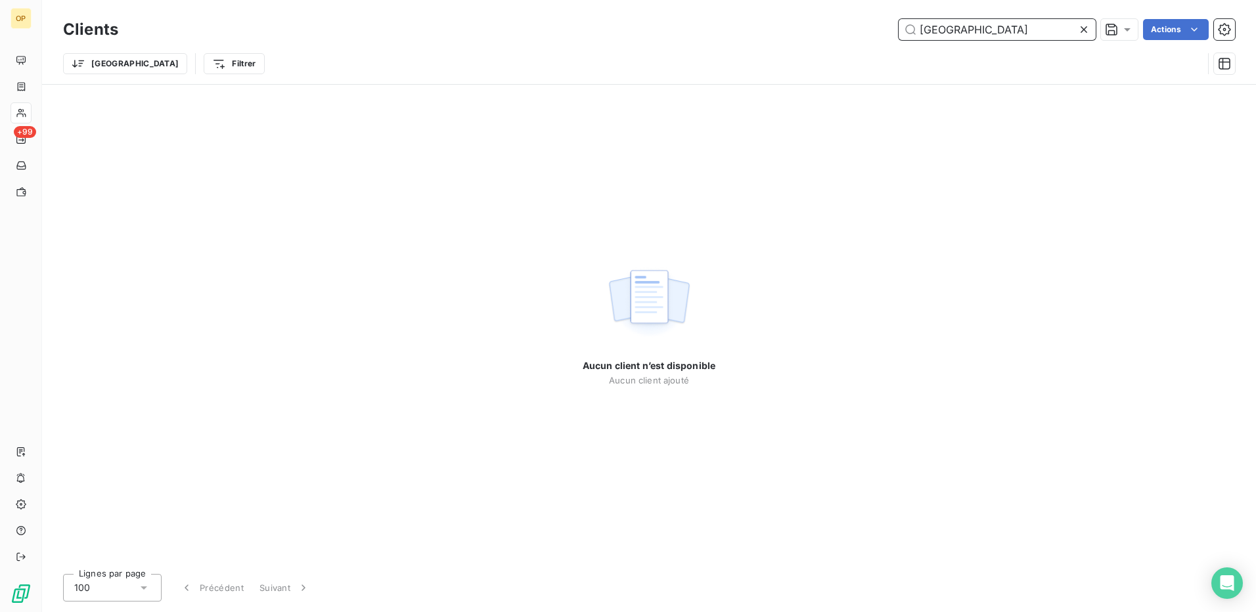
drag, startPoint x: 1000, startPoint y: 30, endPoint x: 798, endPoint y: 48, distance: 202.5
click at [798, 48] on div "Clients [PERSON_NAME] Actions Trier Filtrer" at bounding box center [649, 50] width 1172 height 68
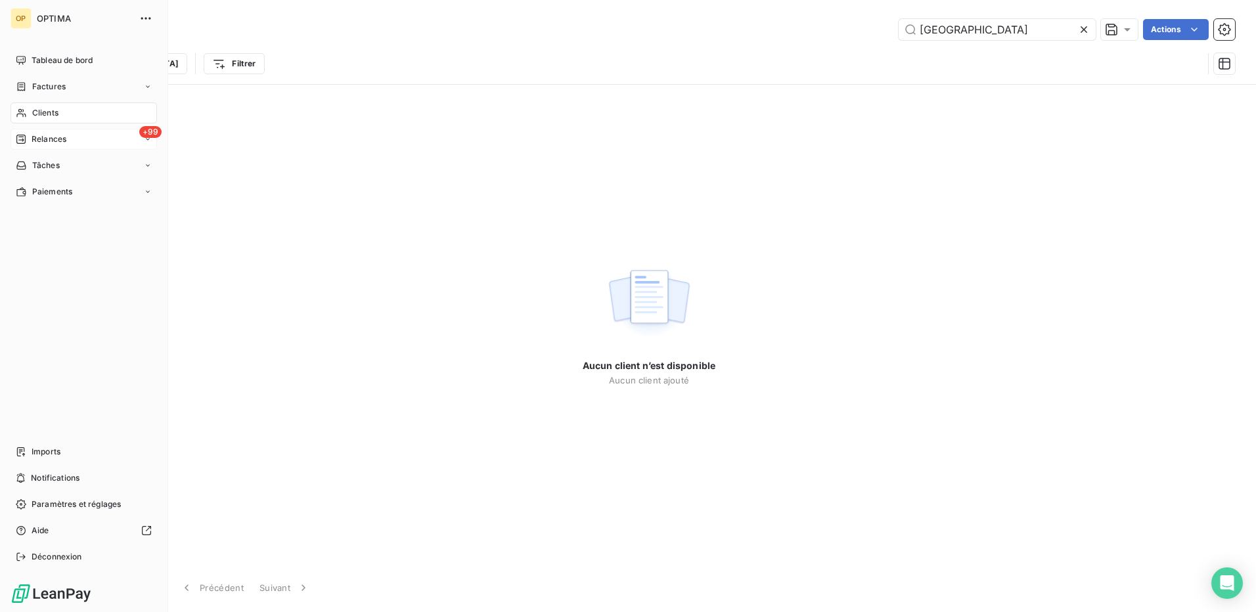
click at [65, 134] on span "Relances" at bounding box center [49, 139] width 35 height 12
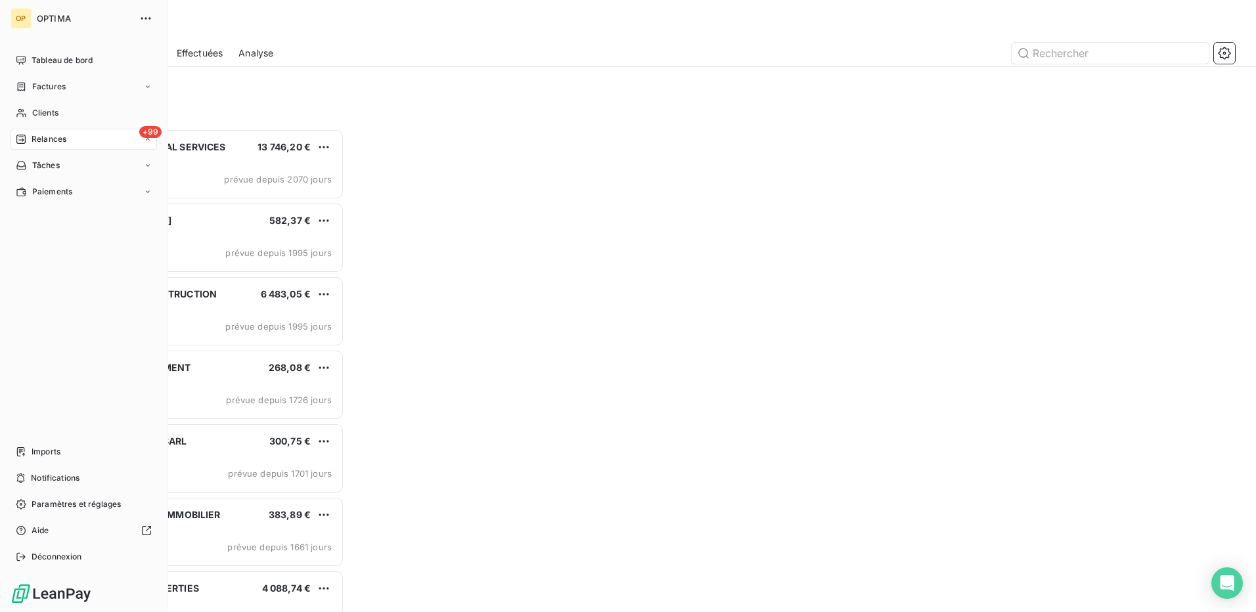
scroll to position [474, 271]
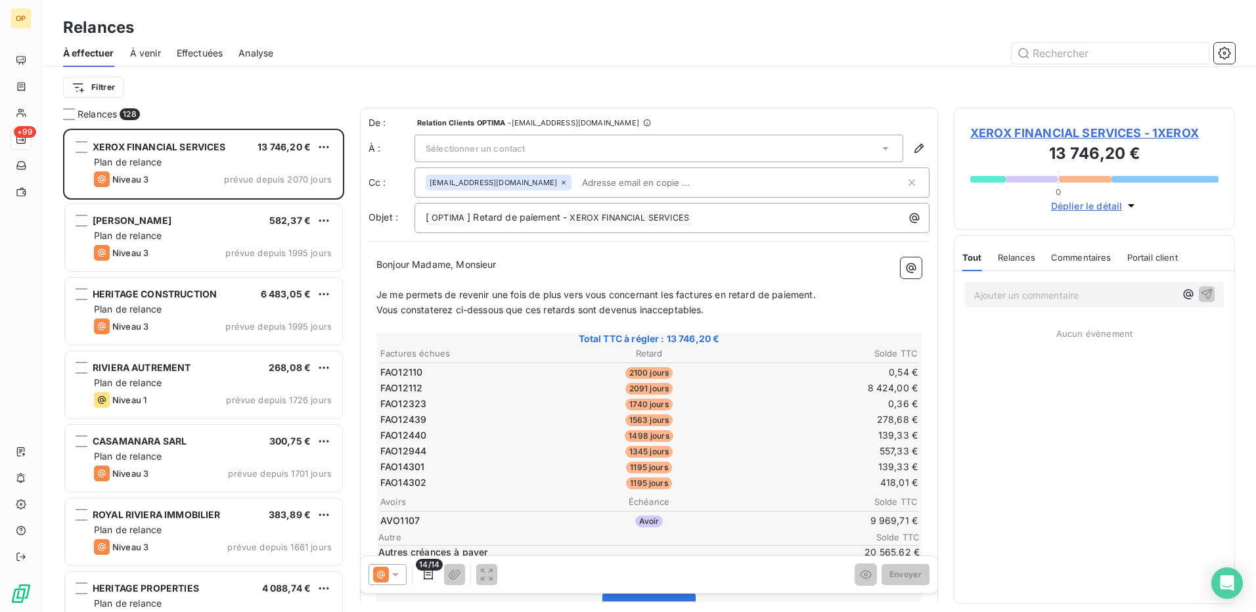
click at [139, 57] on span "À venir" at bounding box center [145, 53] width 31 height 13
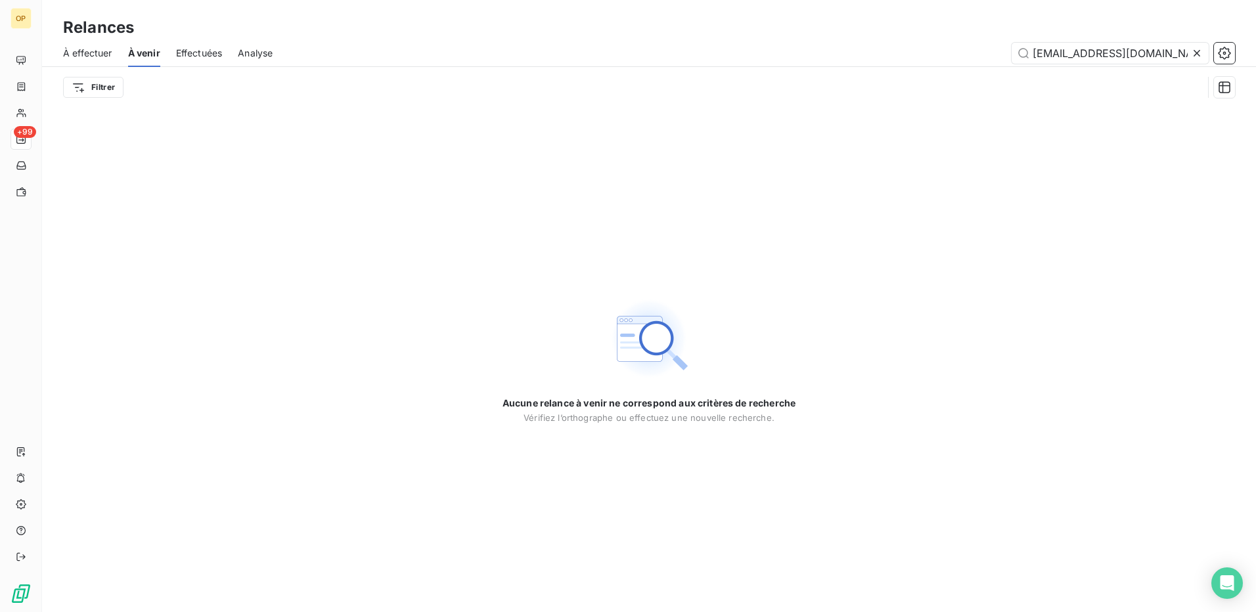
click at [214, 48] on span "Effectuées" at bounding box center [199, 53] width 47 height 13
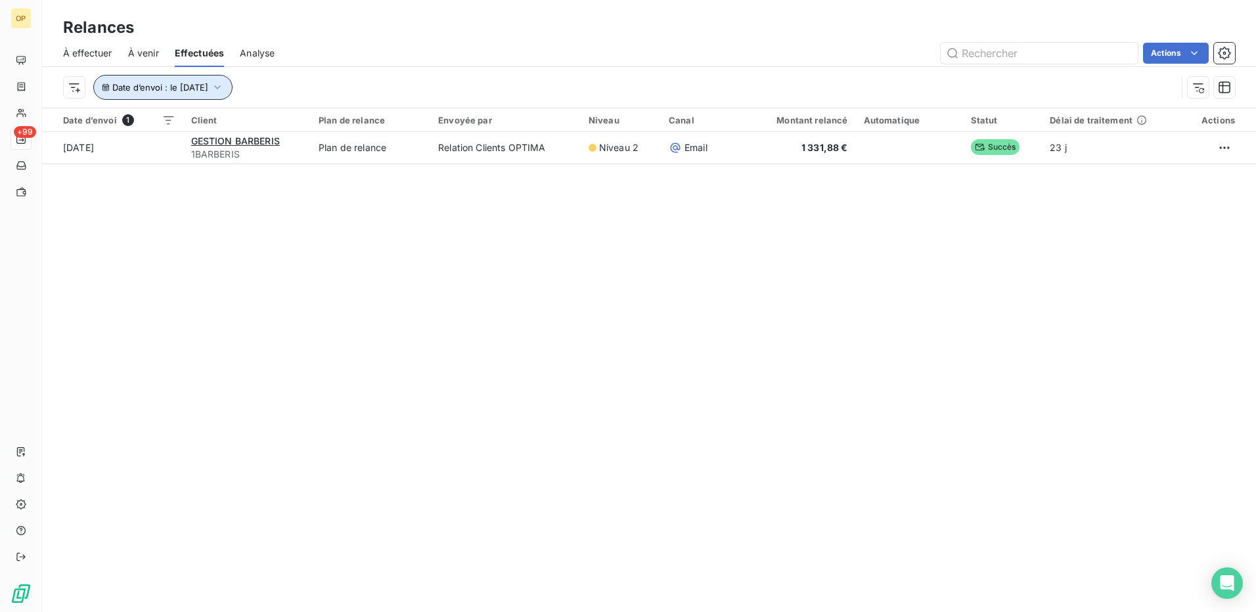
click at [208, 85] on span "Date d’envoi : le [DATE]" at bounding box center [160, 87] width 96 height 11
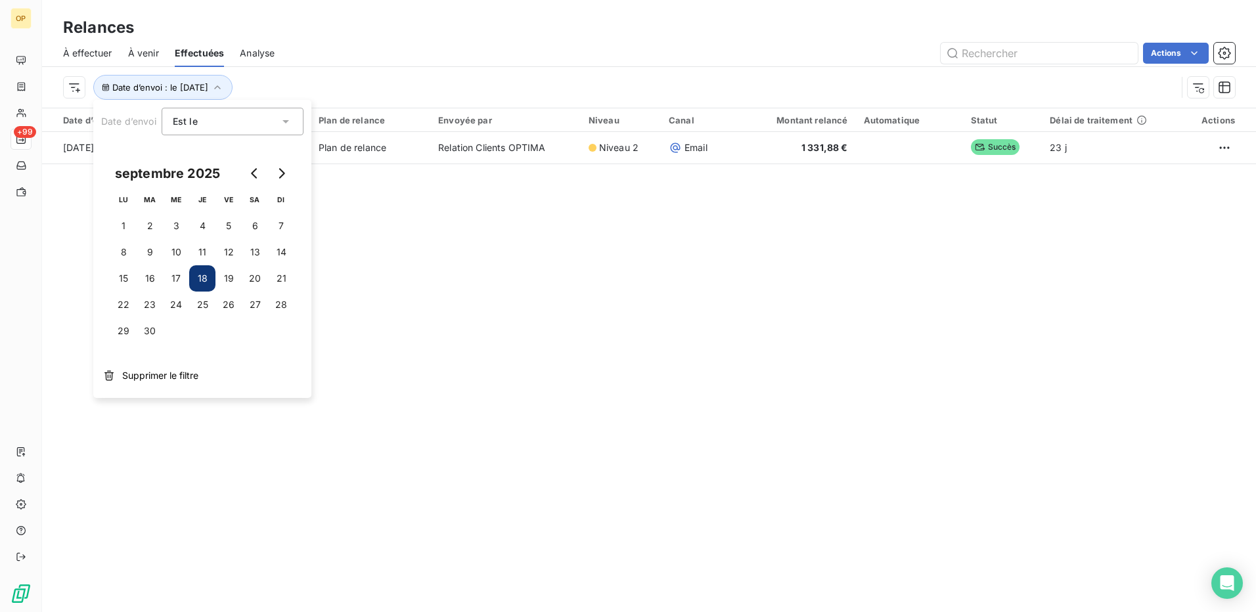
click at [206, 275] on button "18" at bounding box center [202, 278] width 26 height 26
click at [1174, 49] on html "OP +99 Relances À effectuer À venir Effectuées Analyse Actions Date d’envoi : l…" at bounding box center [628, 306] width 1256 height 612
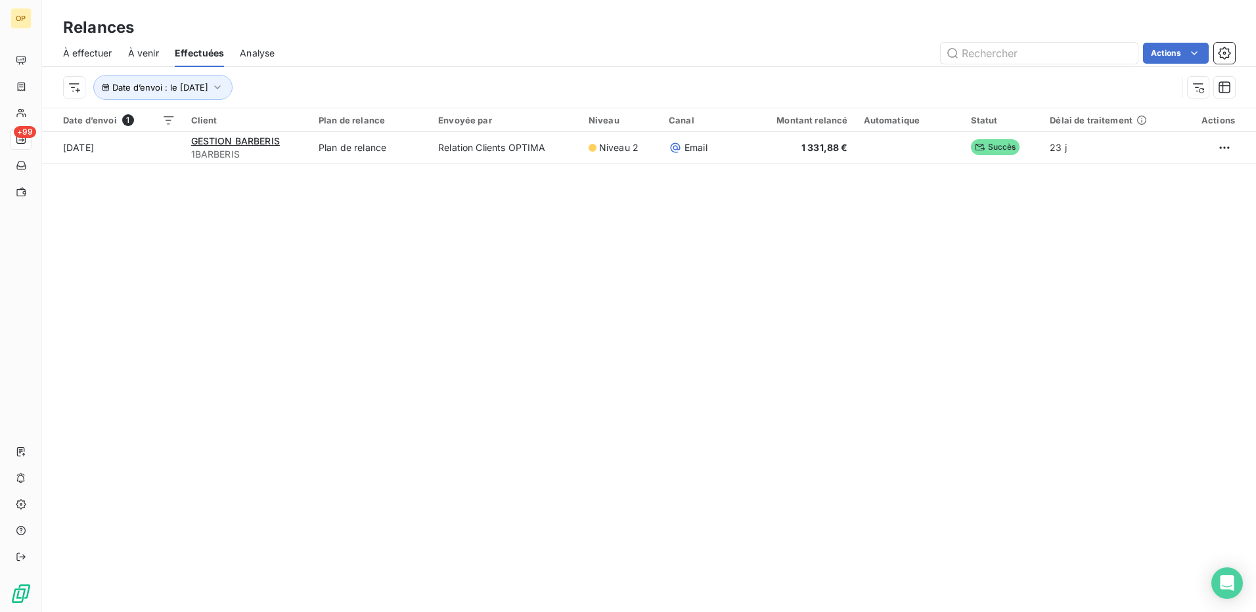
click at [705, 34] on html "OP +99 Relances À effectuer À venir Effectuées Analyse Actions Date d’envoi : l…" at bounding box center [628, 306] width 1256 height 612
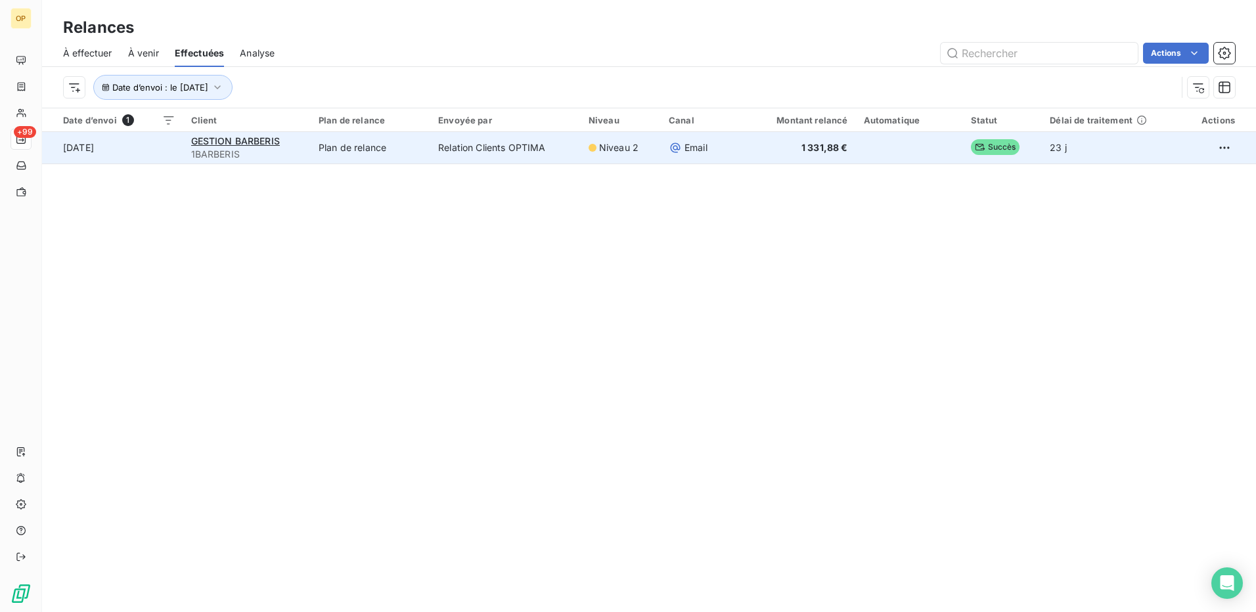
click at [91, 150] on td "[DATE]" at bounding box center [112, 148] width 141 height 32
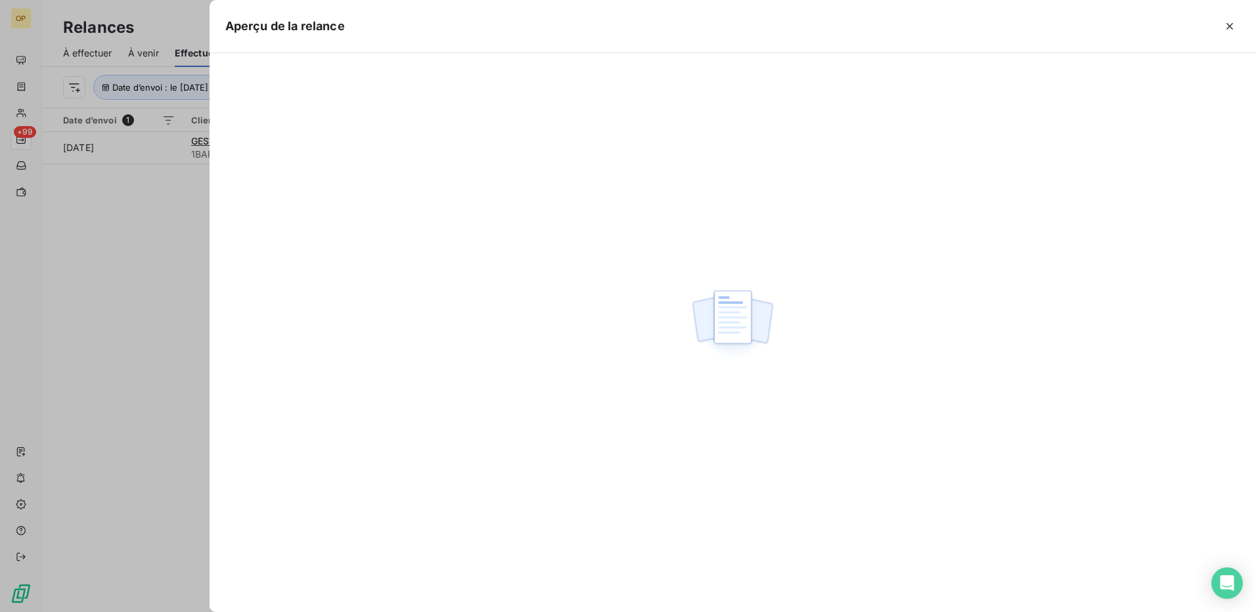
click at [146, 280] on div at bounding box center [628, 306] width 1256 height 612
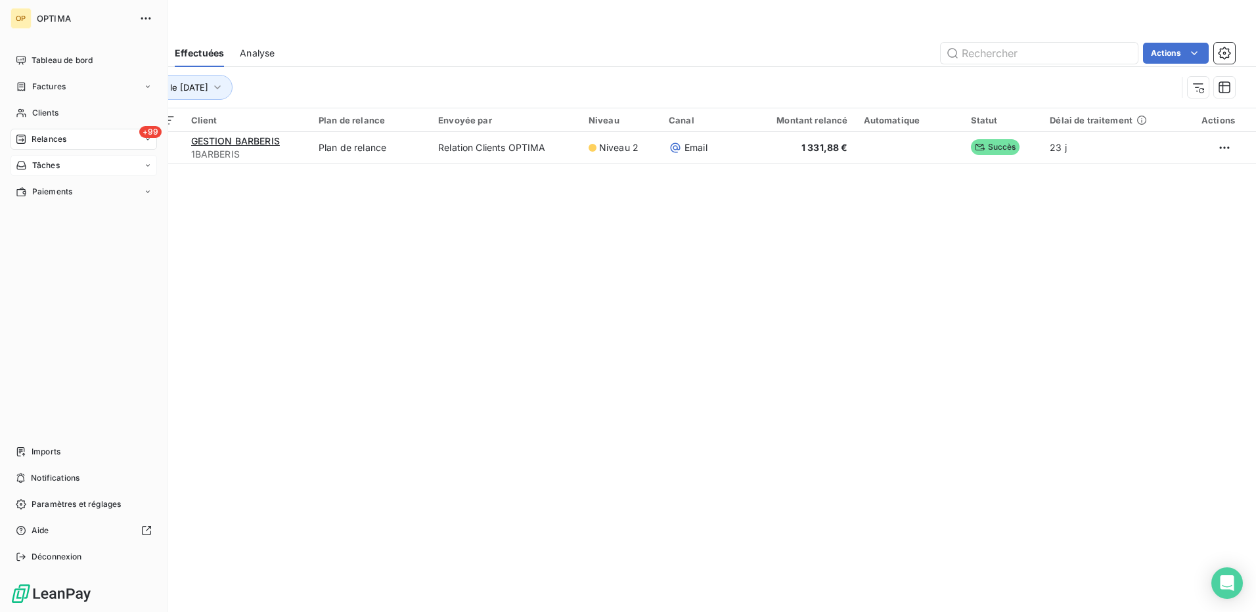
click at [44, 157] on div "Tâches" at bounding box center [84, 165] width 147 height 21
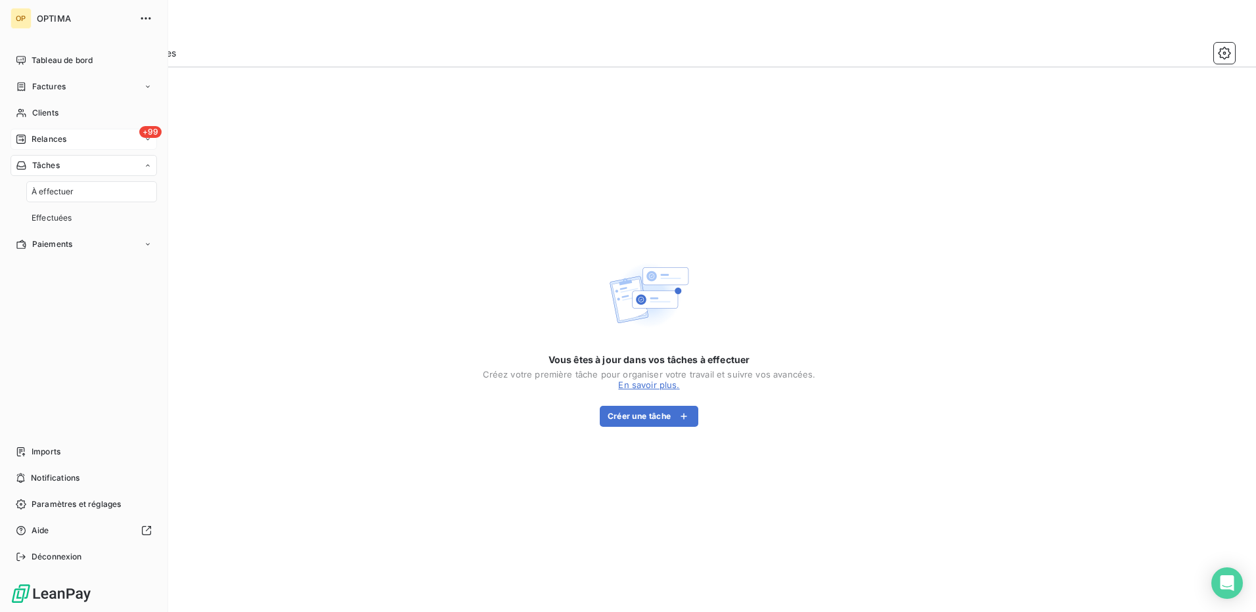
click at [45, 206] on nav "À effectuer Effectuées" at bounding box center [91, 204] width 131 height 47
click at [45, 218] on span "Effectuées" at bounding box center [52, 218] width 41 height 12
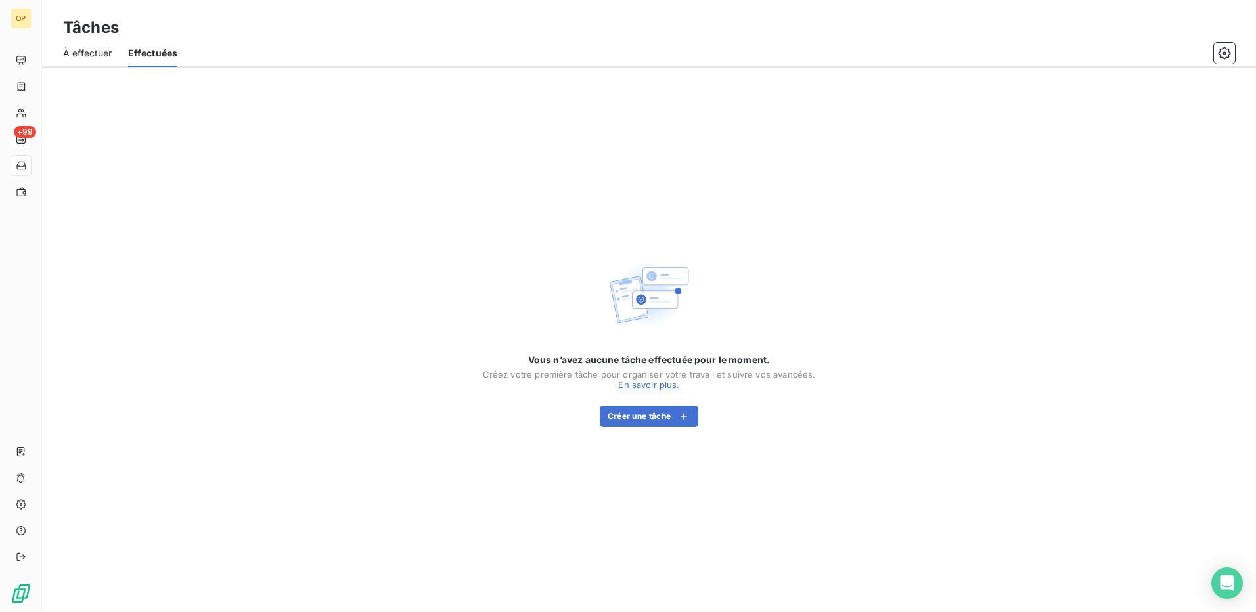
click at [120, 57] on div "À effectuer Effectuées" at bounding box center [649, 53] width 1214 height 28
click at [103, 58] on span "À effectuer" at bounding box center [87, 53] width 49 height 13
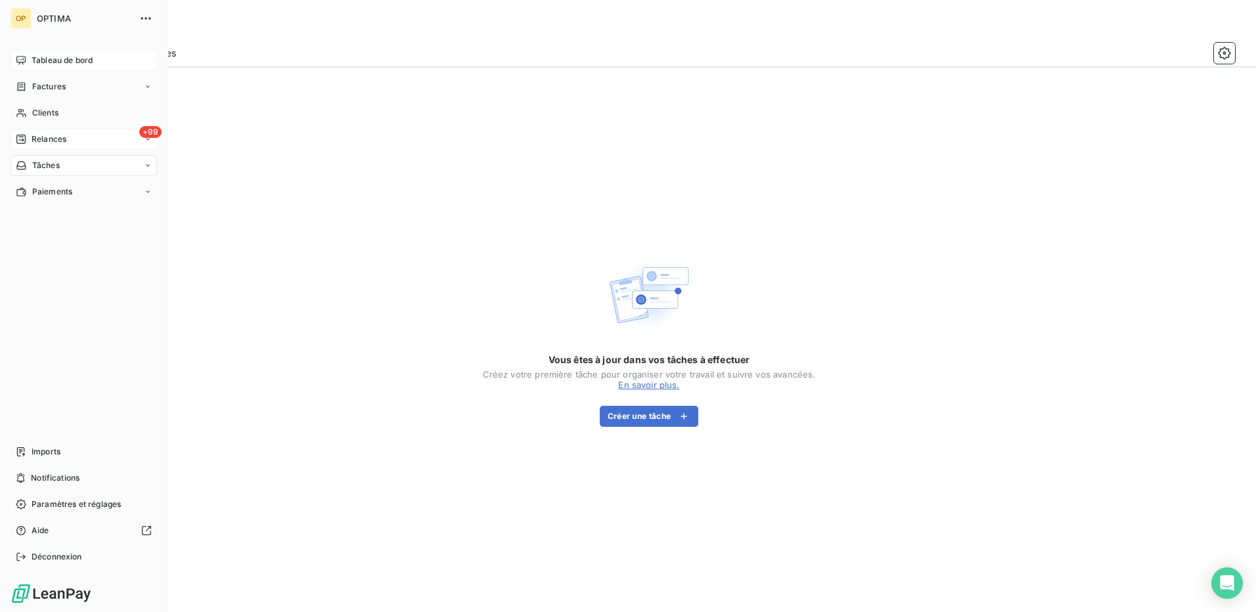
click at [21, 55] on icon at bounding box center [21, 60] width 11 height 11
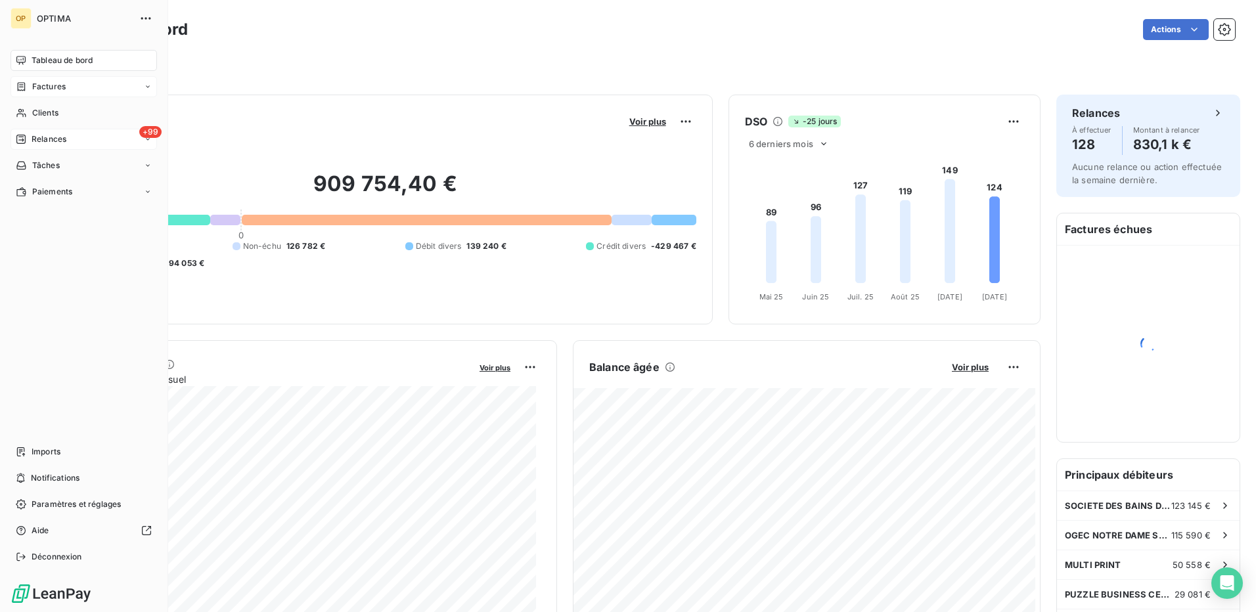
click at [37, 79] on div "Factures" at bounding box center [84, 86] width 147 height 21
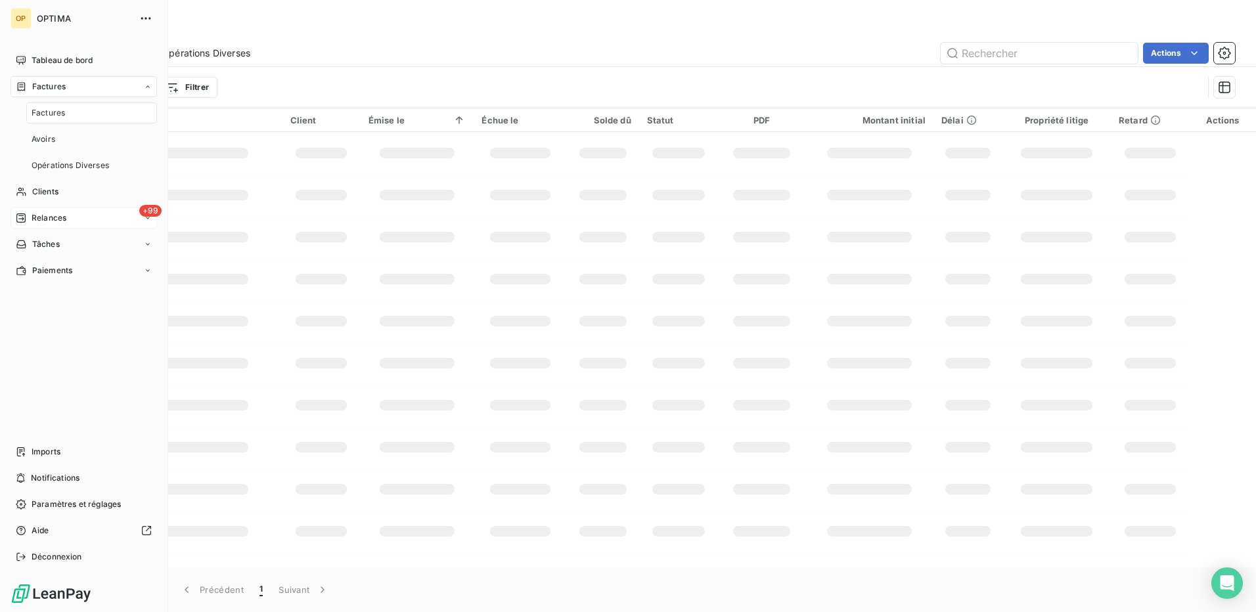
click at [37, 79] on div "Factures" at bounding box center [84, 86] width 147 height 21
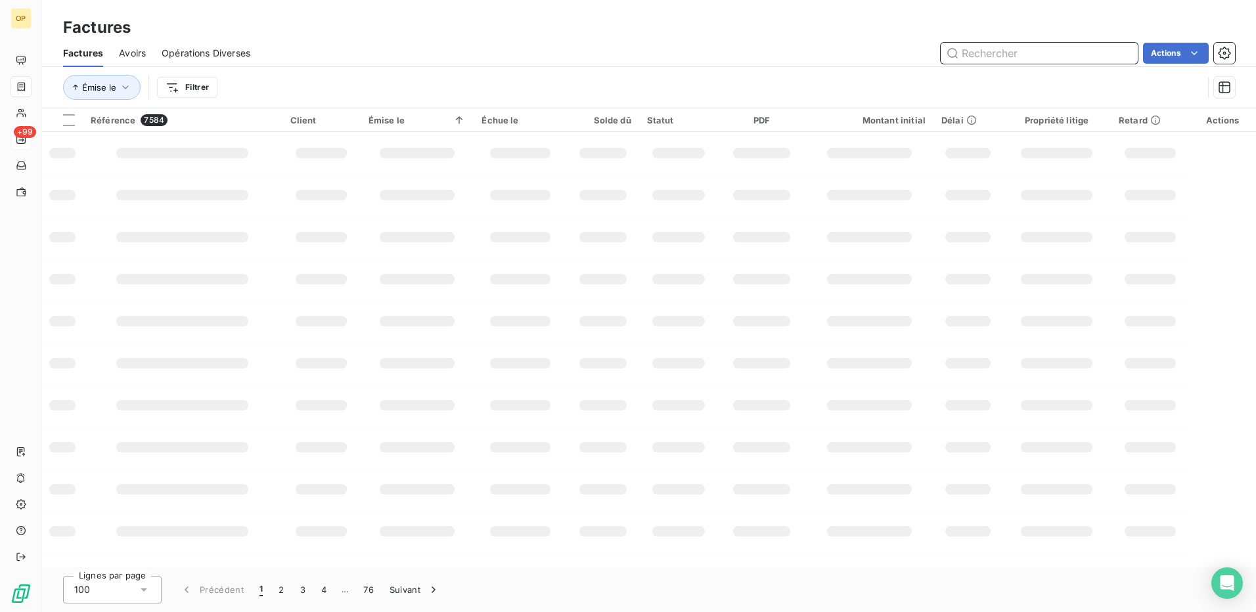
click at [1015, 53] on input "text" at bounding box center [1039, 53] width 197 height 21
type input "1GVTFINANCES"
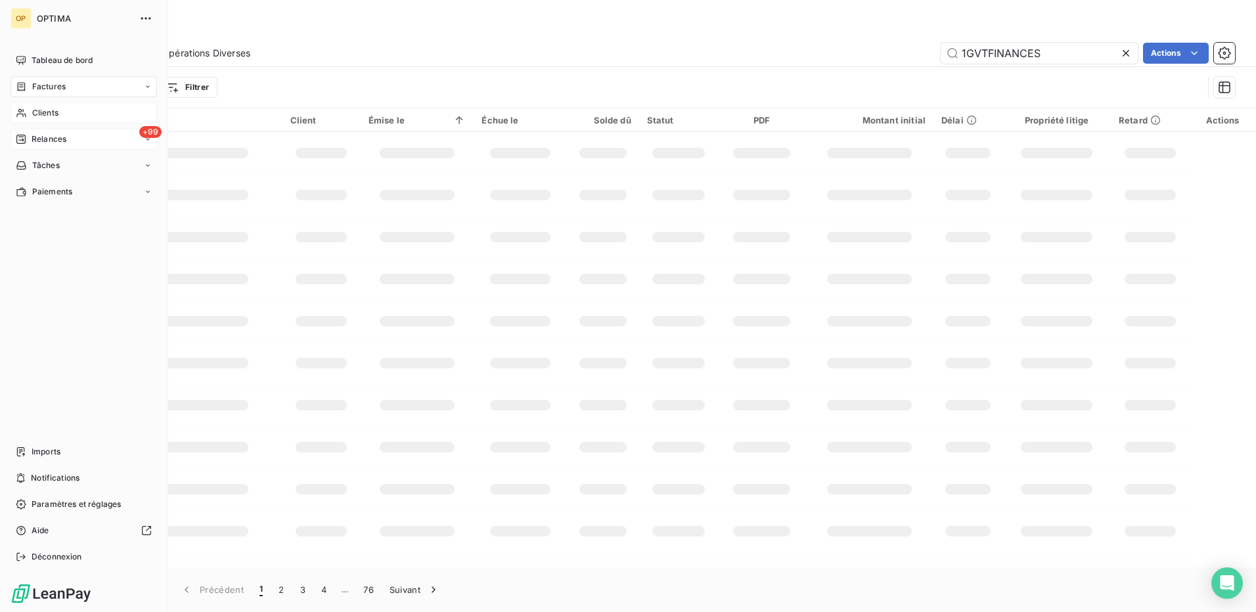
click at [49, 110] on span "Clients" at bounding box center [45, 113] width 26 height 12
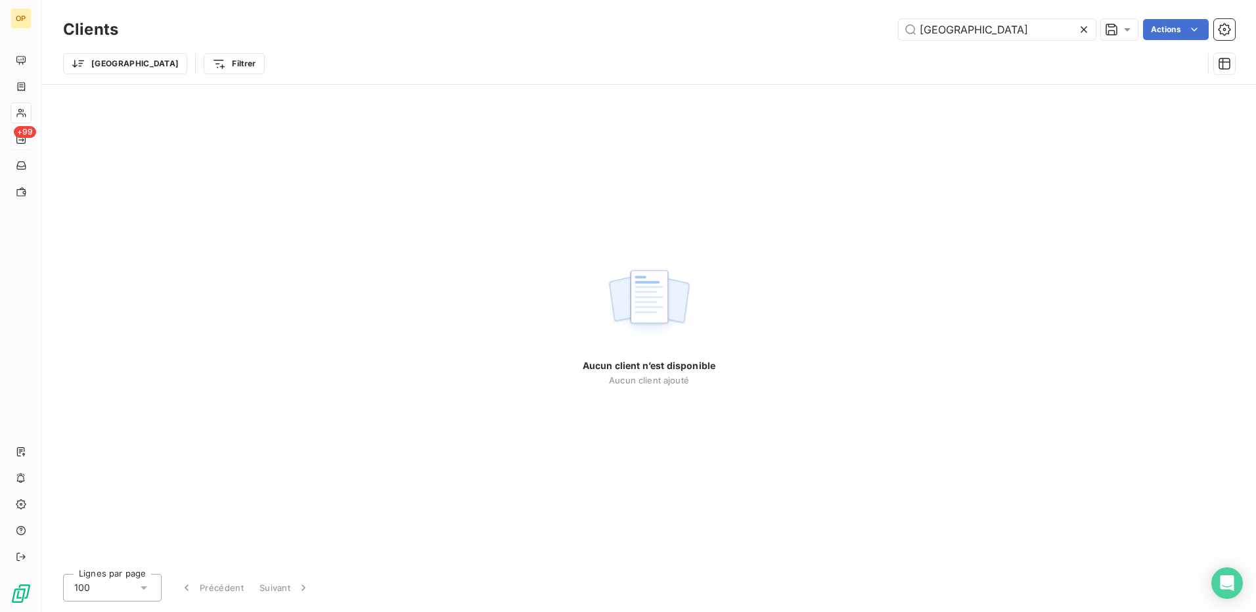
drag, startPoint x: 1005, startPoint y: 27, endPoint x: 769, endPoint y: 37, distance: 236.8
click at [769, 37] on div "[PERSON_NAME] Actions" at bounding box center [684, 29] width 1101 height 21
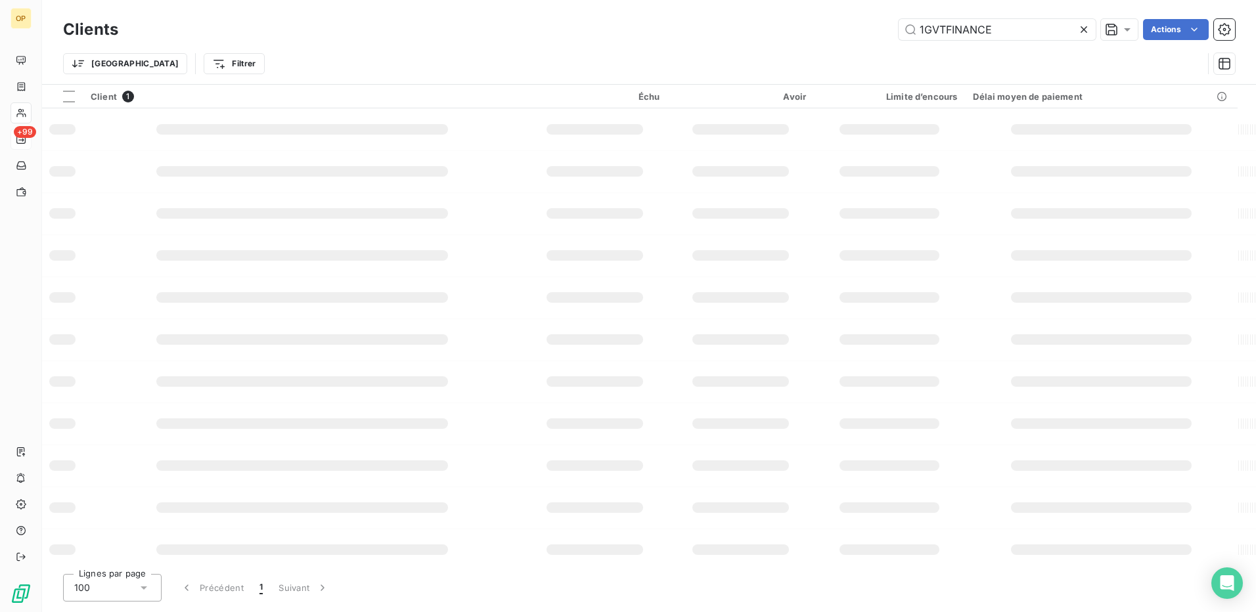
type input "1GVTFINANCE"
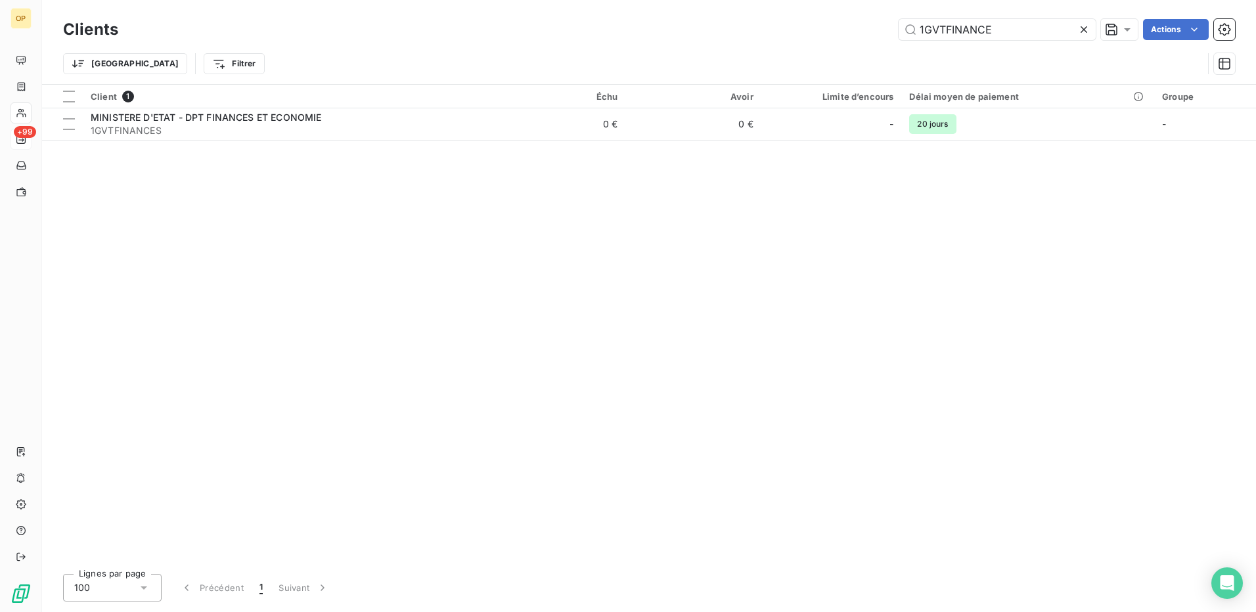
click at [849, 385] on div "Client 1 Échu Avoir Limite d’encours Délai moyen de paiement Groupe MINISTERE D…" at bounding box center [649, 324] width 1214 height 479
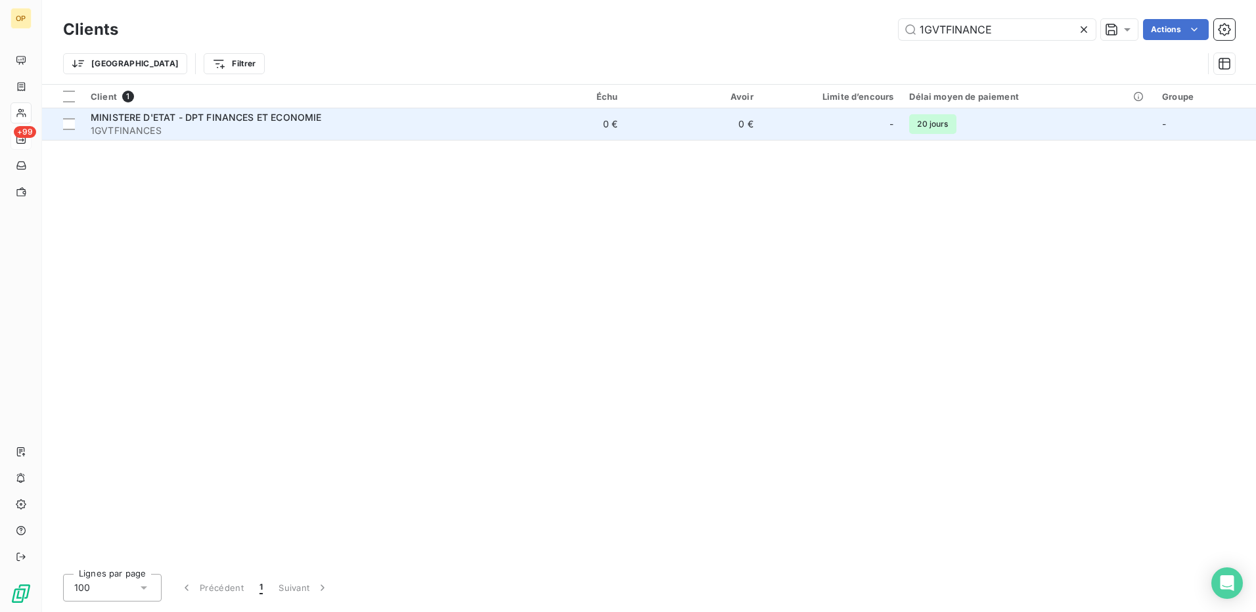
click at [160, 126] on span "1GVTFINANCES" at bounding box center [287, 130] width 392 height 13
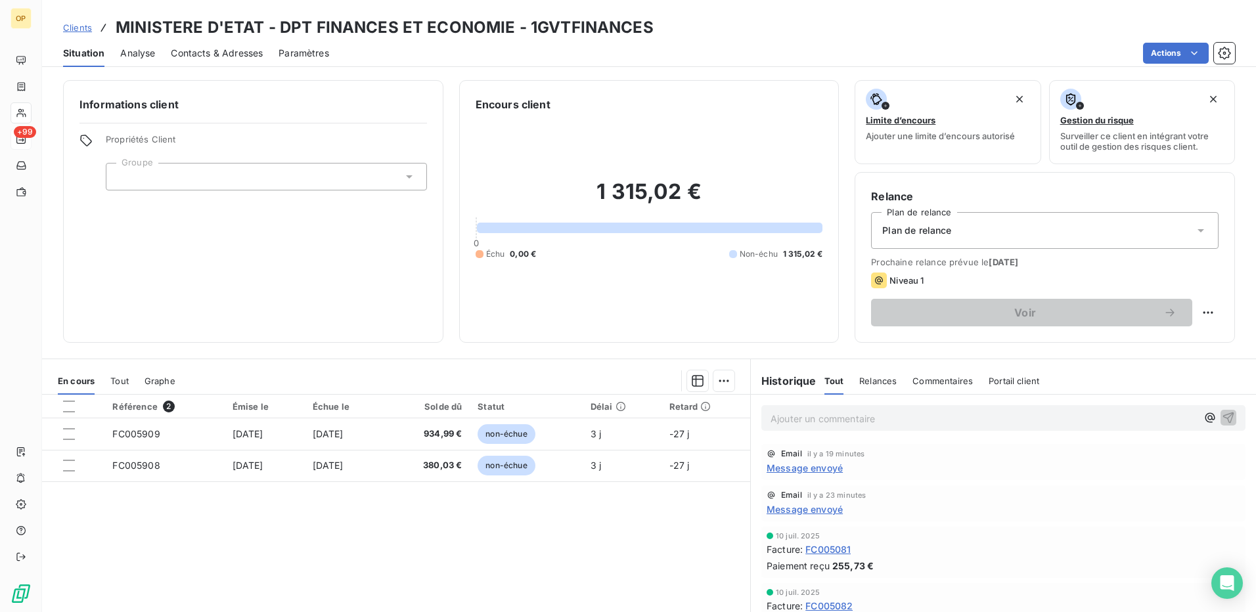
click at [198, 53] on span "Contacts & Adresses" at bounding box center [217, 53] width 92 height 13
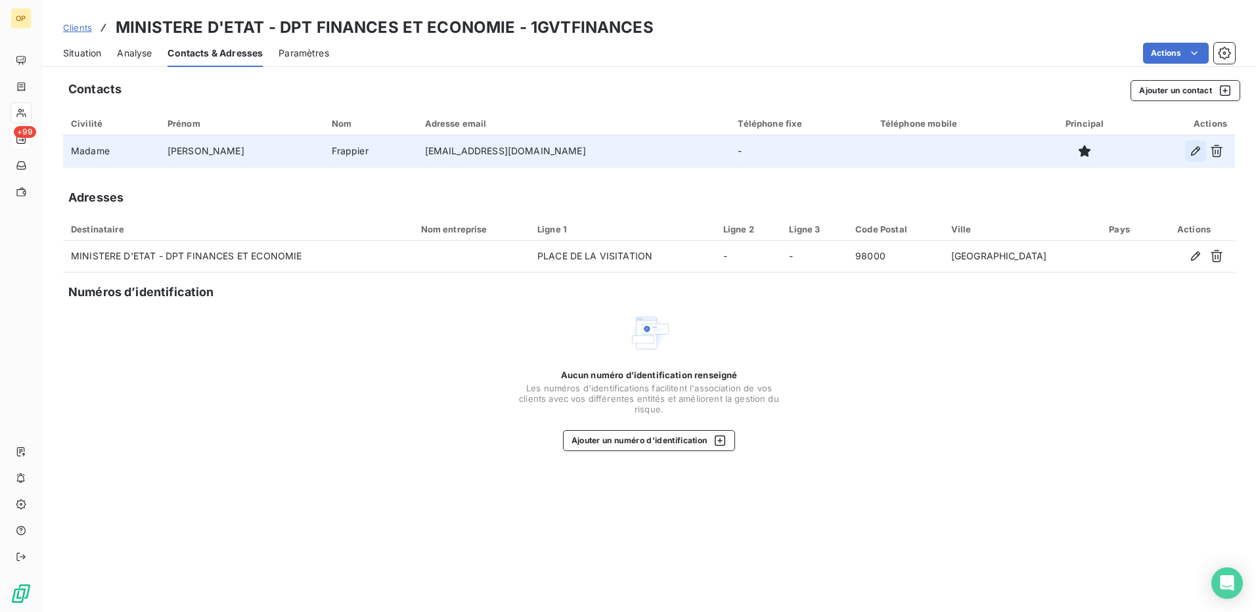
click at [1189, 148] on icon "button" at bounding box center [1195, 151] width 13 height 13
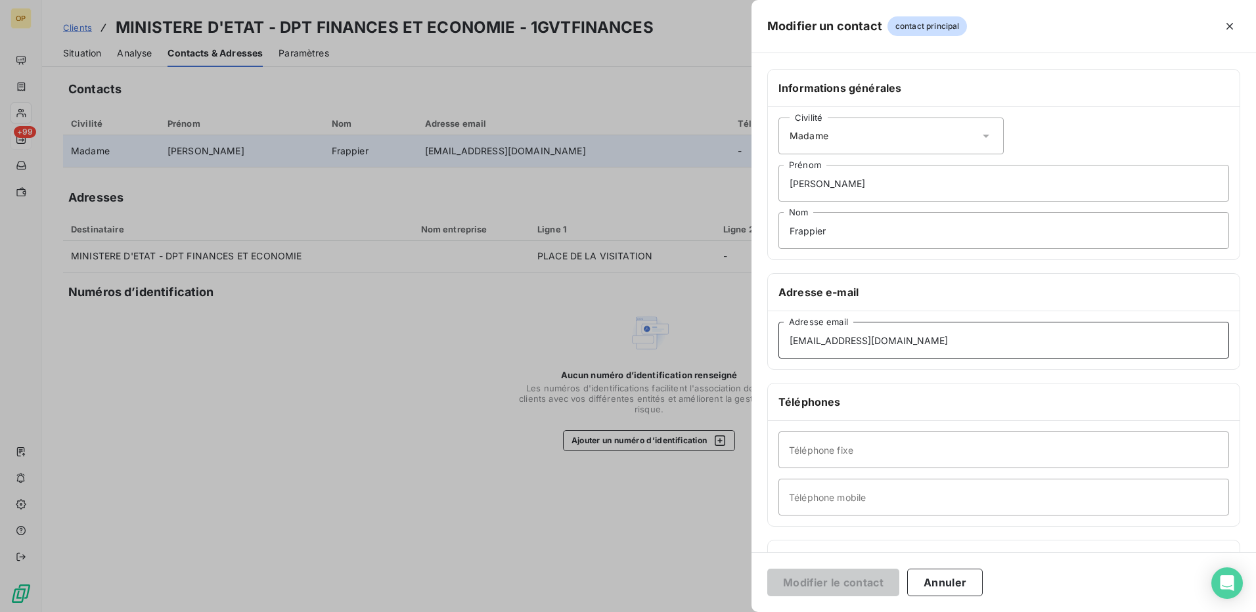
drag, startPoint x: 778, startPoint y: 344, endPoint x: 727, endPoint y: 344, distance: 50.6
click at [727, 612] on div "Modifier un contact contact principal Informations générales Civilité Madame [P…" at bounding box center [628, 612] width 1256 height 0
paste input "mdominguez"
type input "[EMAIL_ADDRESS][DOMAIN_NAME]"
click at [852, 145] on div "Civilité Madame" at bounding box center [891, 136] width 225 height 37
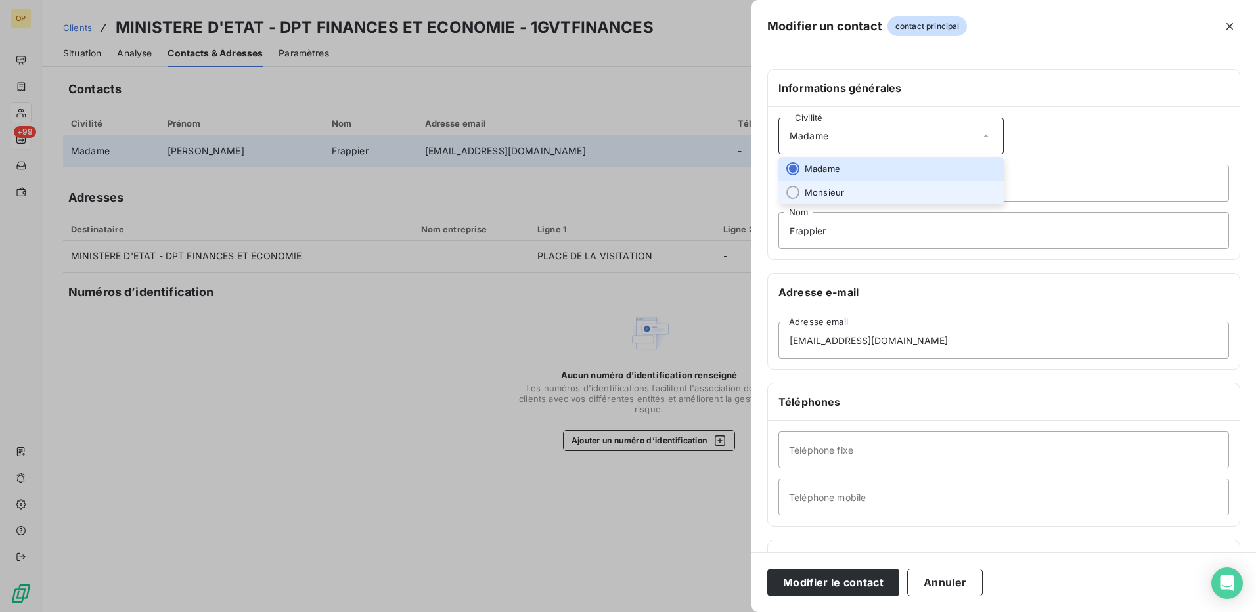
click at [822, 193] on span "Monsieur" at bounding box center [824, 193] width 39 height 12
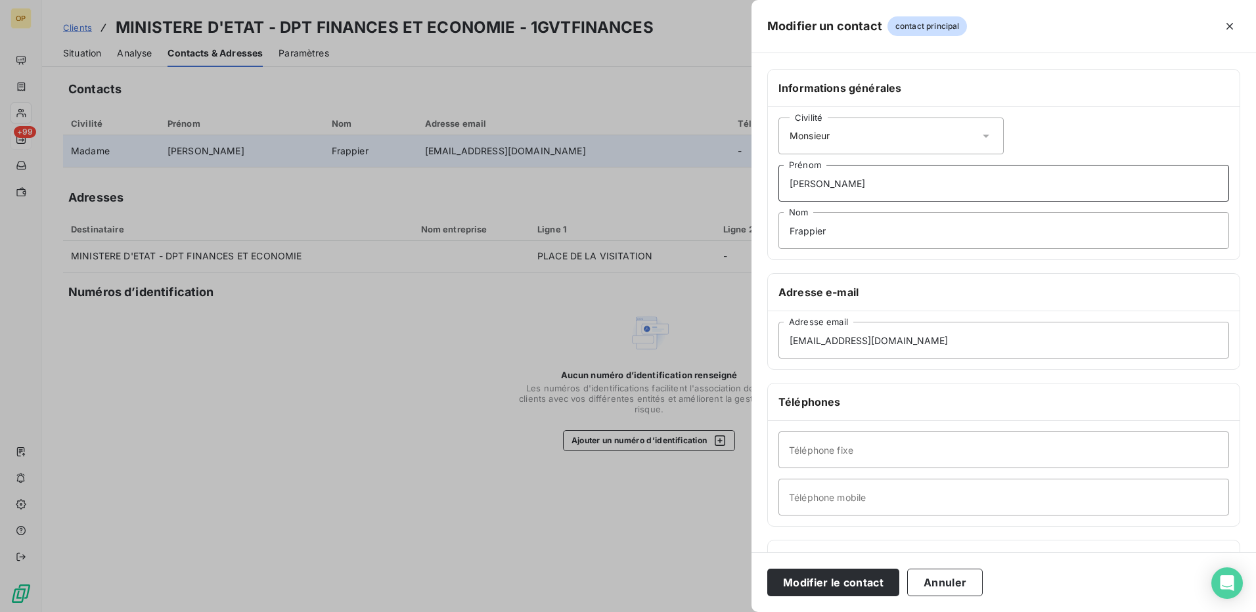
drag, startPoint x: 856, startPoint y: 179, endPoint x: 756, endPoint y: 184, distance: 99.3
click at [756, 184] on div "Informations générales Civilité [PERSON_NAME] Frappier Nom Adresse e-mail [EMAI…" at bounding box center [1004, 360] width 505 height 583
drag, startPoint x: 776, startPoint y: 242, endPoint x: 735, endPoint y: 245, distance: 41.5
click at [735, 612] on div "Modifier un contact contact principal Informations générales Civilité Monsieur …" at bounding box center [628, 612] width 1256 height 0
type input "d"
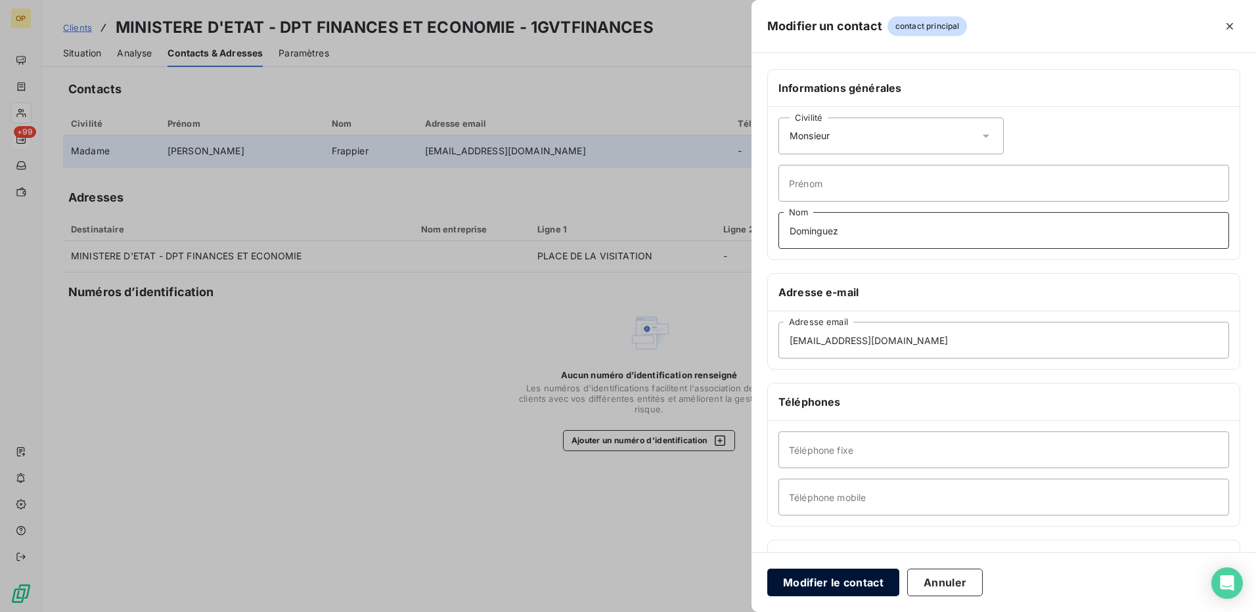
type input "Dominguez"
click at [815, 582] on button "Modifier le contact" at bounding box center [833, 583] width 132 height 28
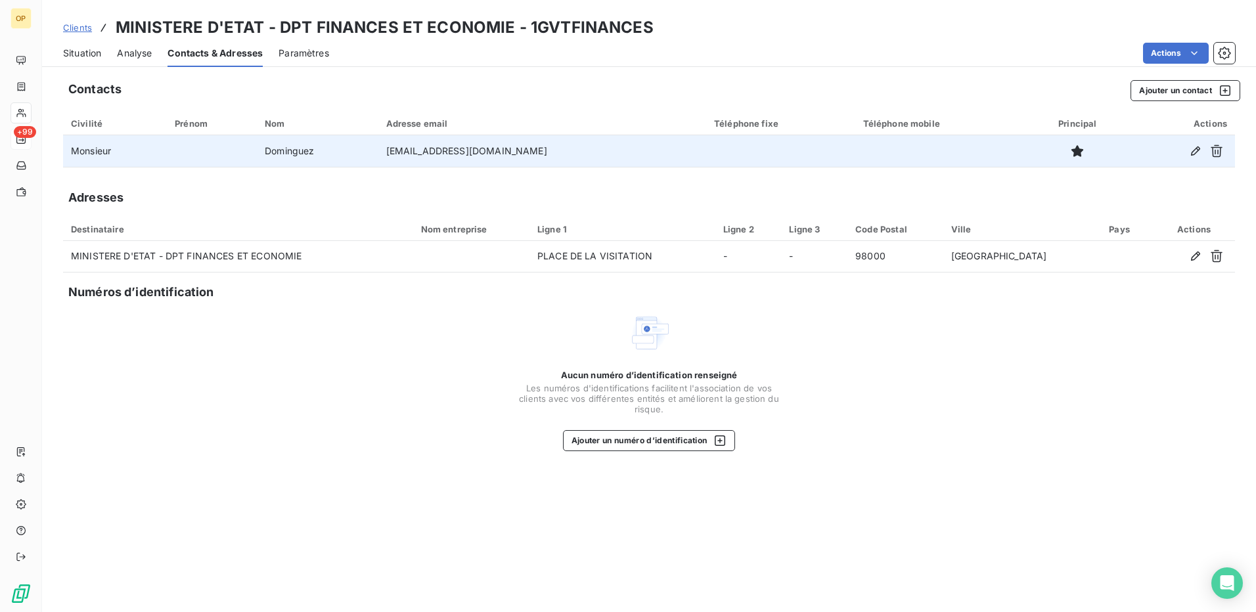
click at [67, 30] on span "Clients" at bounding box center [77, 27] width 29 height 11
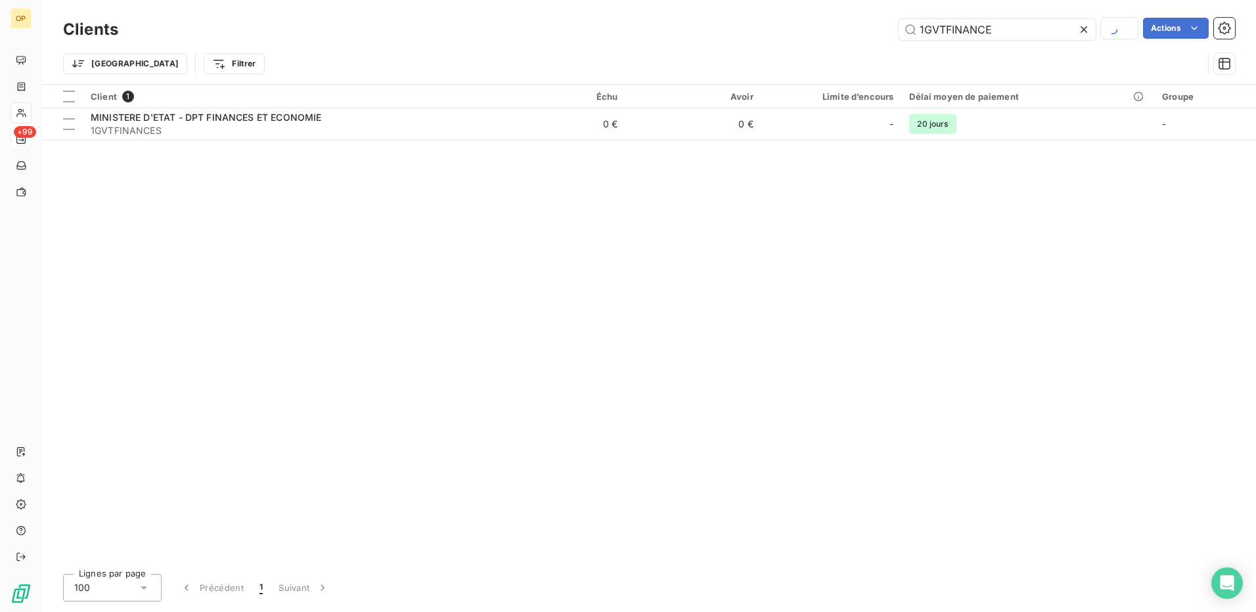
drag, startPoint x: 1021, startPoint y: 24, endPoint x: 856, endPoint y: 28, distance: 165.0
click at [856, 28] on div "1GVTFINANCE Actions" at bounding box center [684, 29] width 1101 height 23
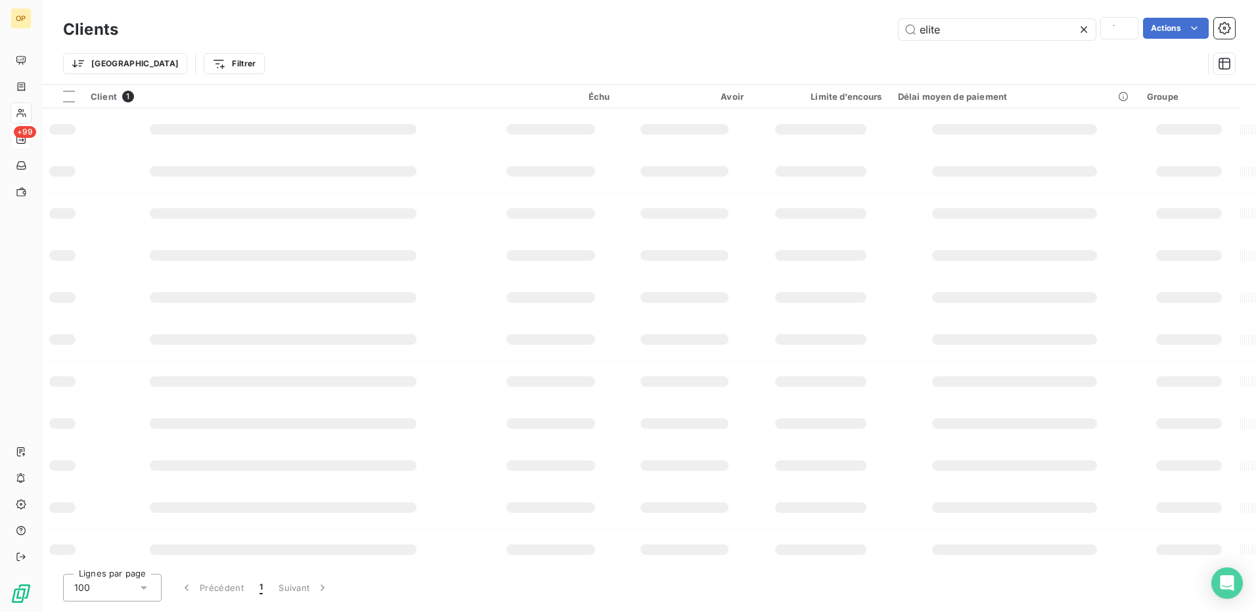
type input "elite"
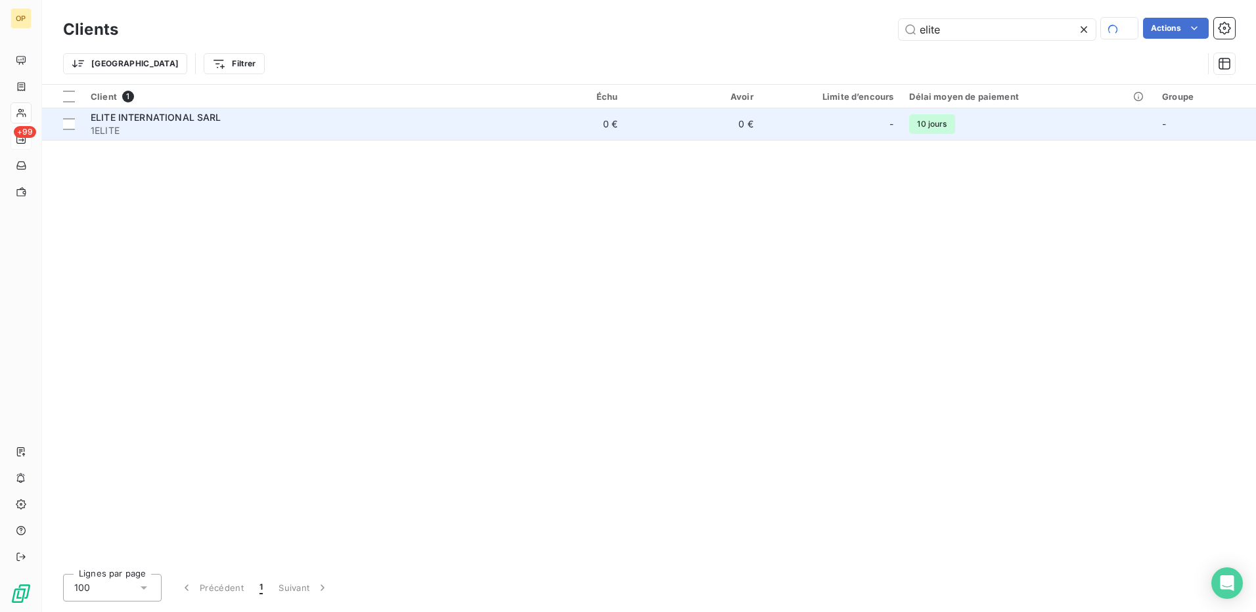
click at [263, 127] on span "1ELITE" at bounding box center [287, 130] width 392 height 13
